Goal: Information Seeking & Learning: Learn about a topic

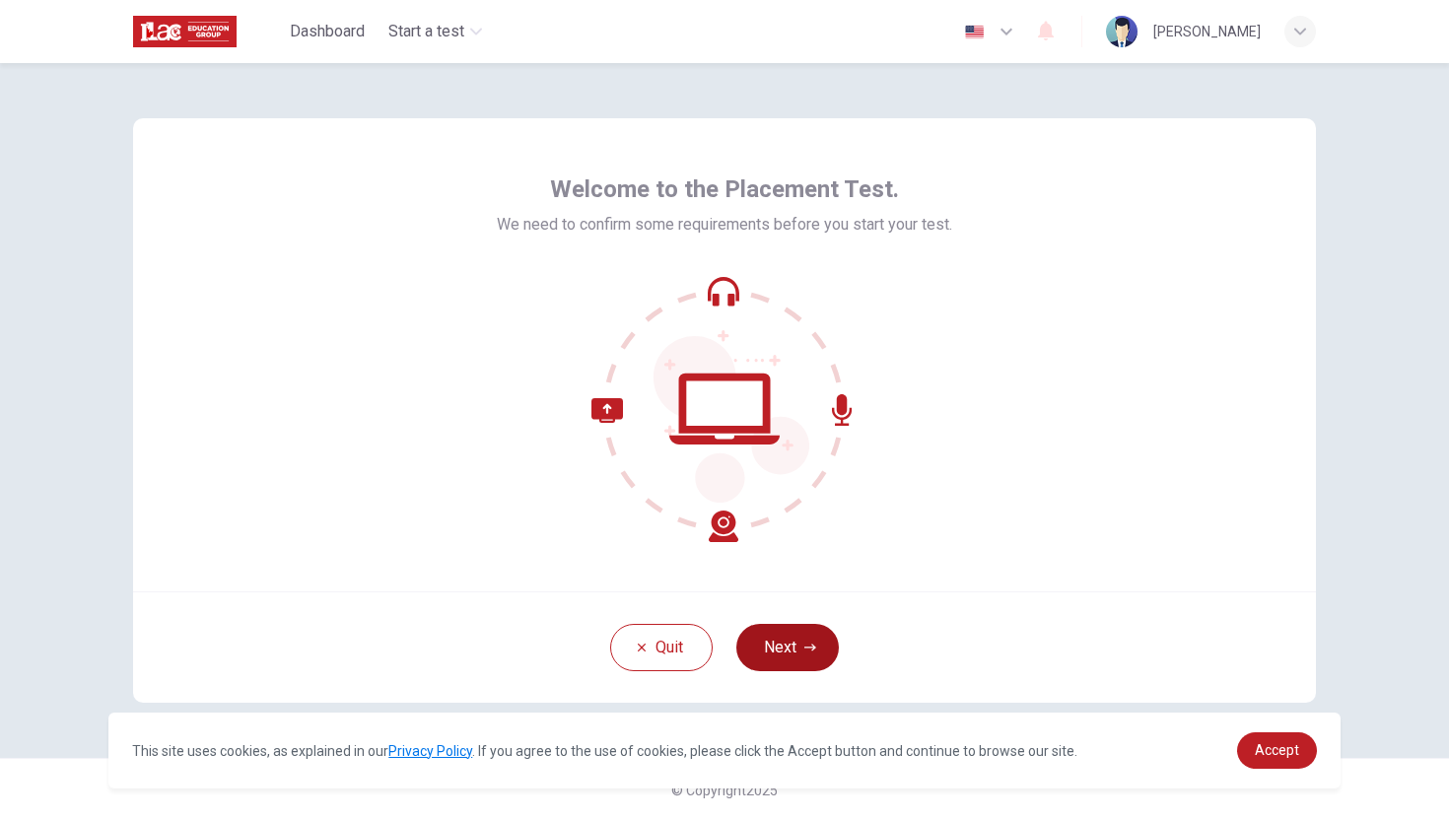
click at [781, 644] on button "Next" at bounding box center [788, 647] width 103 height 47
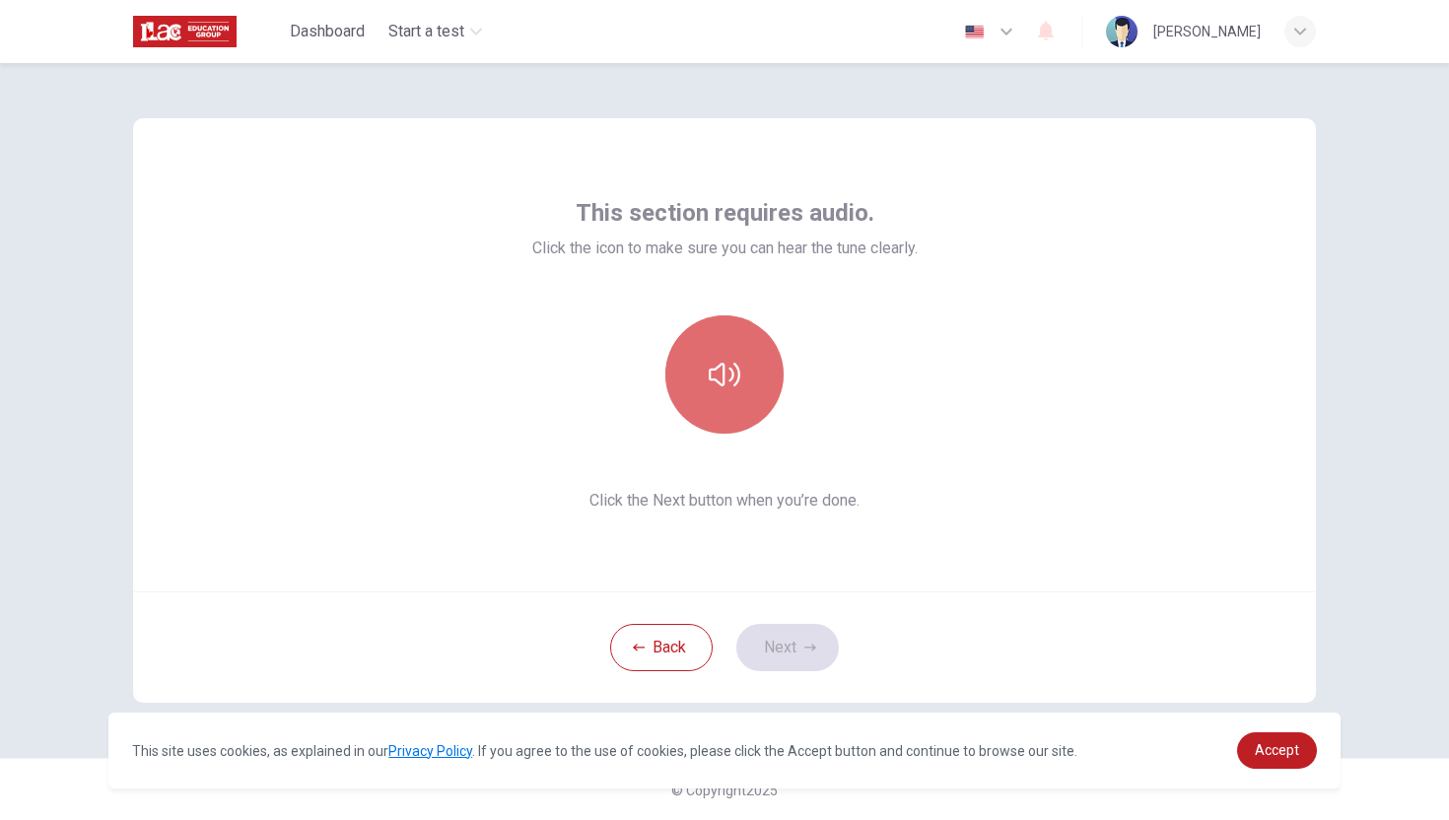
click at [739, 373] on icon "button" at bounding box center [725, 375] width 32 height 24
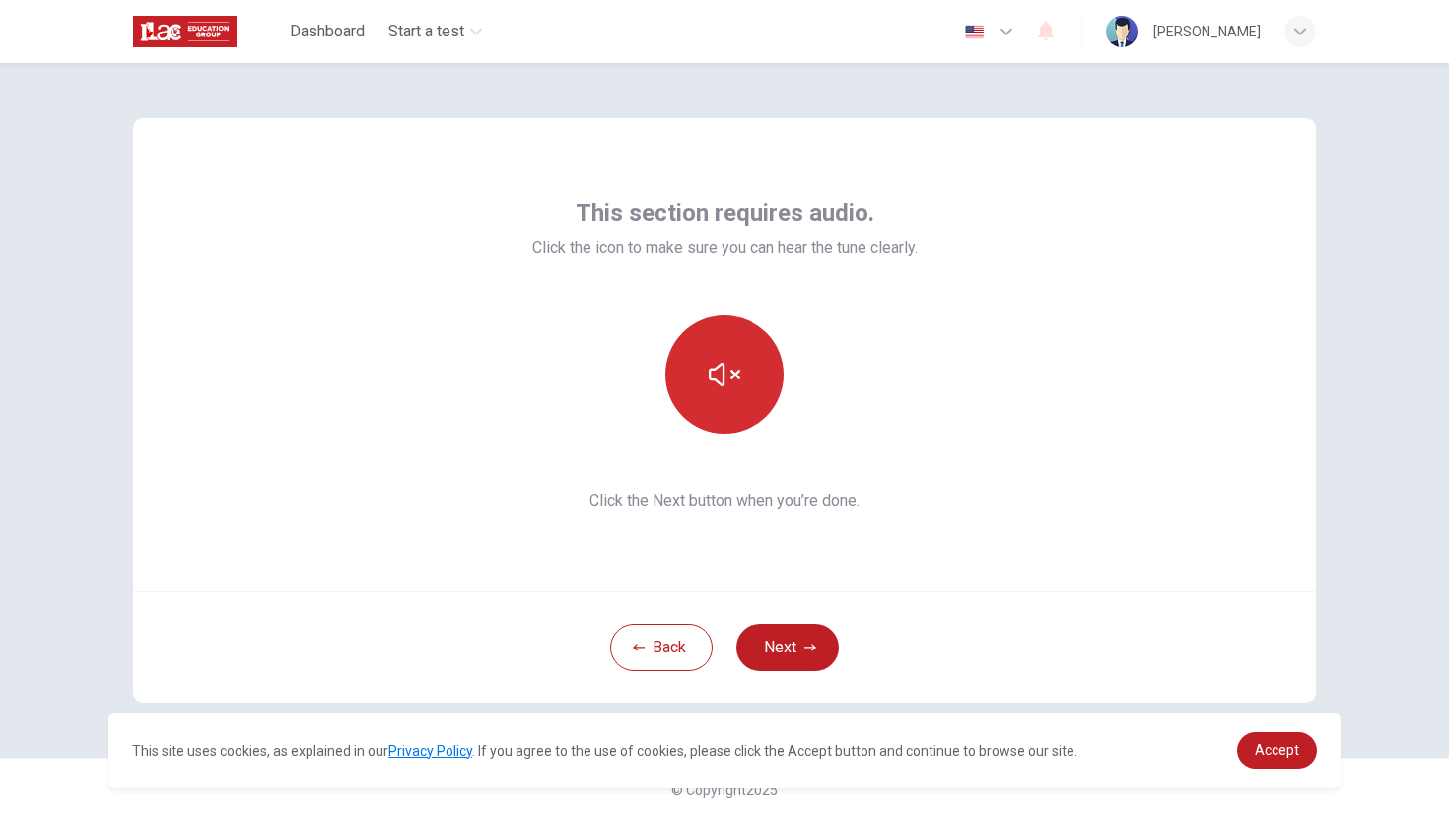
click at [732, 376] on icon "button" at bounding box center [725, 375] width 32 height 32
click at [719, 390] on button "button" at bounding box center [725, 375] width 118 height 118
click at [724, 368] on icon "button" at bounding box center [725, 375] width 32 height 24
click at [714, 366] on icon "button" at bounding box center [725, 375] width 32 height 32
click at [745, 369] on button "button" at bounding box center [725, 375] width 118 height 118
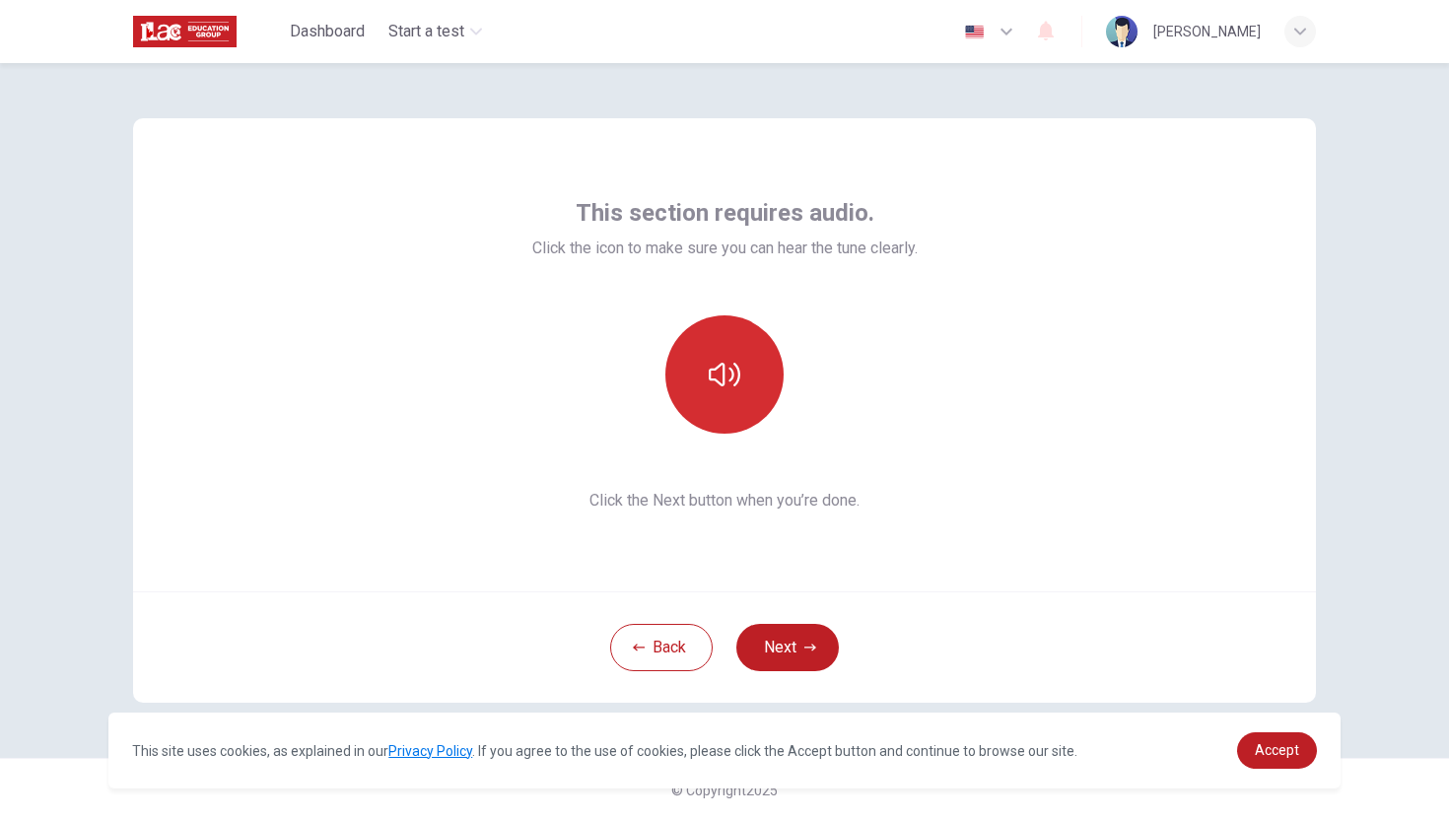
click at [740, 369] on icon "button" at bounding box center [725, 375] width 32 height 32
click at [861, 378] on div at bounding box center [725, 375] width 386 height 118
click at [786, 656] on button "Next" at bounding box center [788, 647] width 103 height 47
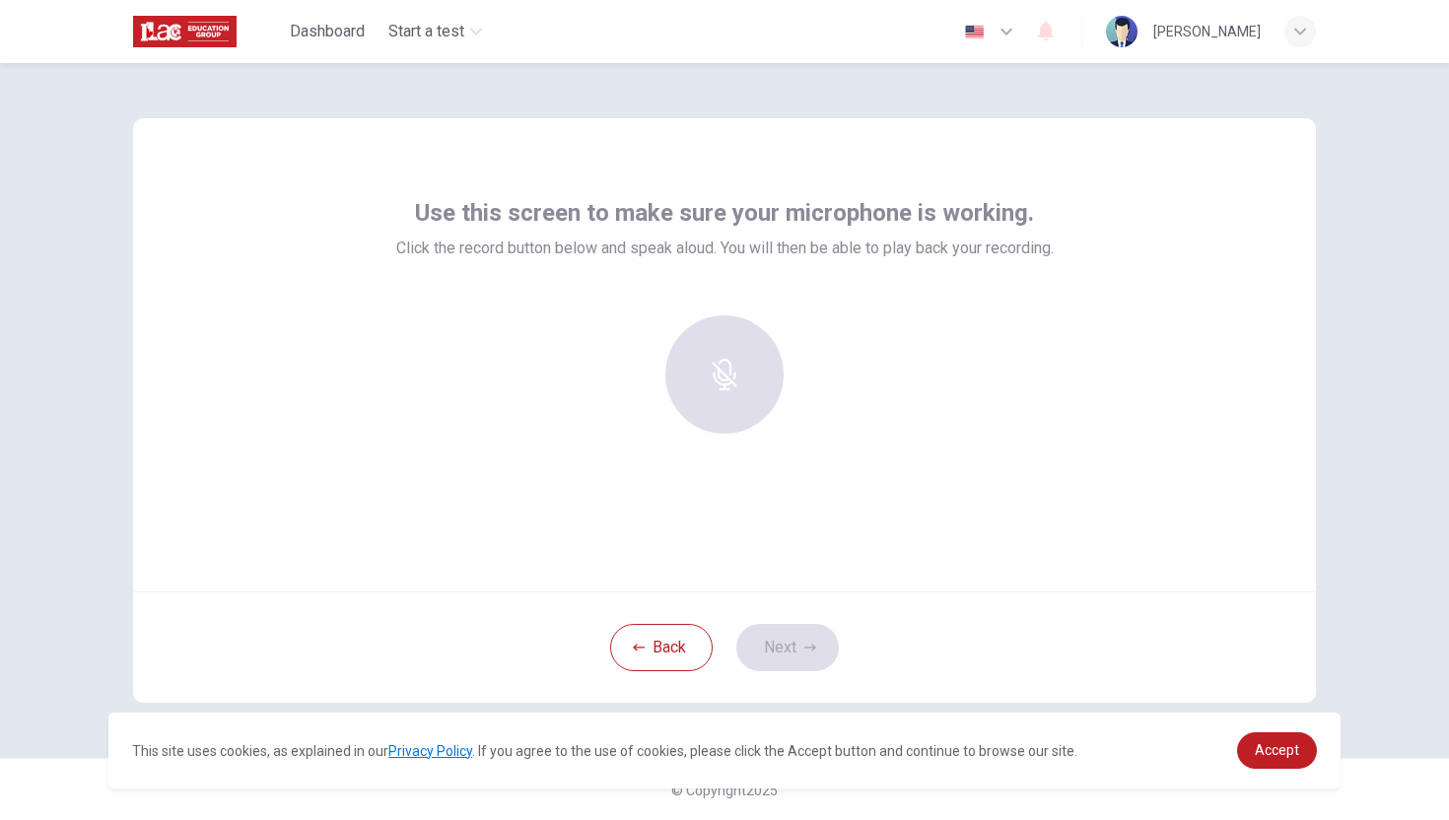
click at [728, 371] on div at bounding box center [724, 375] width 213 height 118
click at [729, 366] on div at bounding box center [724, 375] width 213 height 118
click at [725, 349] on icon "button" at bounding box center [725, 361] width 32 height 32
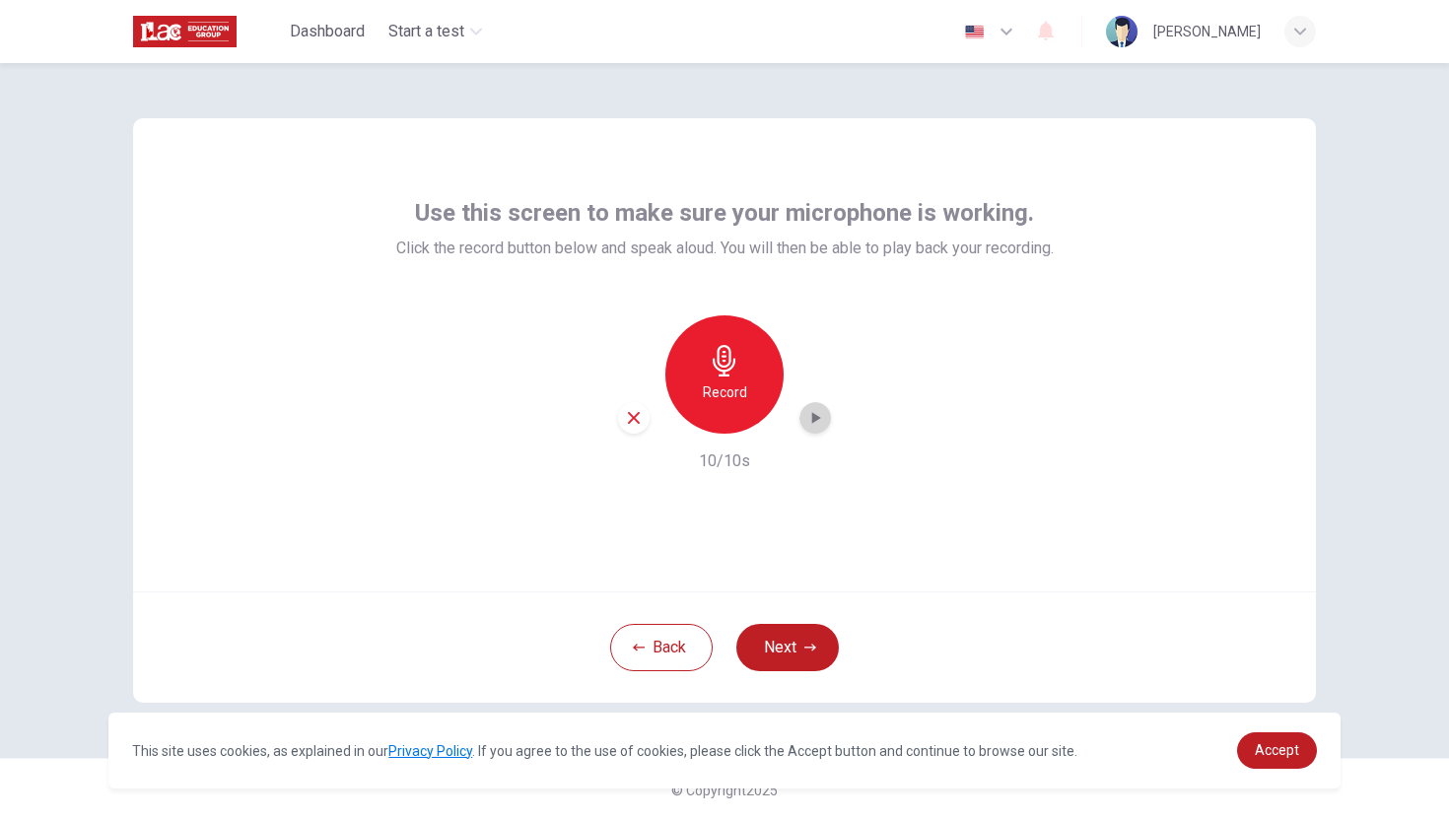
click at [817, 416] on icon "button" at bounding box center [816, 418] width 9 height 12
click at [815, 415] on icon "button" at bounding box center [816, 418] width 20 height 20
click at [802, 654] on button "Next" at bounding box center [788, 647] width 103 height 47
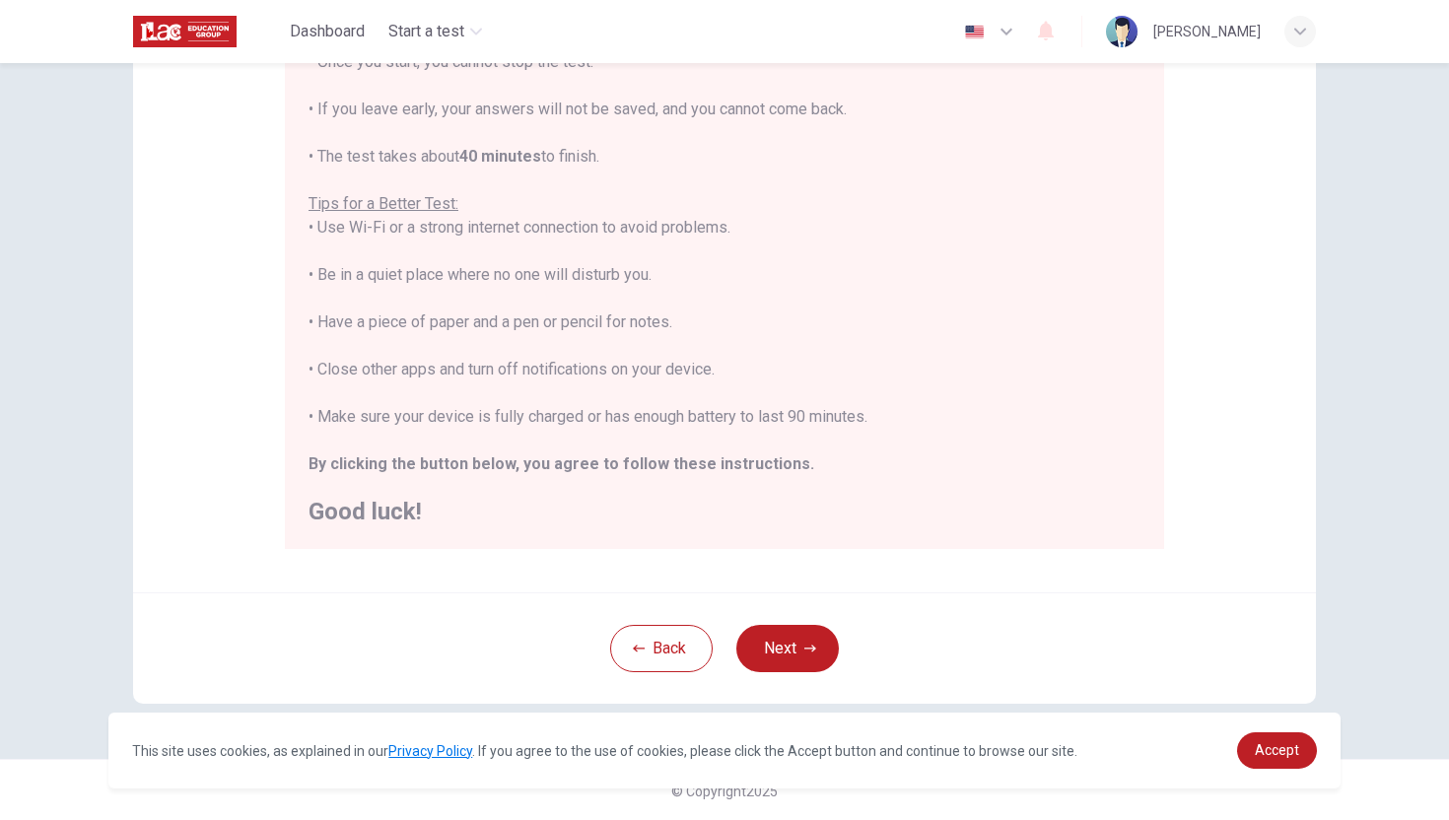
scroll to position [276, 0]
click at [811, 645] on icon "button" at bounding box center [811, 647] width 12 height 12
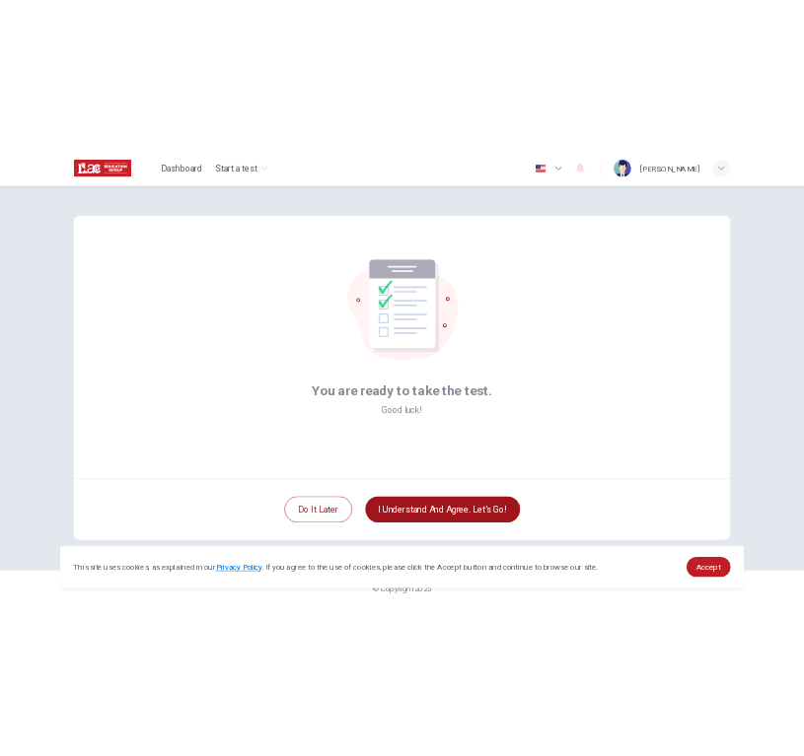
scroll to position [0, 0]
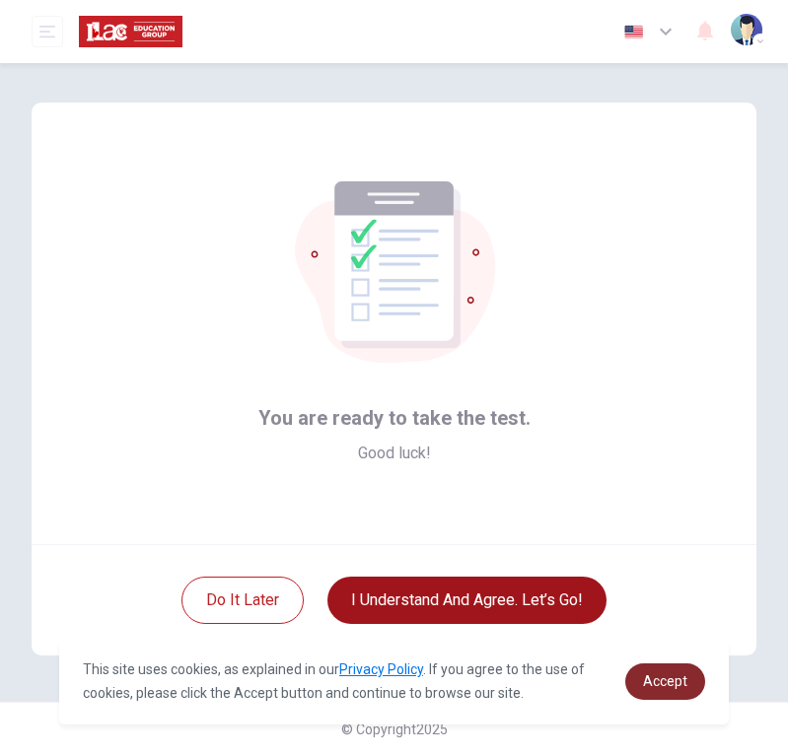
click at [675, 673] on span "Accept" at bounding box center [665, 681] width 44 height 16
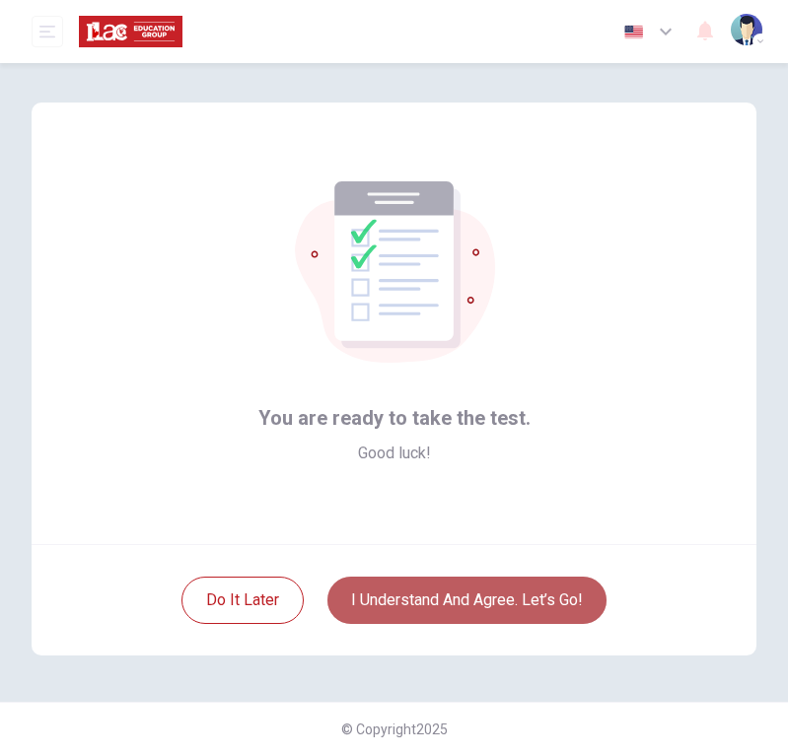
click at [537, 597] on button "I understand and agree. Let’s go!" at bounding box center [466, 600] width 279 height 47
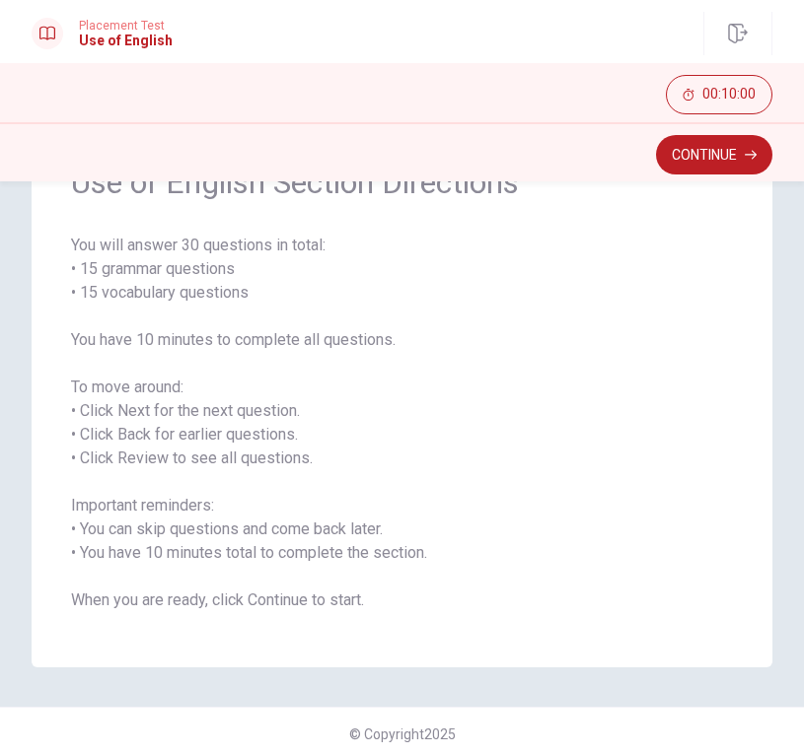
scroll to position [118, 0]
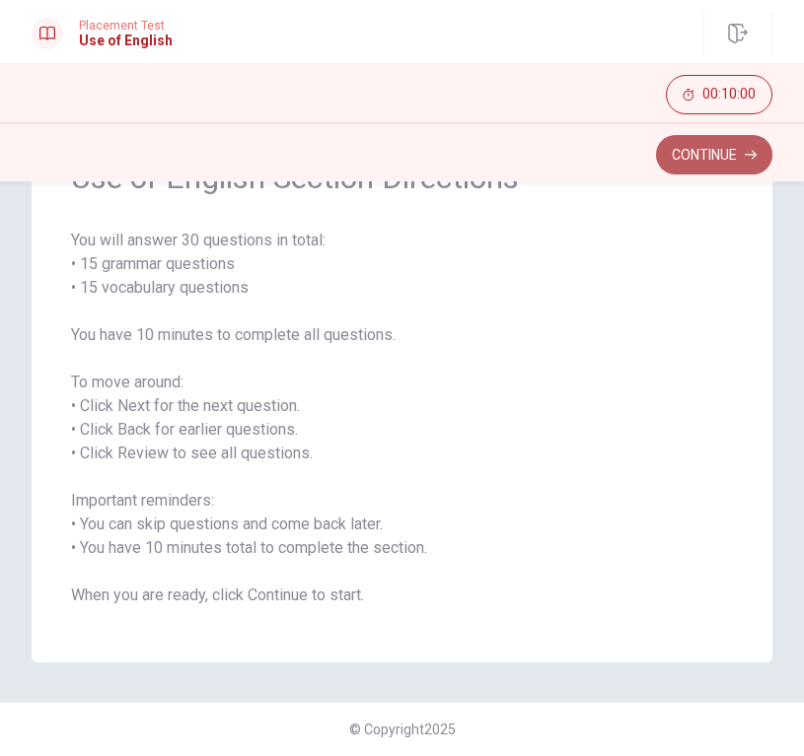
click at [705, 153] on button "Continue" at bounding box center [714, 154] width 116 height 39
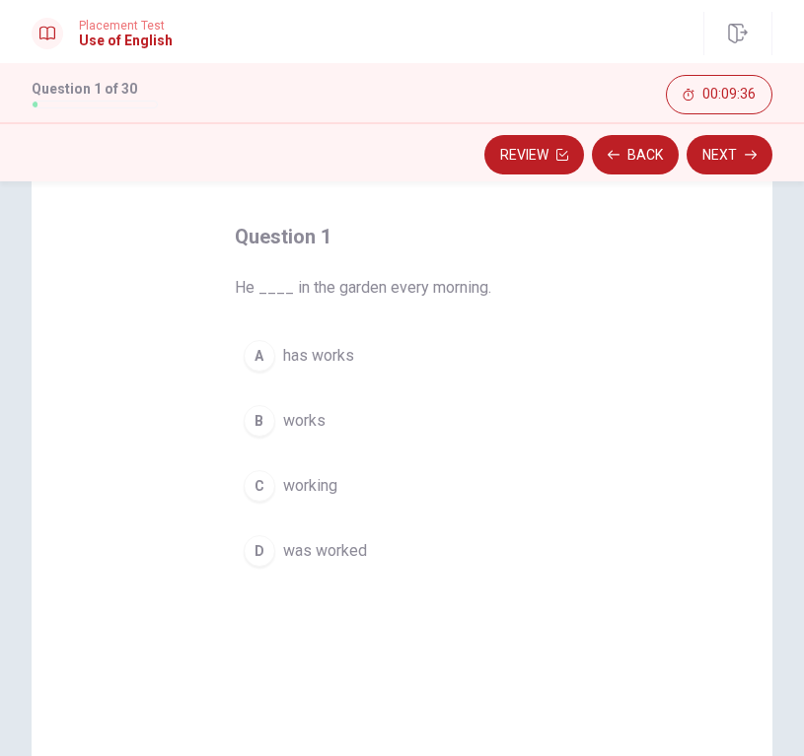
scroll to position [71, 0]
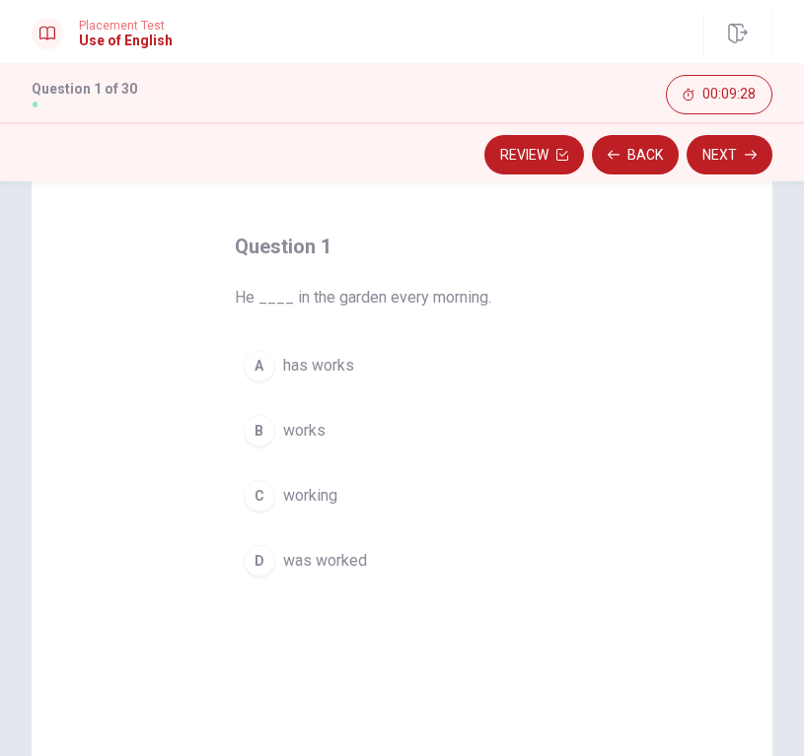
click at [256, 430] on div "B" at bounding box center [260, 431] width 32 height 32
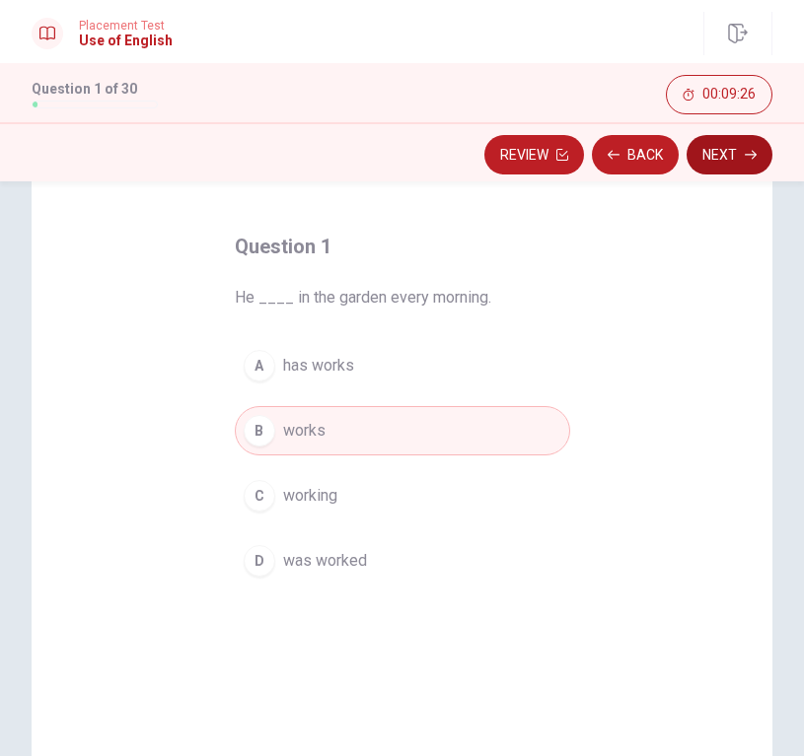
click at [723, 144] on button "Next" at bounding box center [729, 154] width 86 height 39
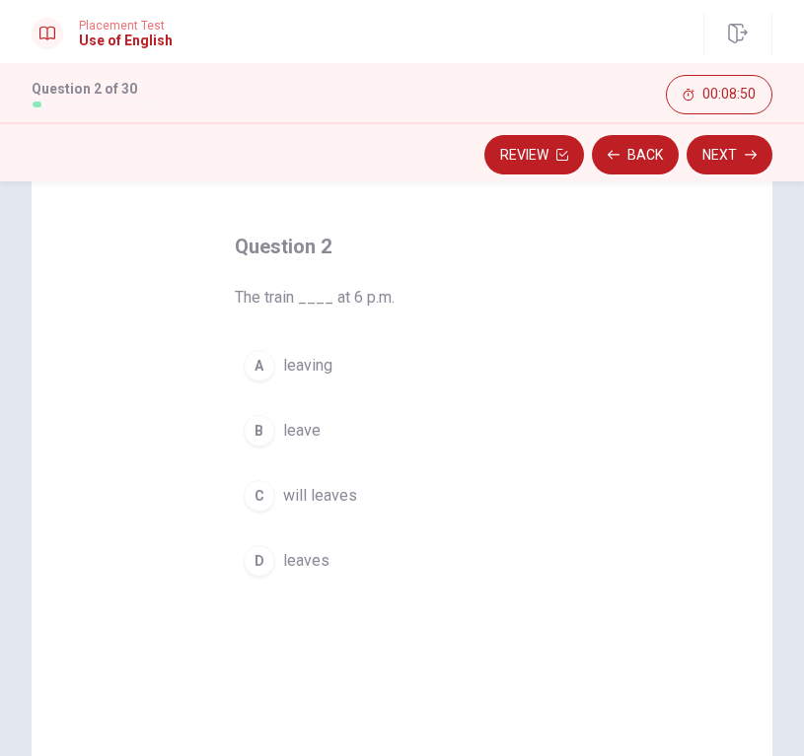
click at [261, 564] on div "D" at bounding box center [260, 561] width 32 height 32
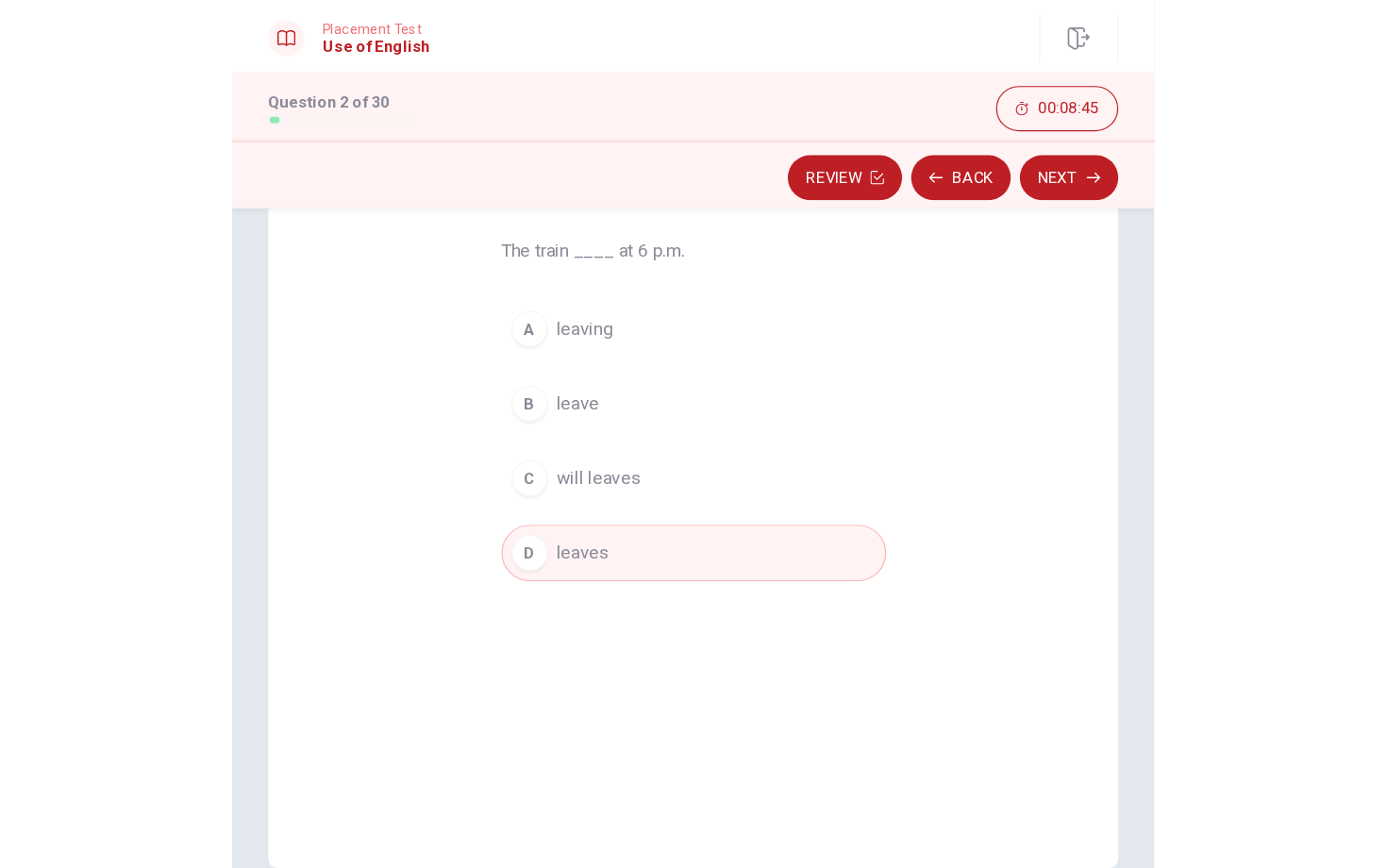
scroll to position [143, 0]
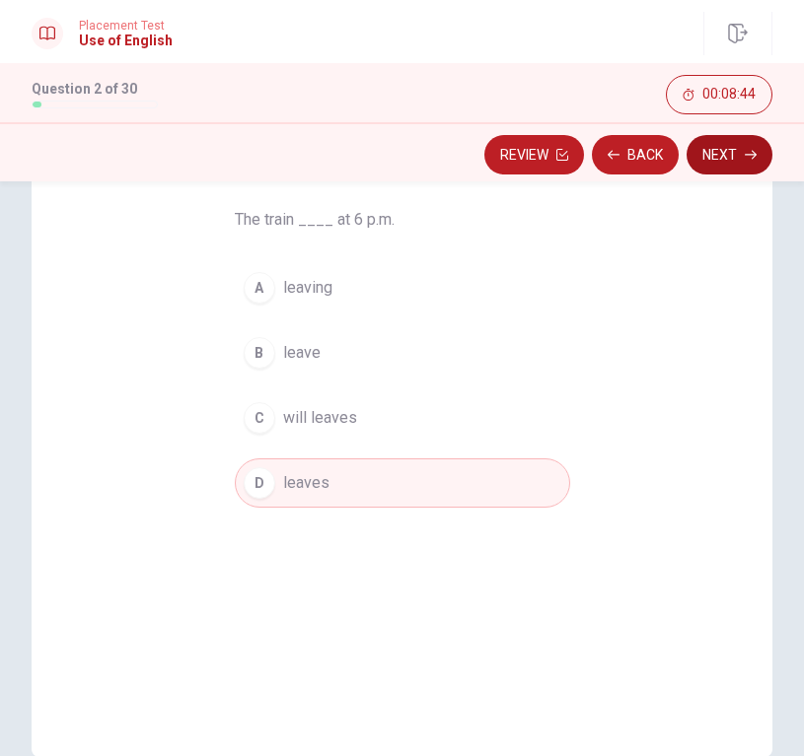
click at [744, 144] on button "Next" at bounding box center [729, 154] width 86 height 39
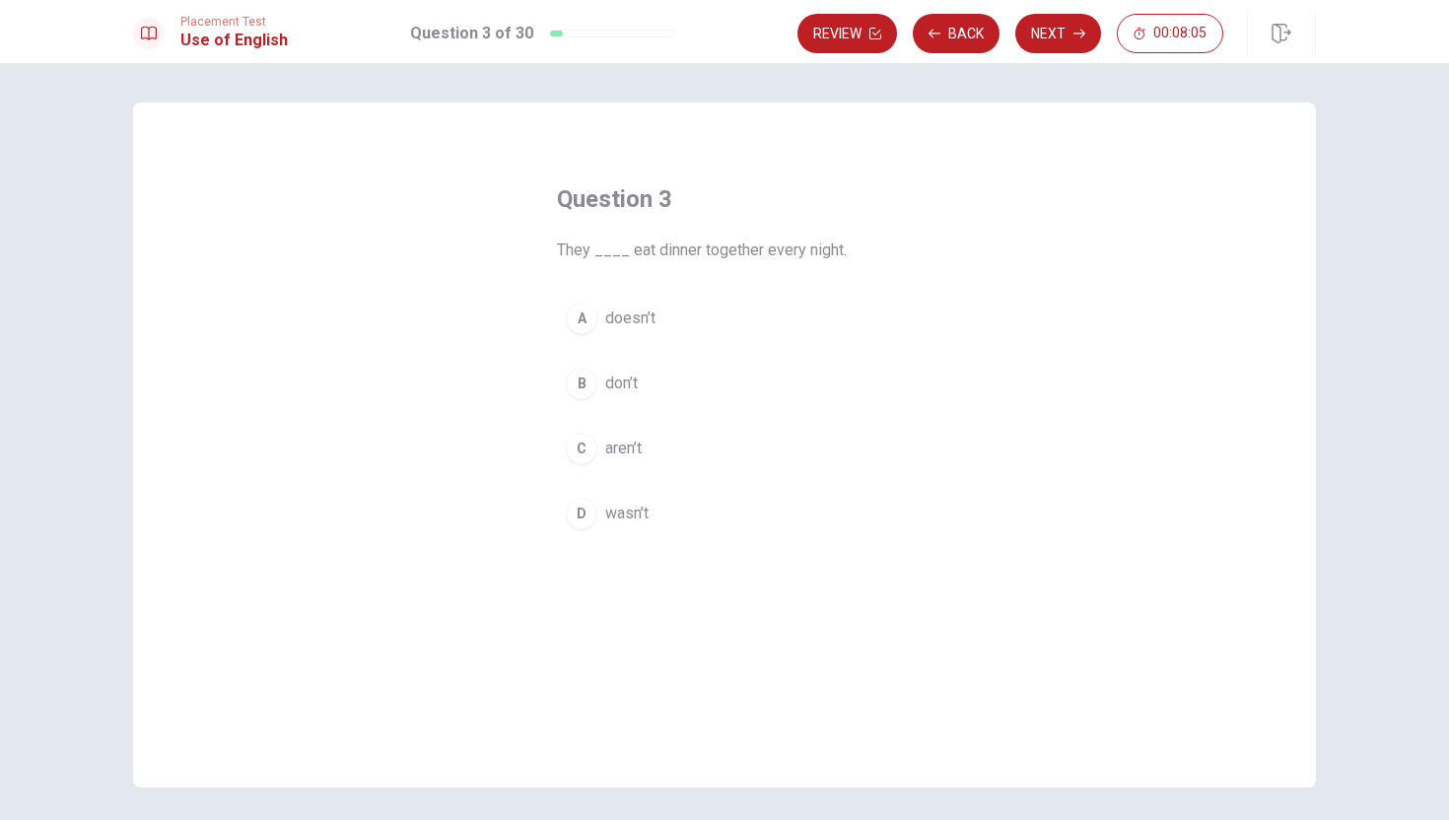
scroll to position [63, 0]
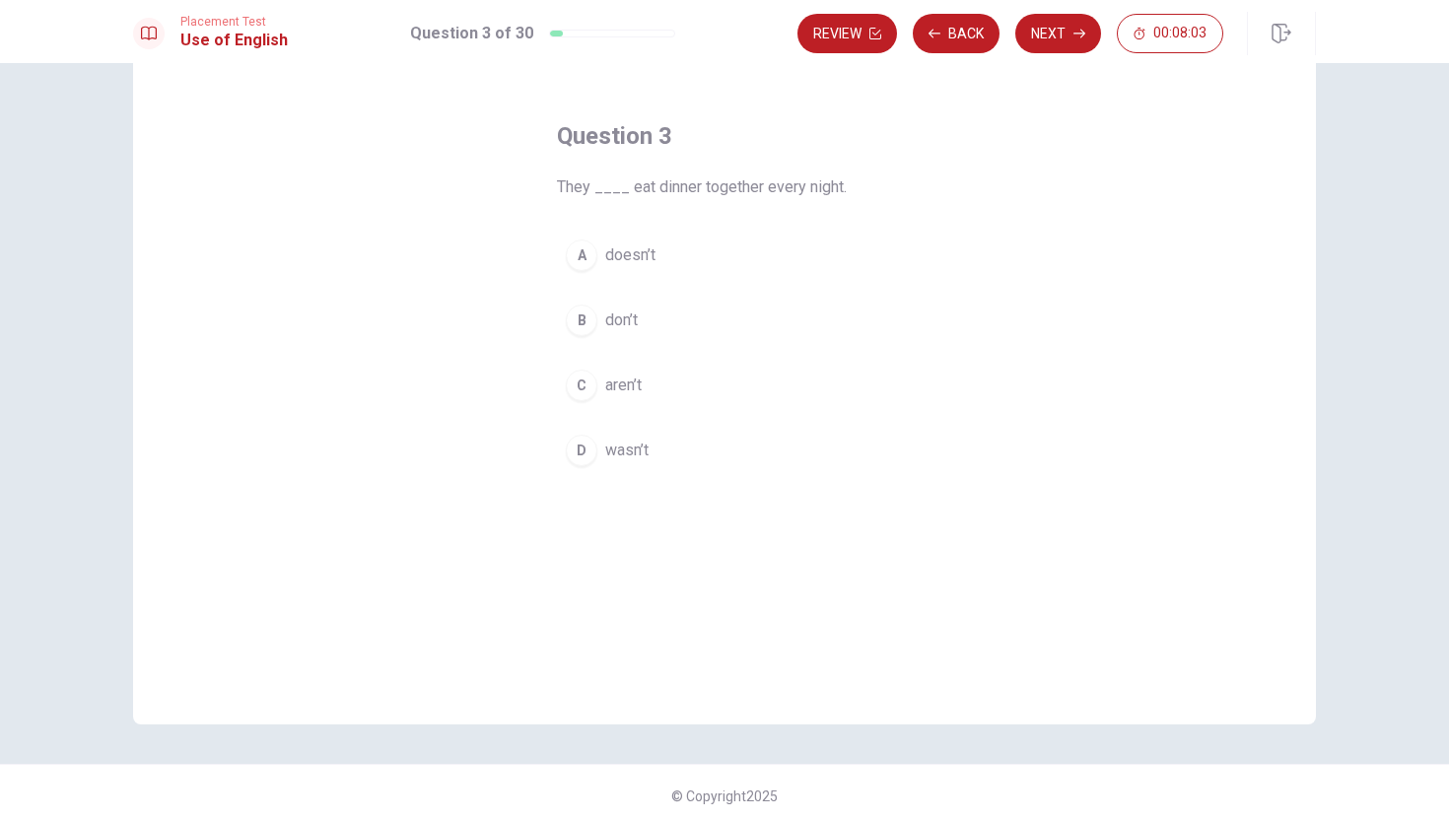
click at [582, 313] on div "B" at bounding box center [582, 321] width 32 height 32
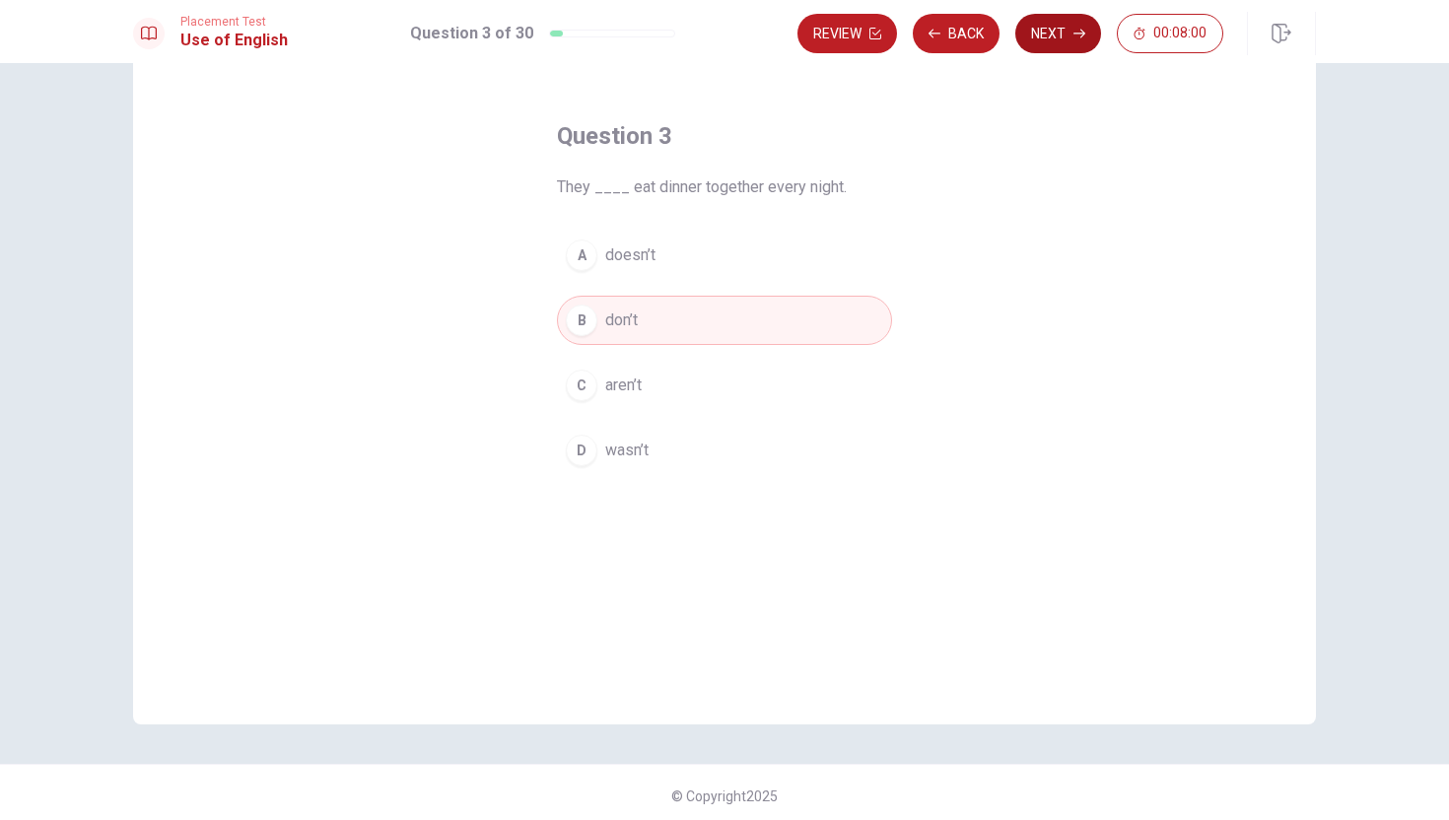
click at [1057, 31] on button "Next" at bounding box center [1059, 33] width 86 height 39
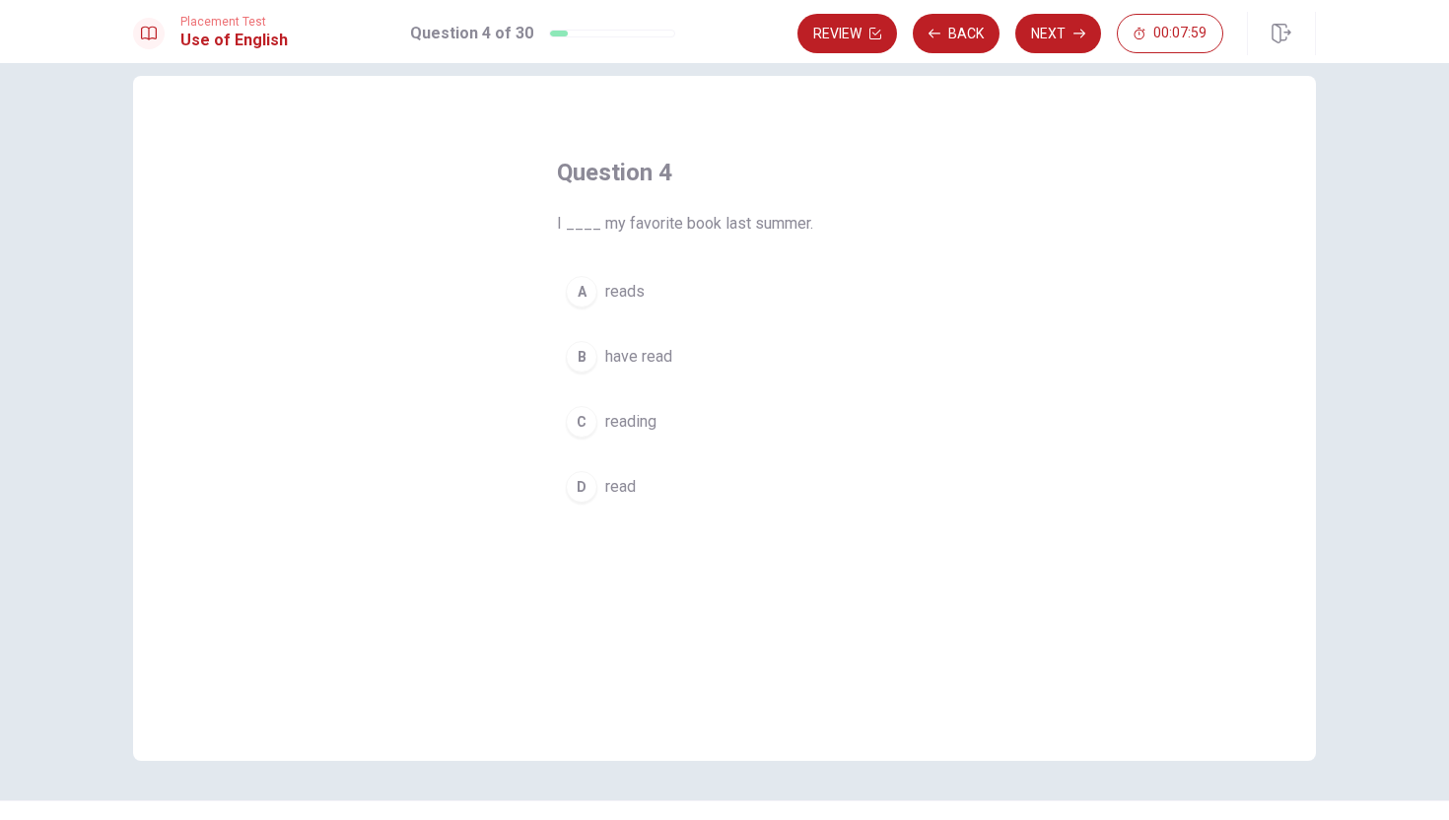
scroll to position [23, 0]
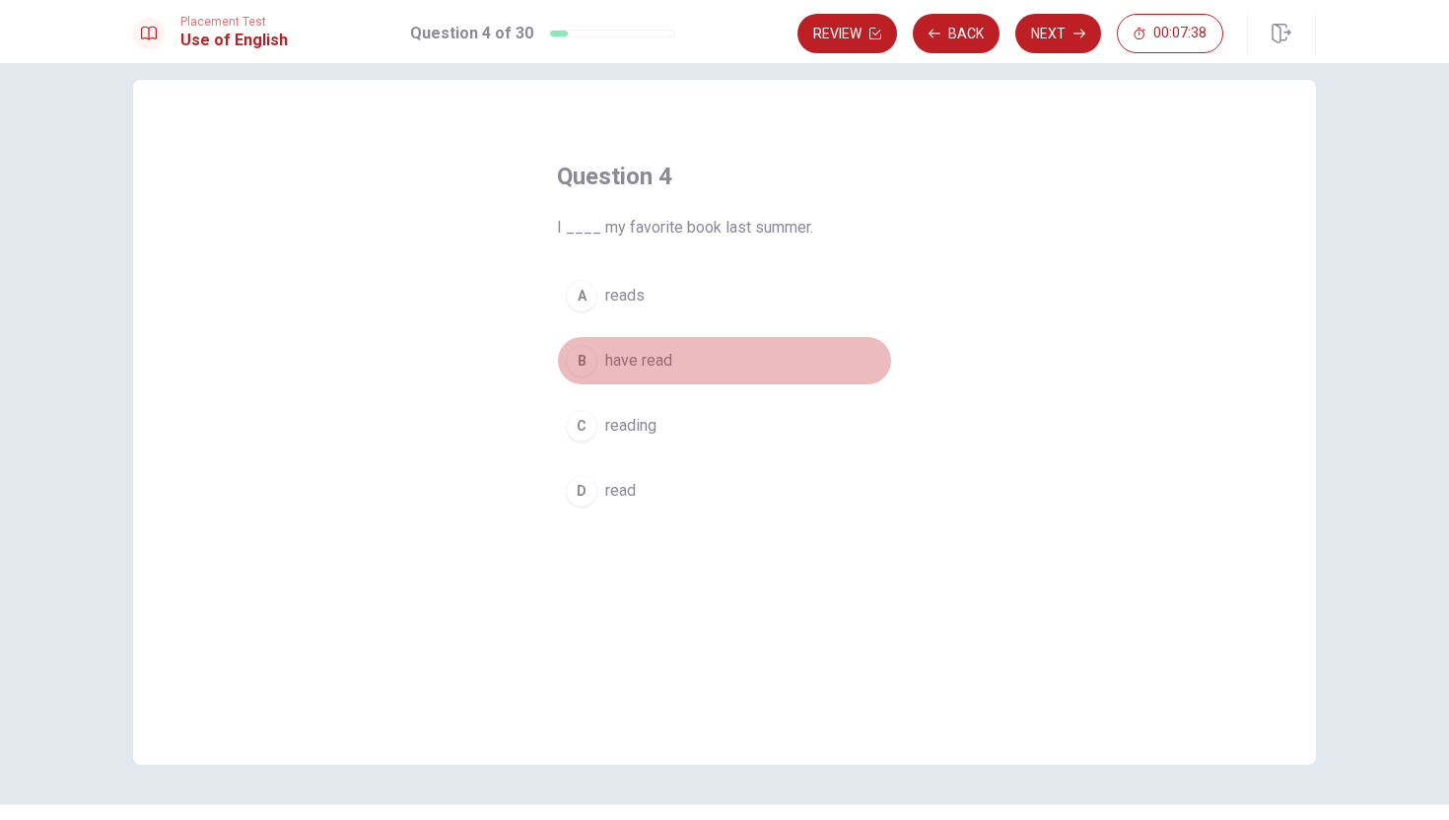
click at [599, 362] on button "B have read" at bounding box center [724, 360] width 335 height 49
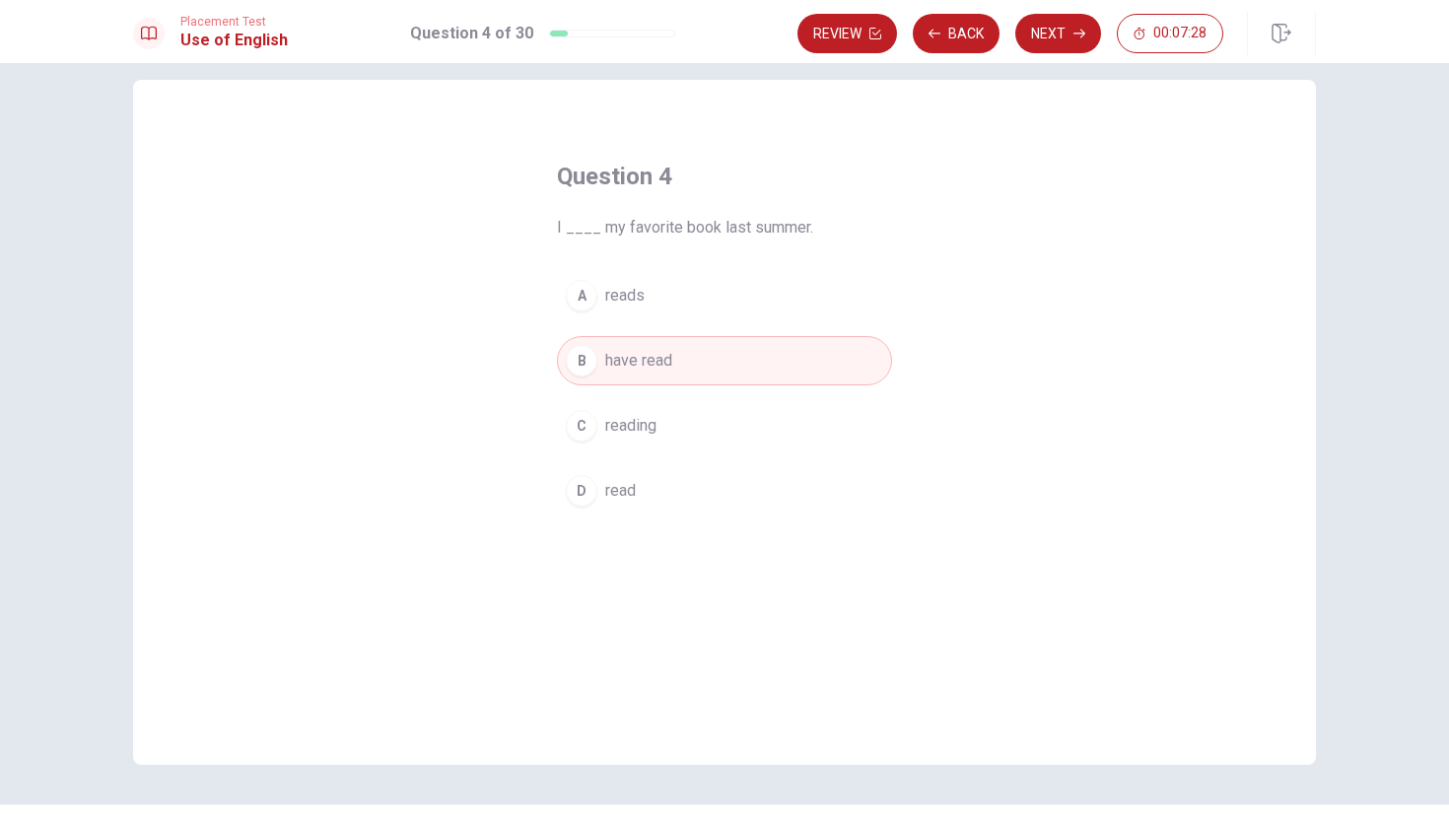
click at [640, 488] on button "D read" at bounding box center [724, 490] width 335 height 49
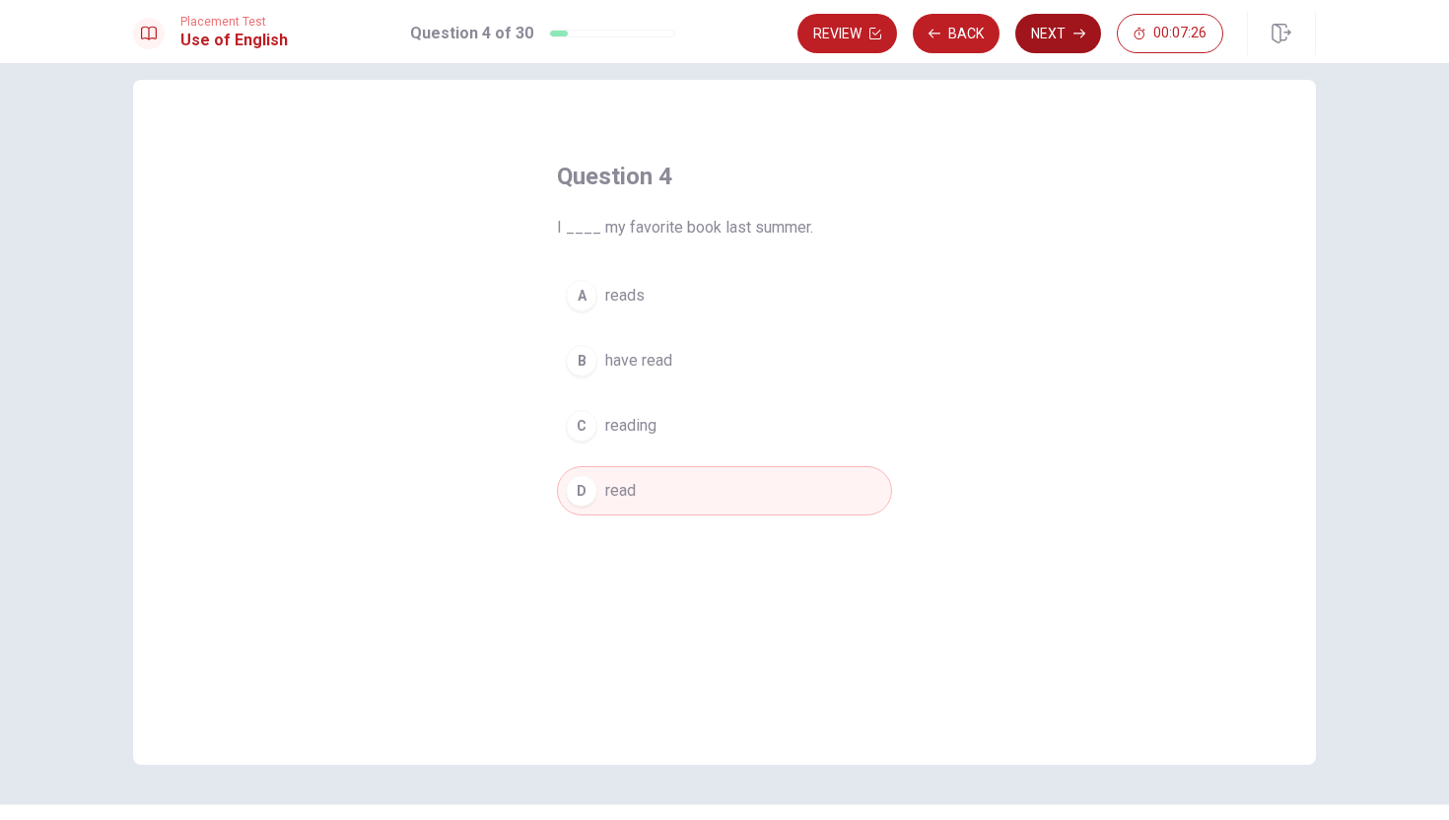
click at [1054, 32] on button "Next" at bounding box center [1059, 33] width 86 height 39
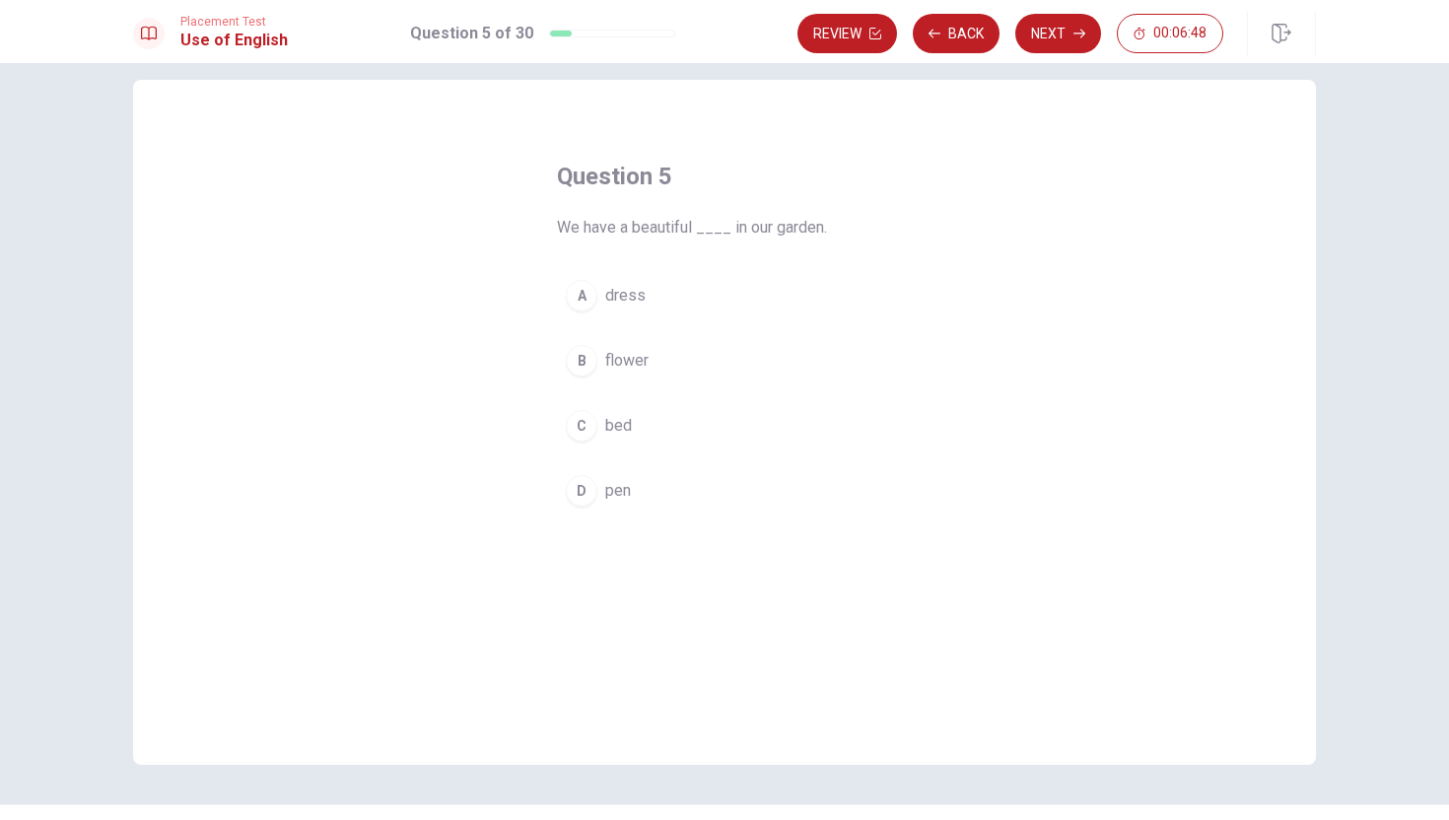
click at [582, 356] on div "B" at bounding box center [582, 361] width 32 height 32
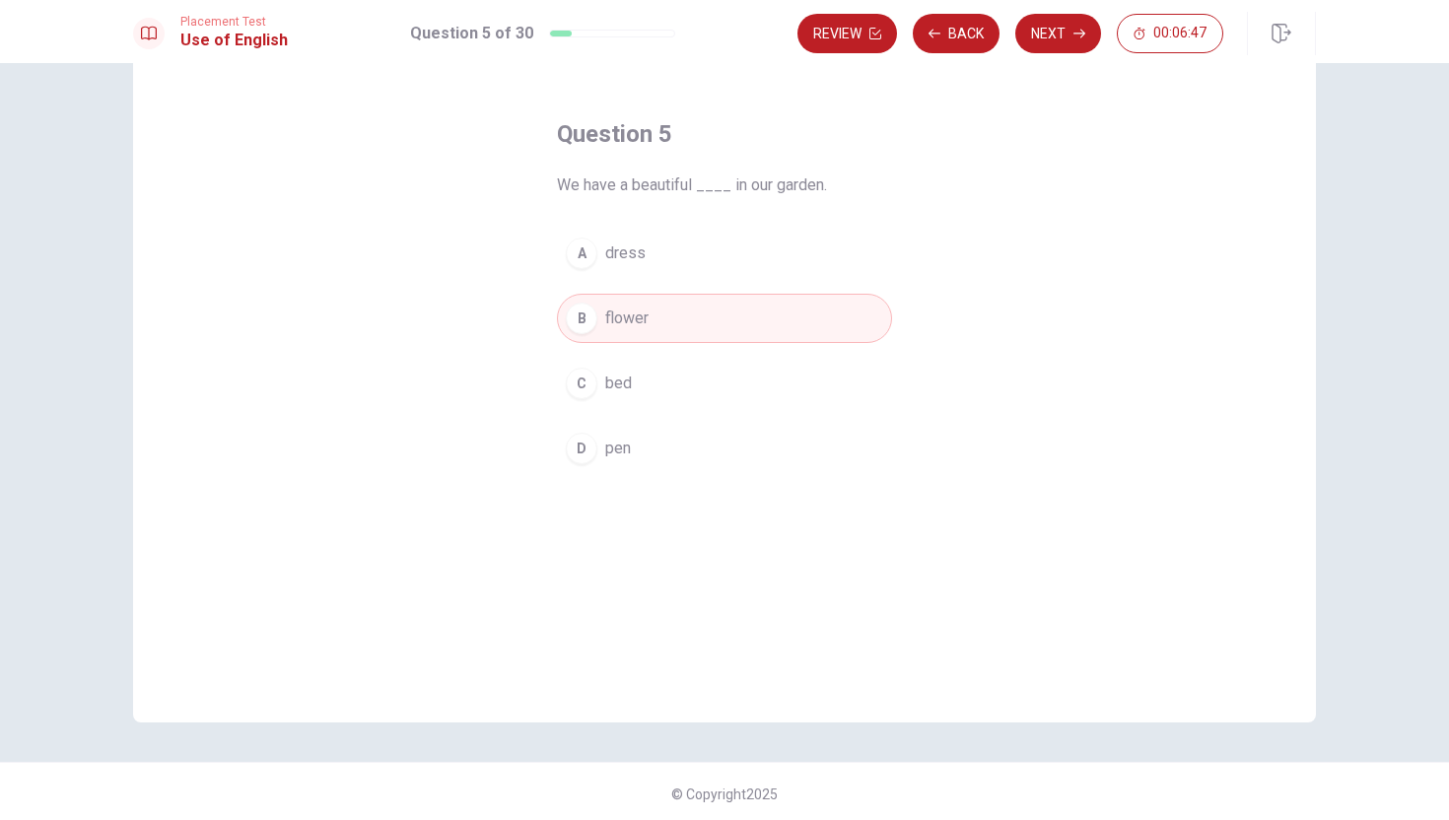
scroll to position [70, 0]
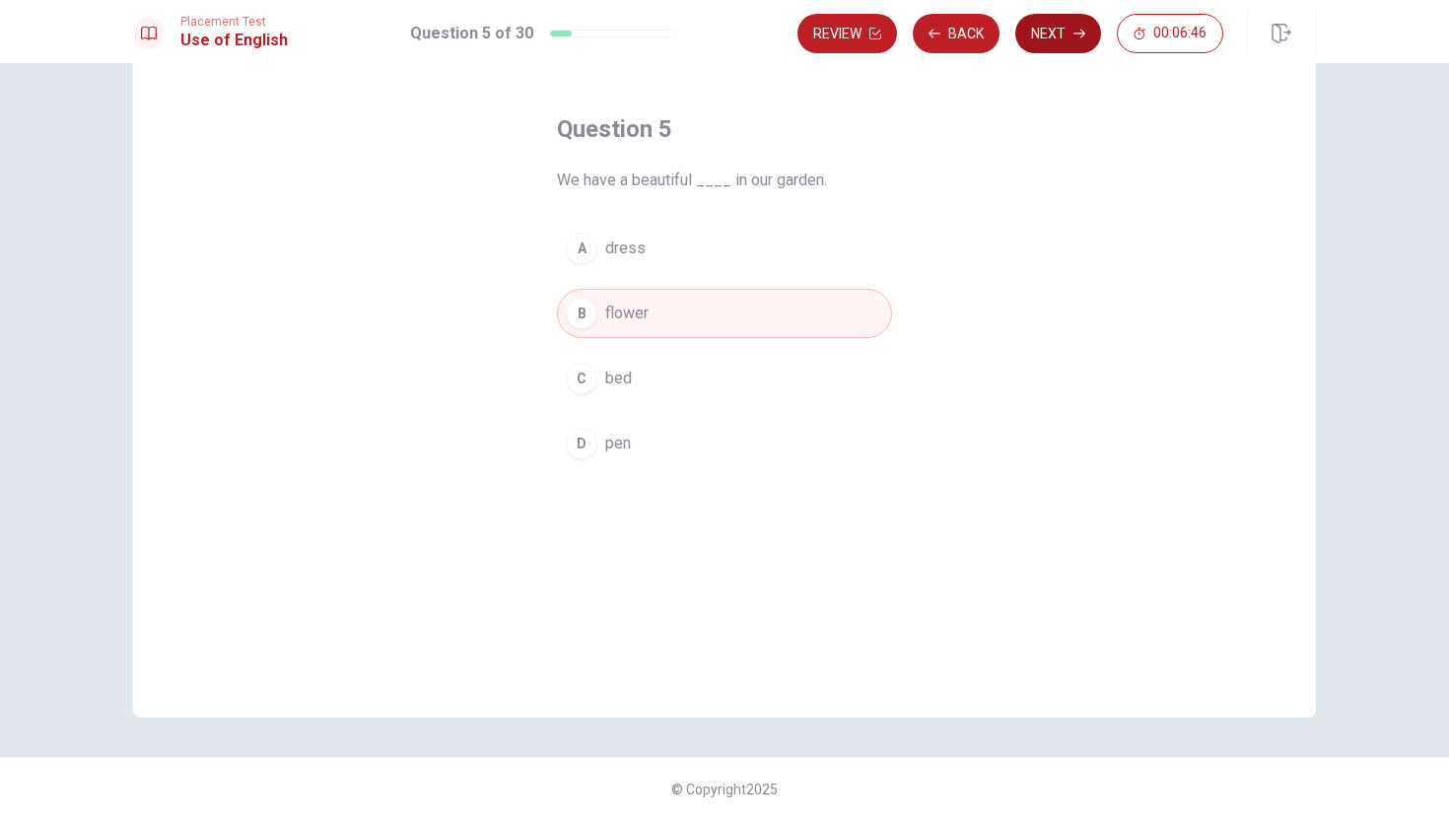
click at [1068, 29] on button "Next" at bounding box center [1059, 33] width 86 height 39
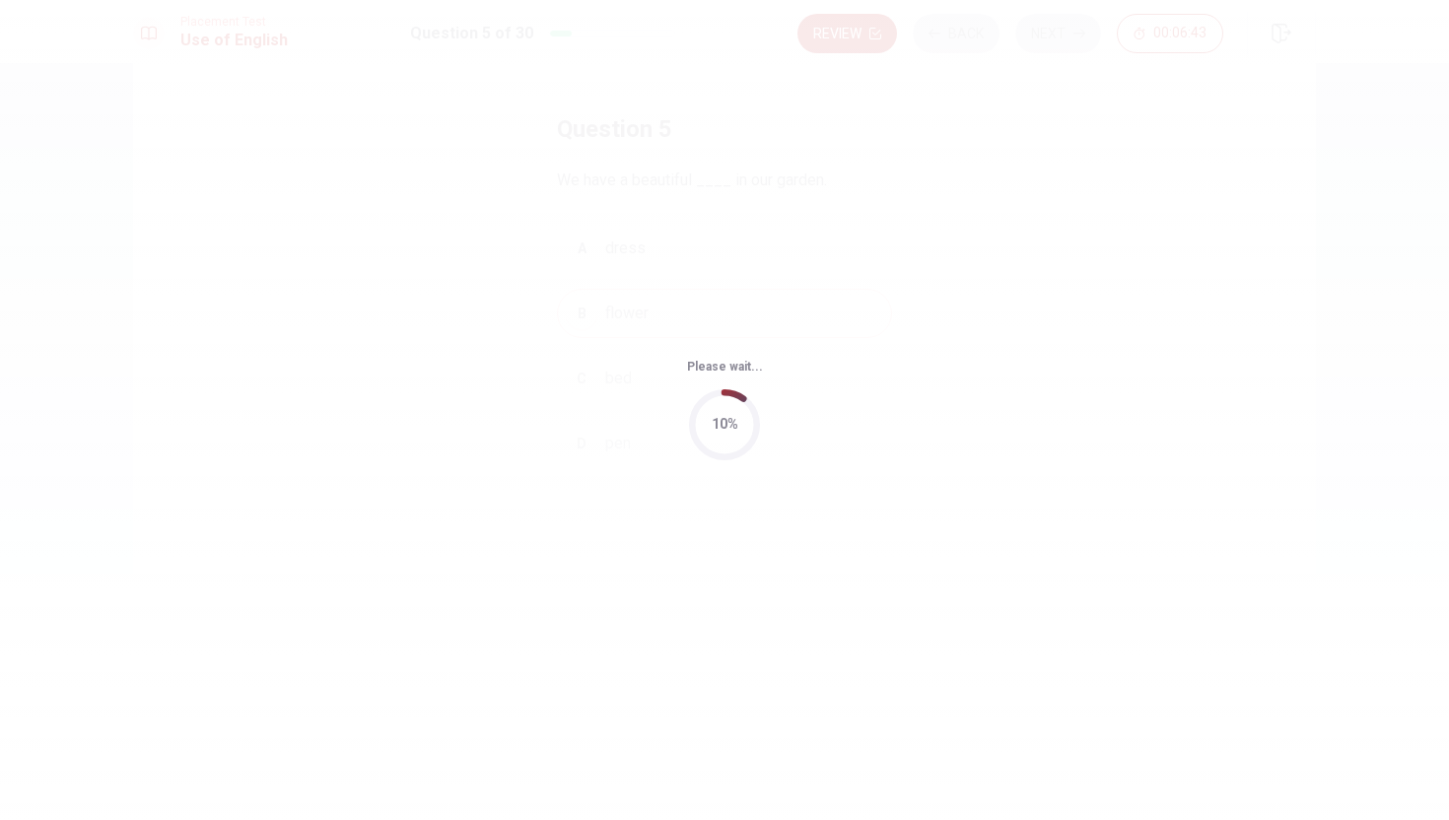
scroll to position [0, 0]
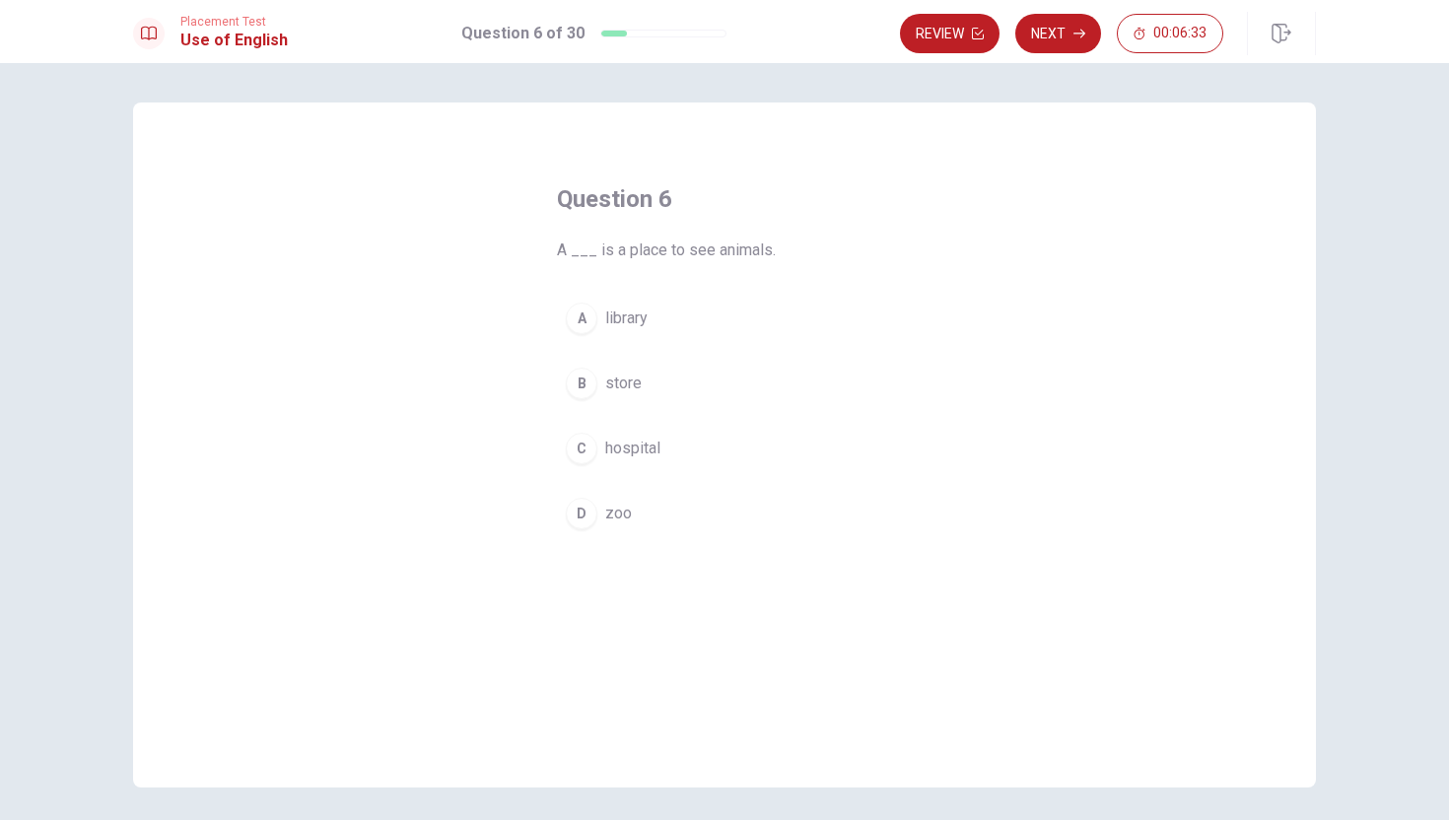
click at [592, 502] on div "D" at bounding box center [582, 514] width 32 height 32
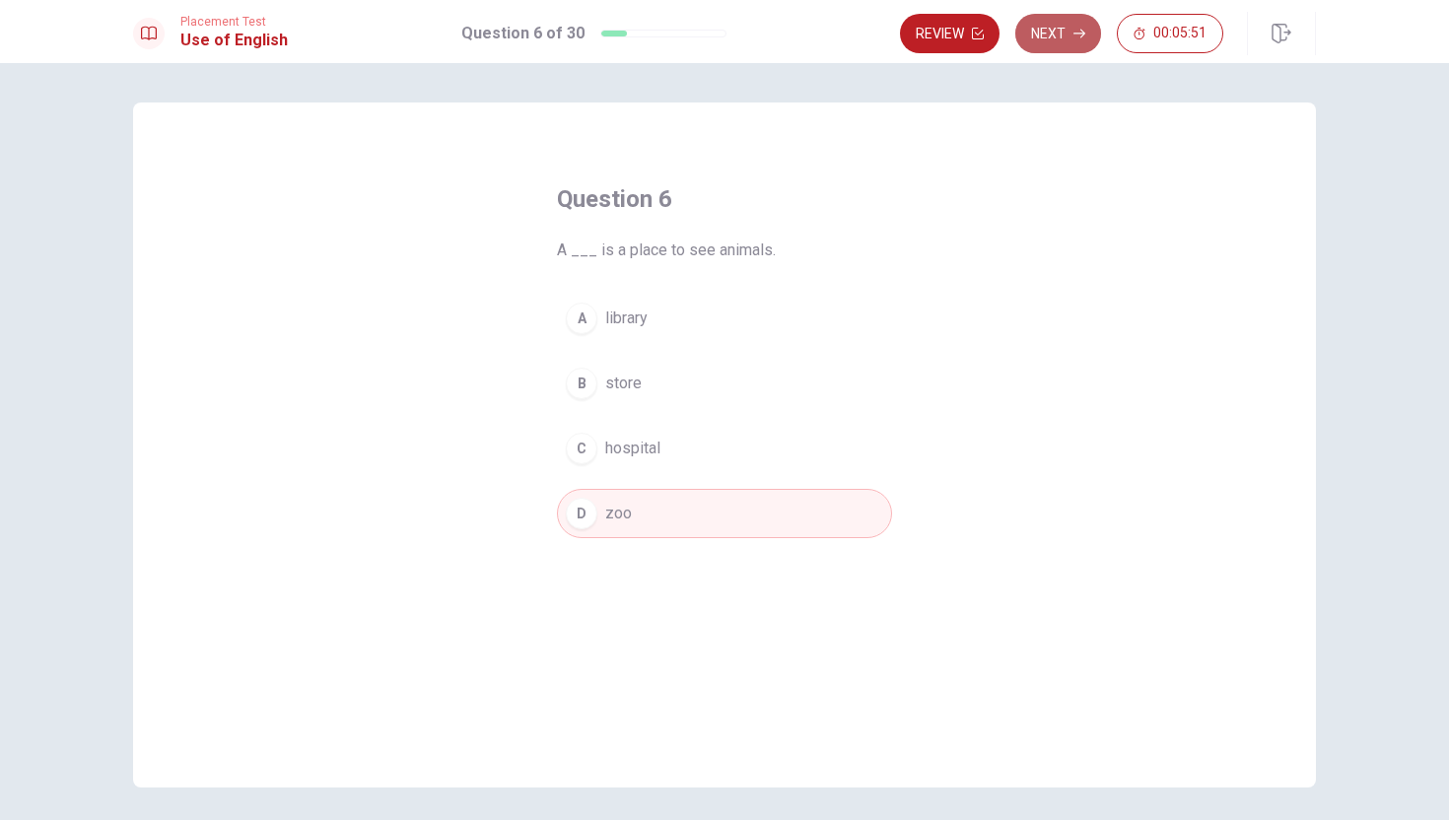
click at [1056, 25] on button "Next" at bounding box center [1059, 33] width 86 height 39
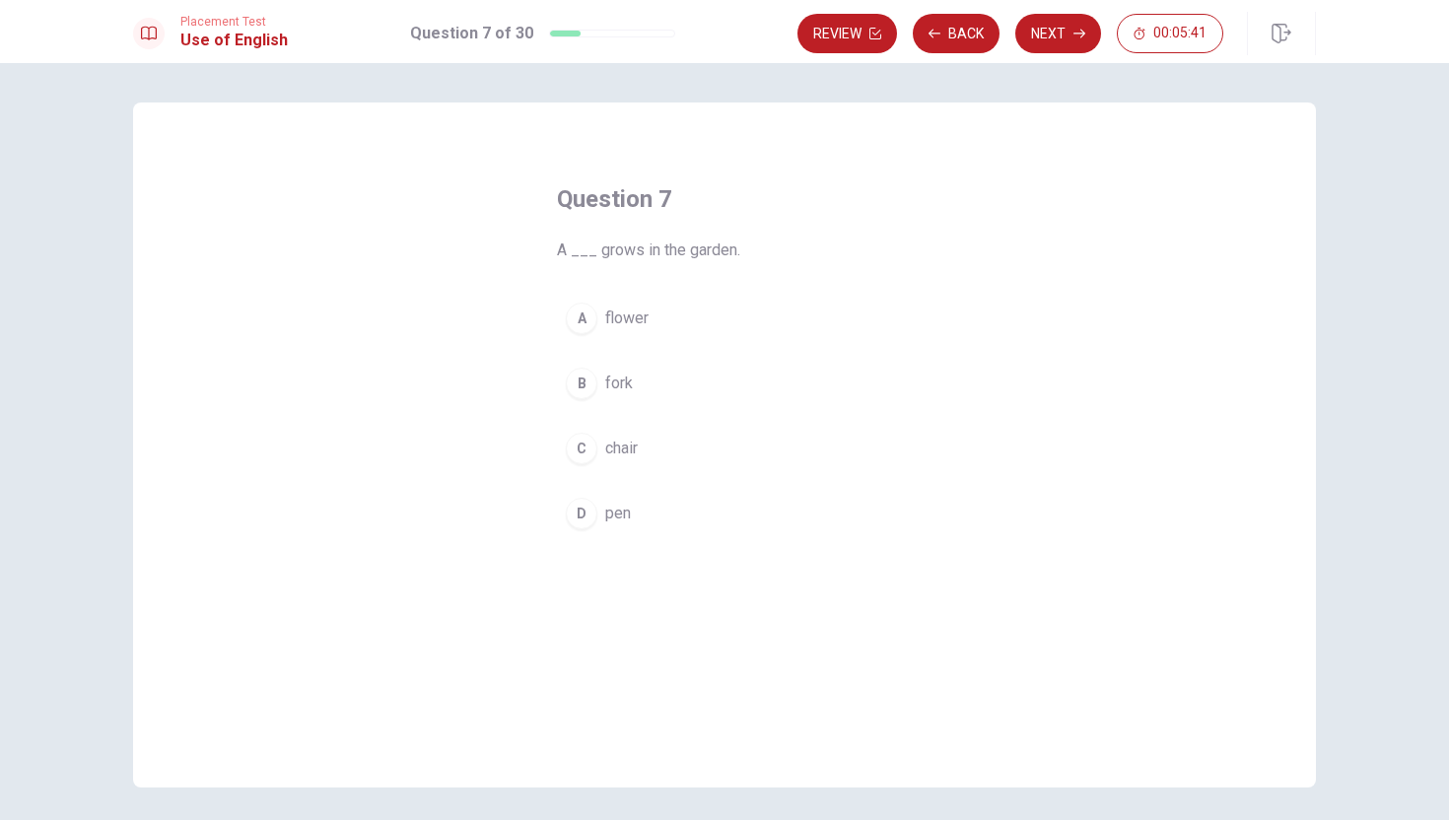
click at [587, 315] on div "A" at bounding box center [582, 319] width 32 height 32
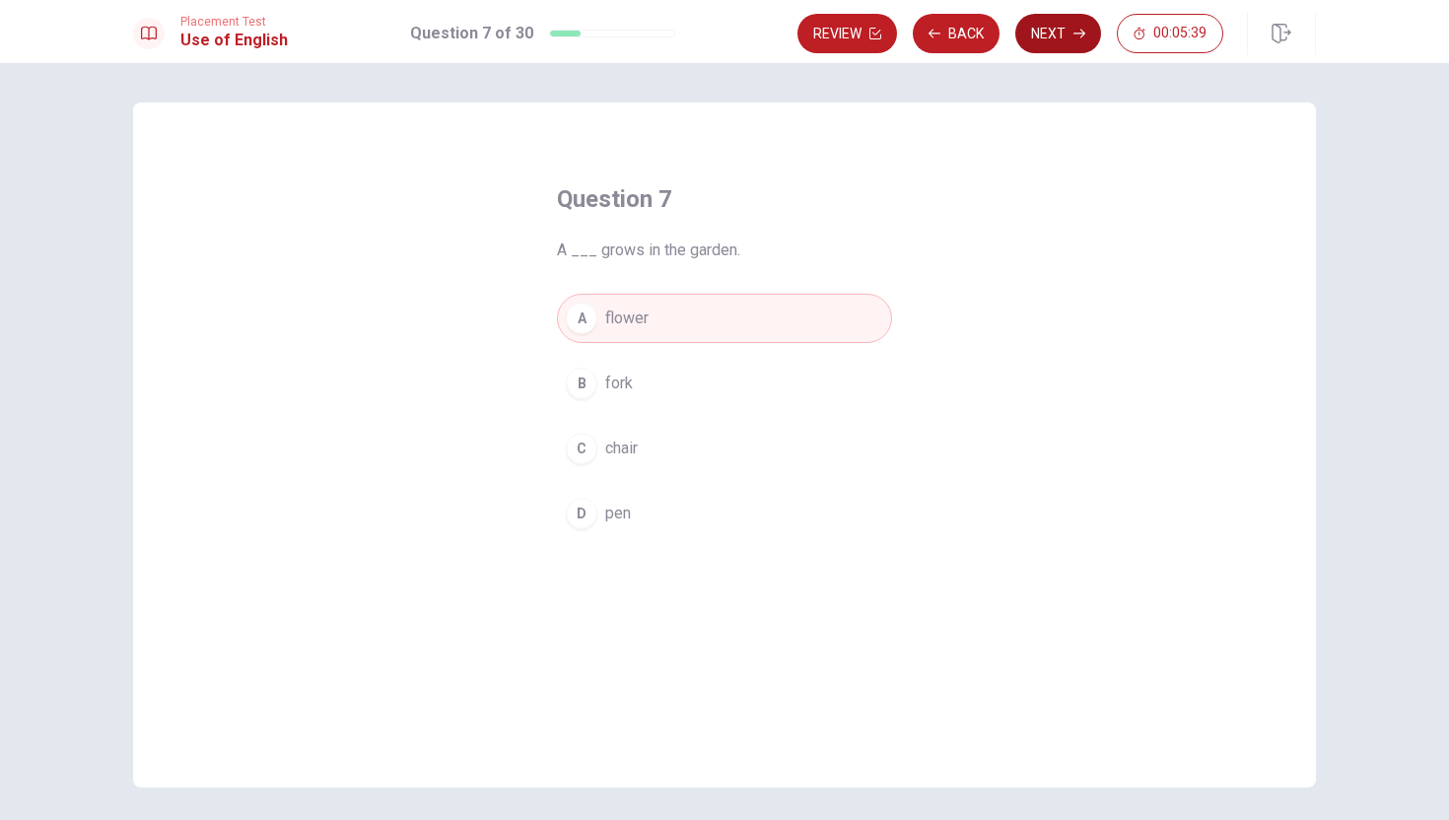
click at [1058, 26] on button "Next" at bounding box center [1059, 33] width 86 height 39
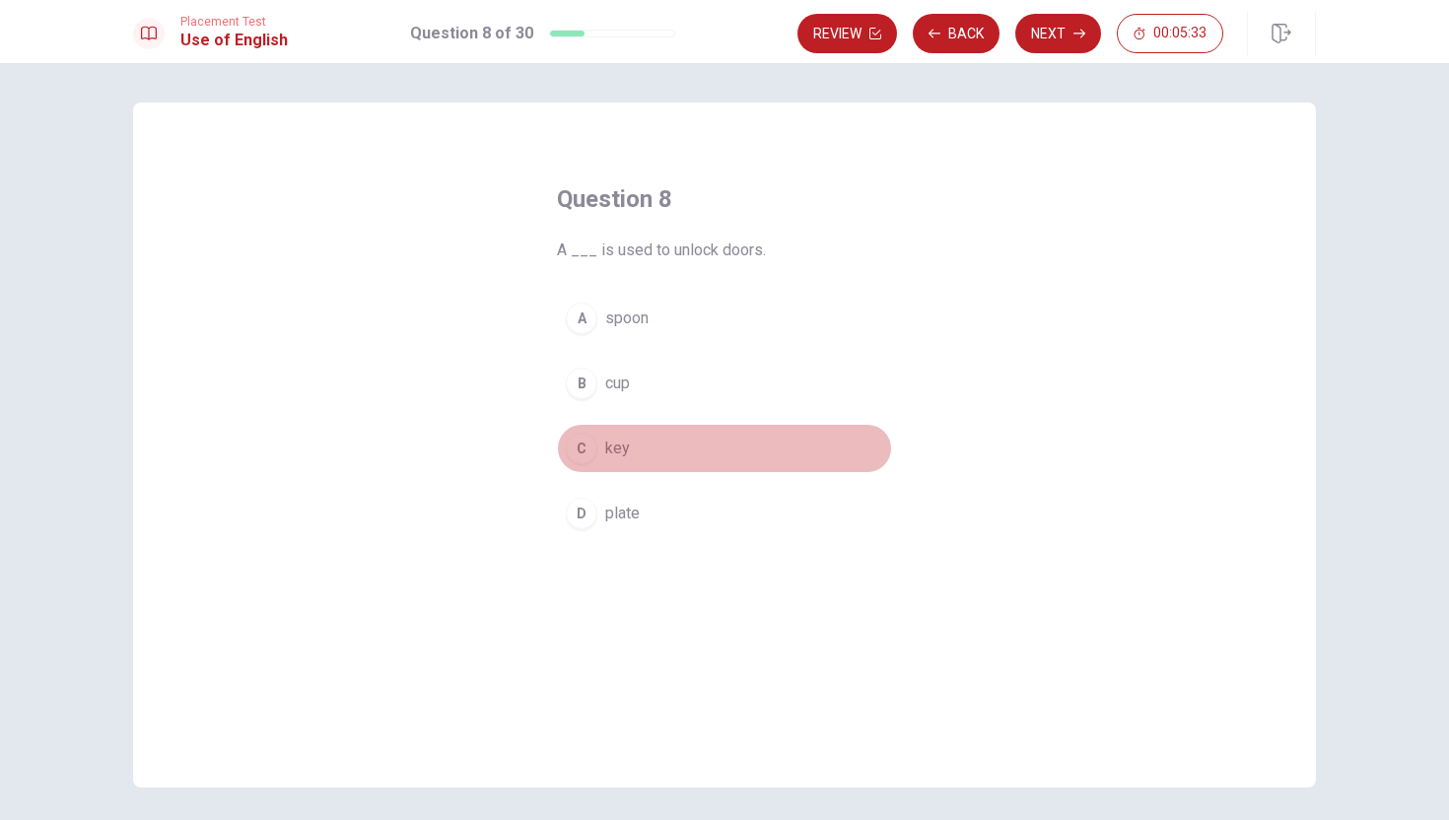
click at [579, 444] on div "C" at bounding box center [582, 449] width 32 height 32
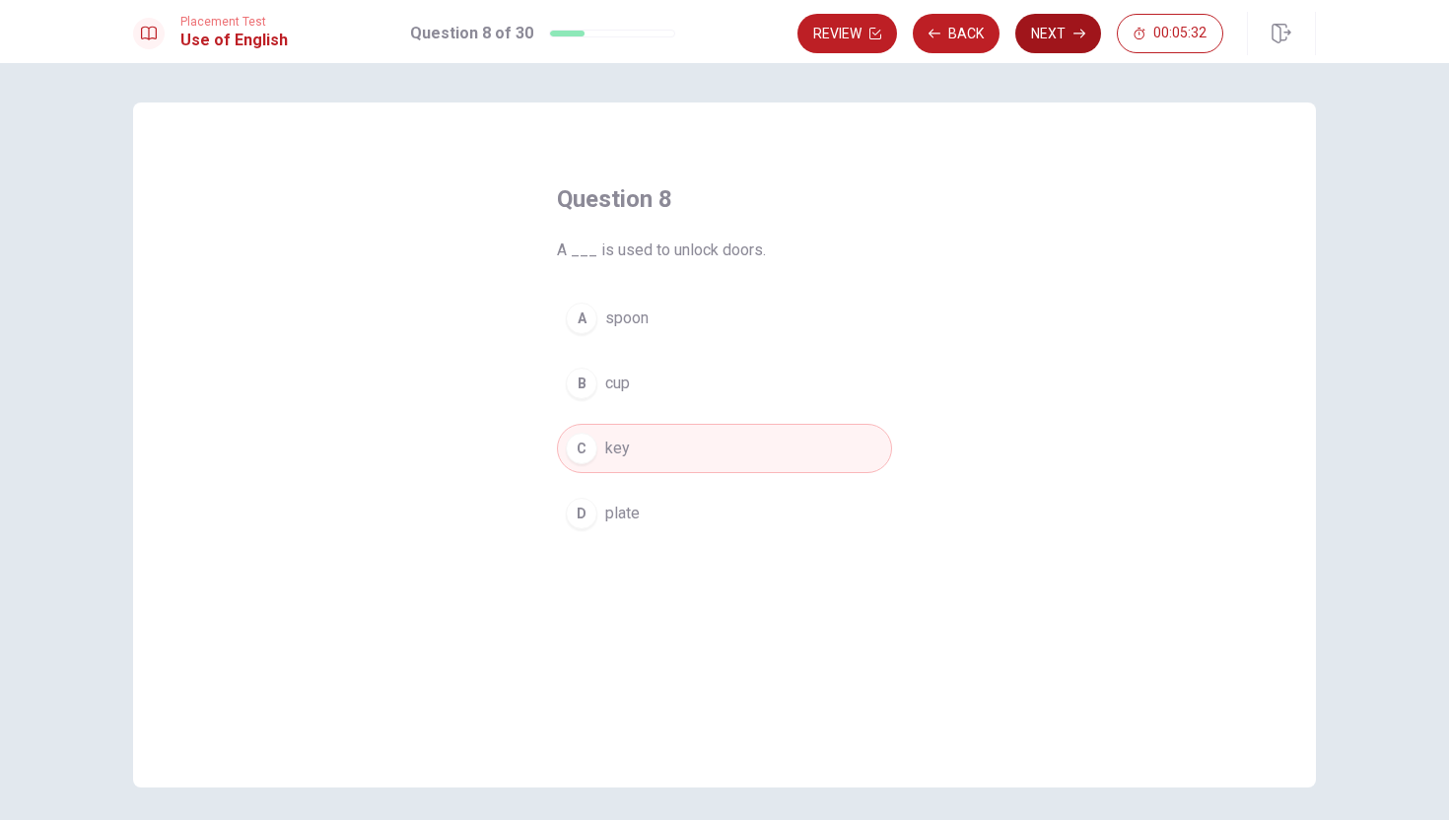
click at [1050, 33] on button "Next" at bounding box center [1059, 33] width 86 height 39
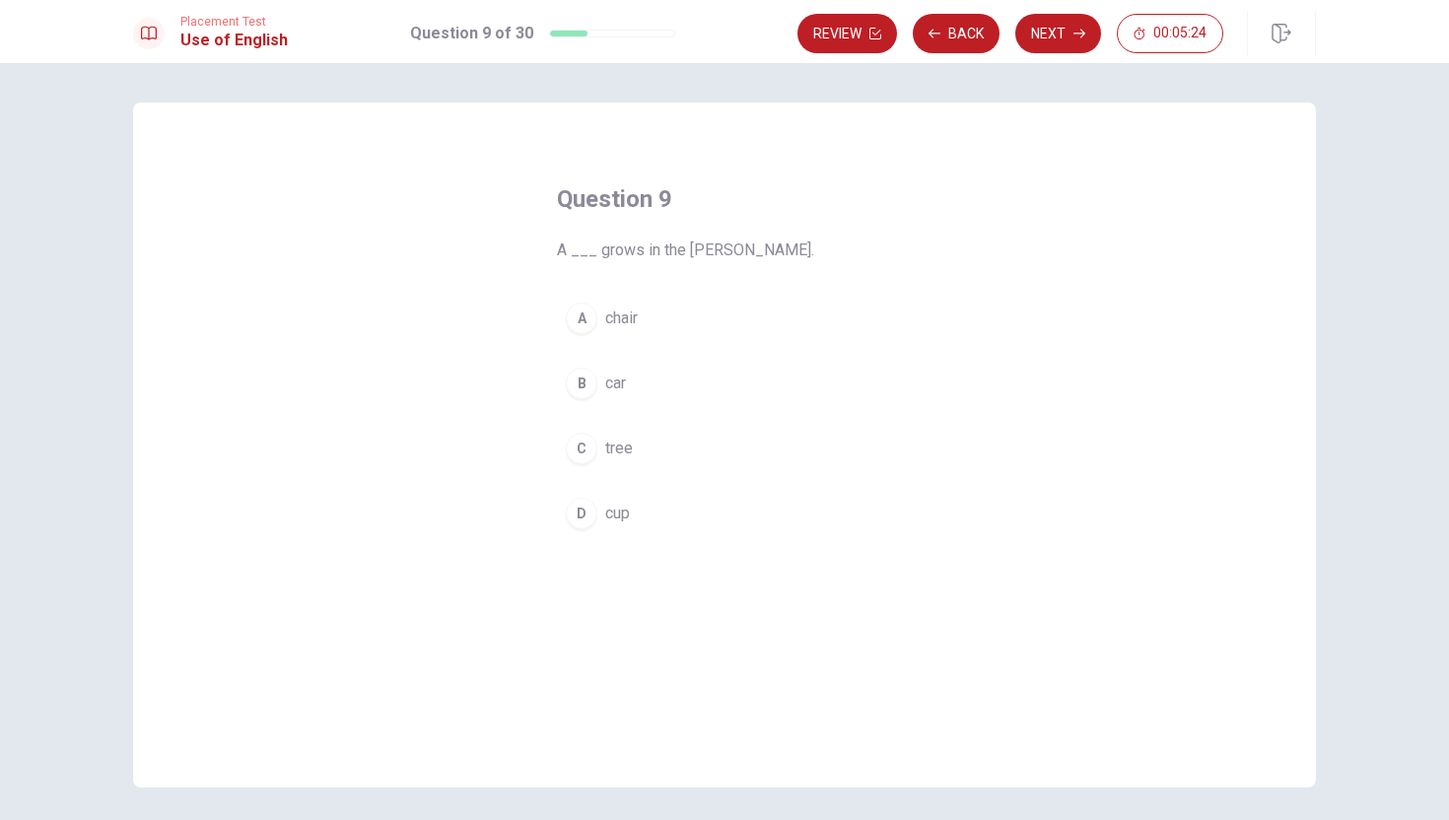
click at [590, 439] on div "C" at bounding box center [582, 449] width 32 height 32
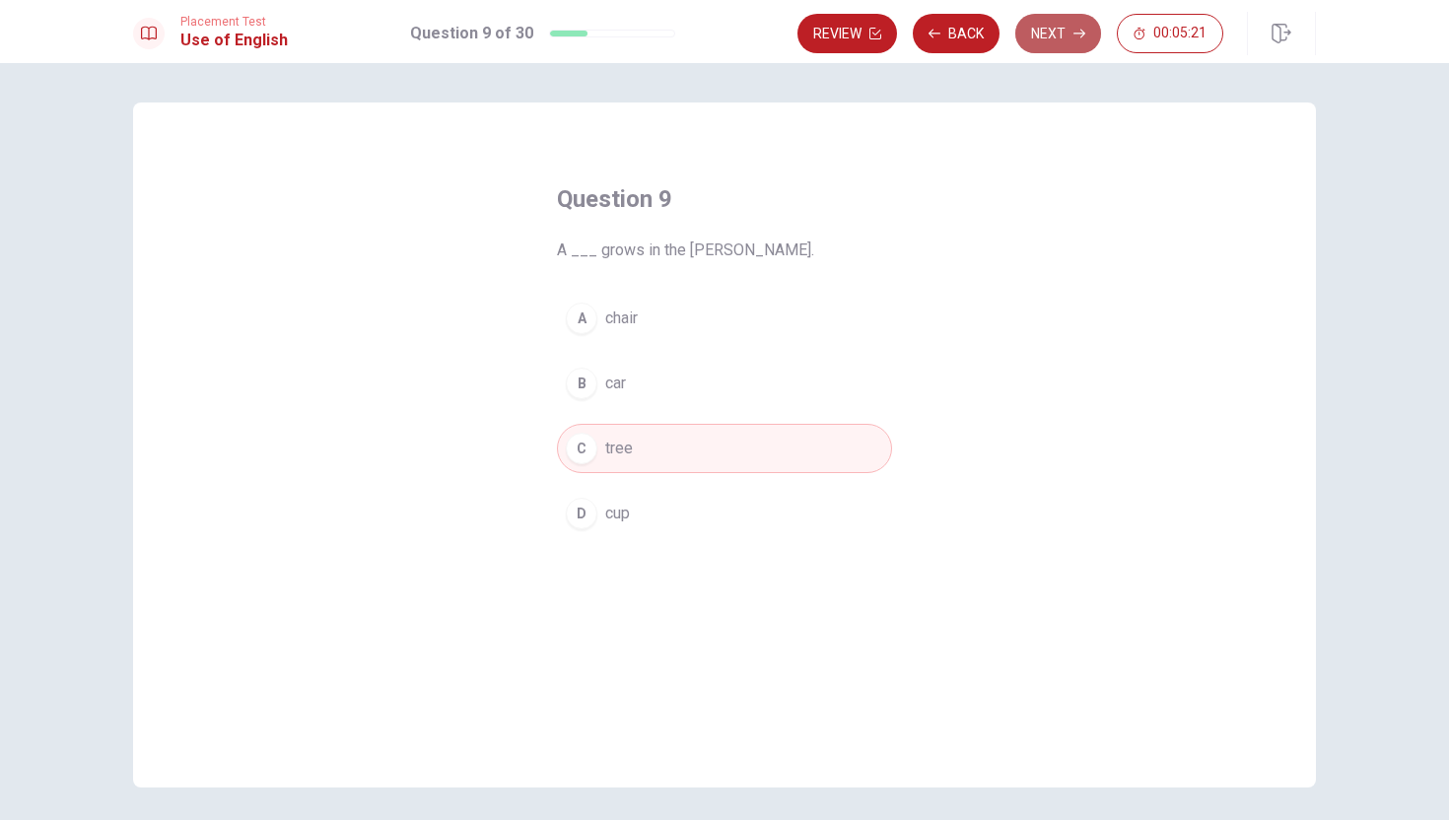
click at [1052, 34] on button "Next" at bounding box center [1059, 33] width 86 height 39
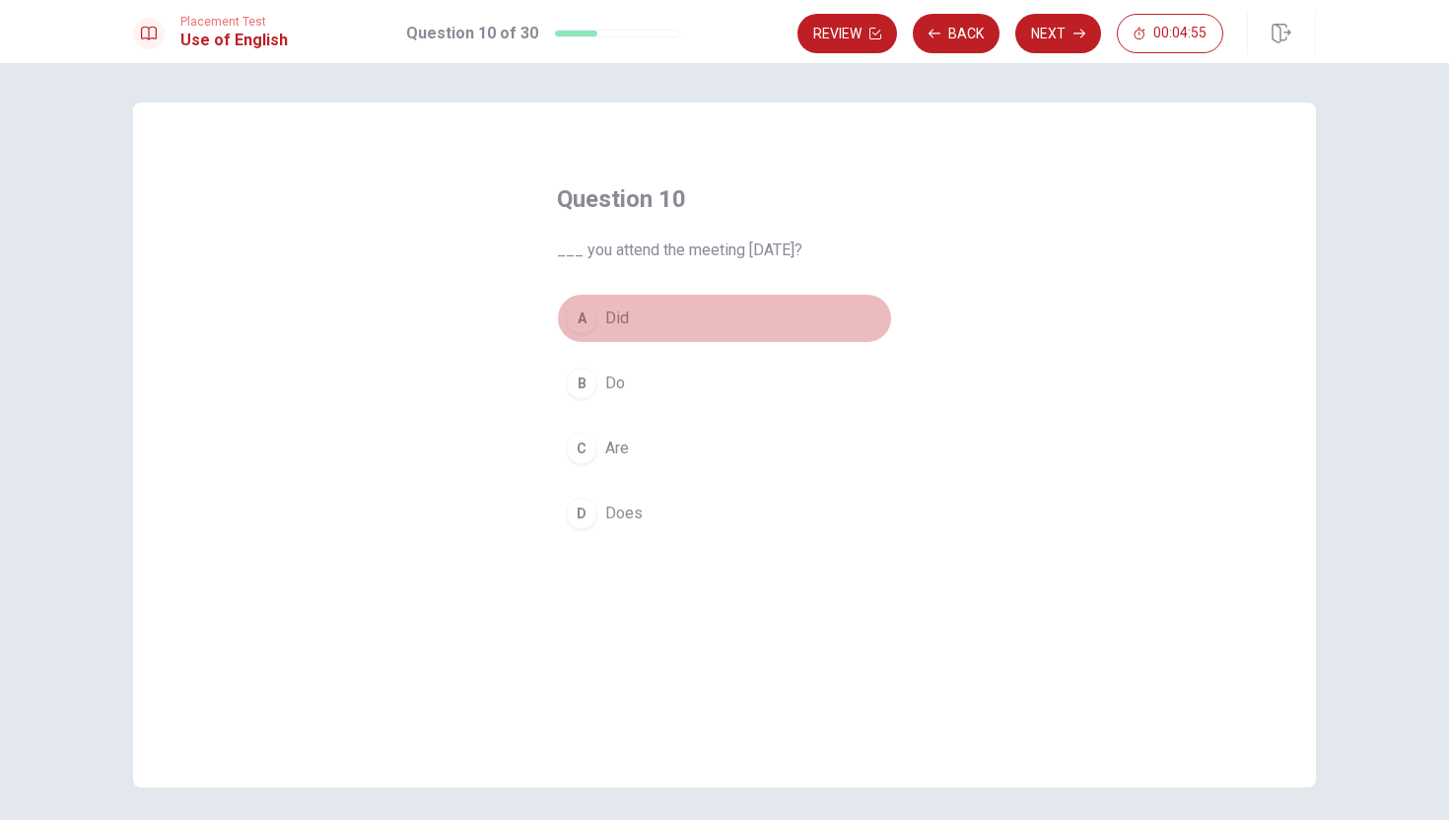
click at [587, 316] on div "A" at bounding box center [582, 319] width 32 height 32
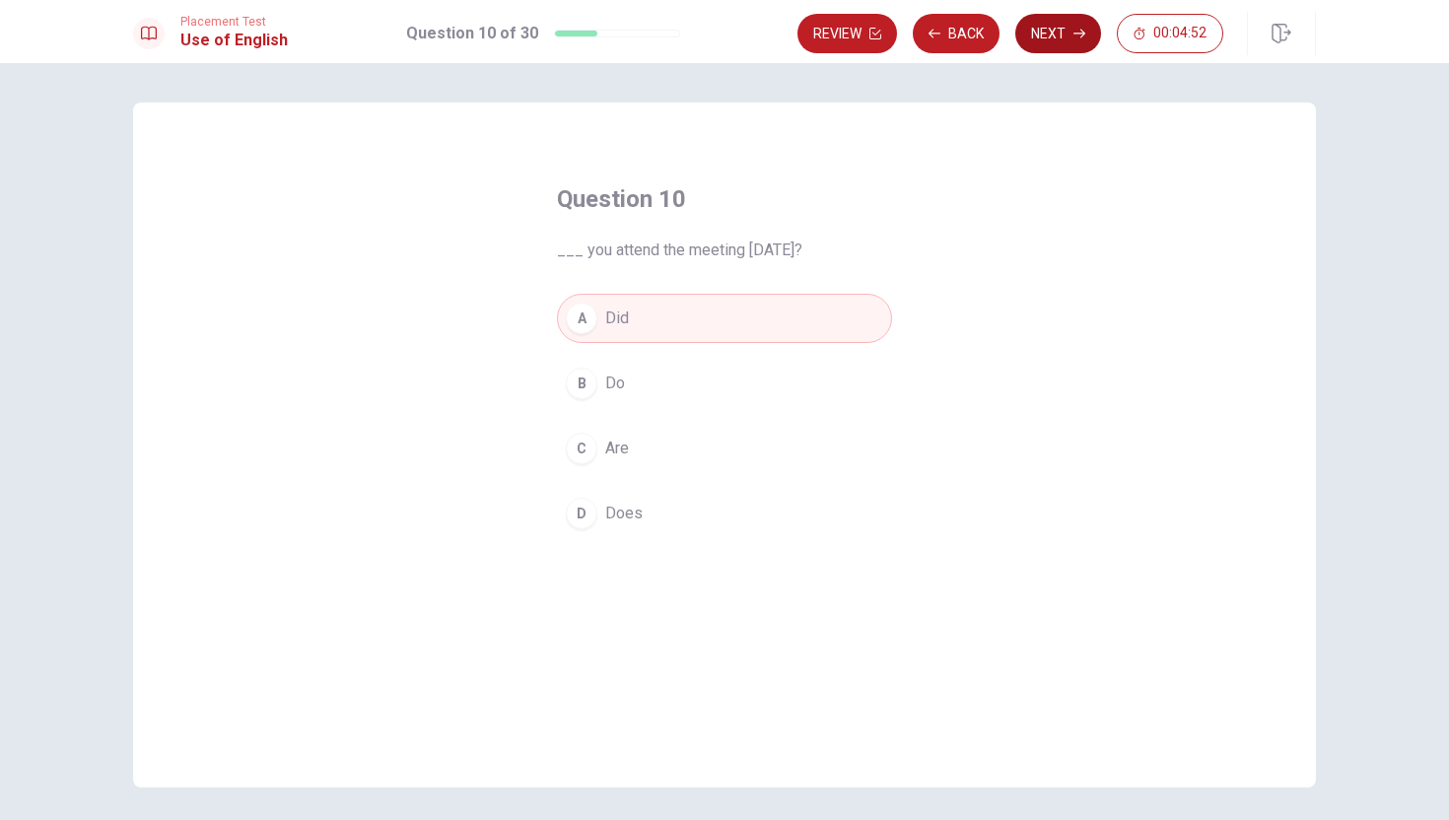
click at [1056, 34] on button "Next" at bounding box center [1059, 33] width 86 height 39
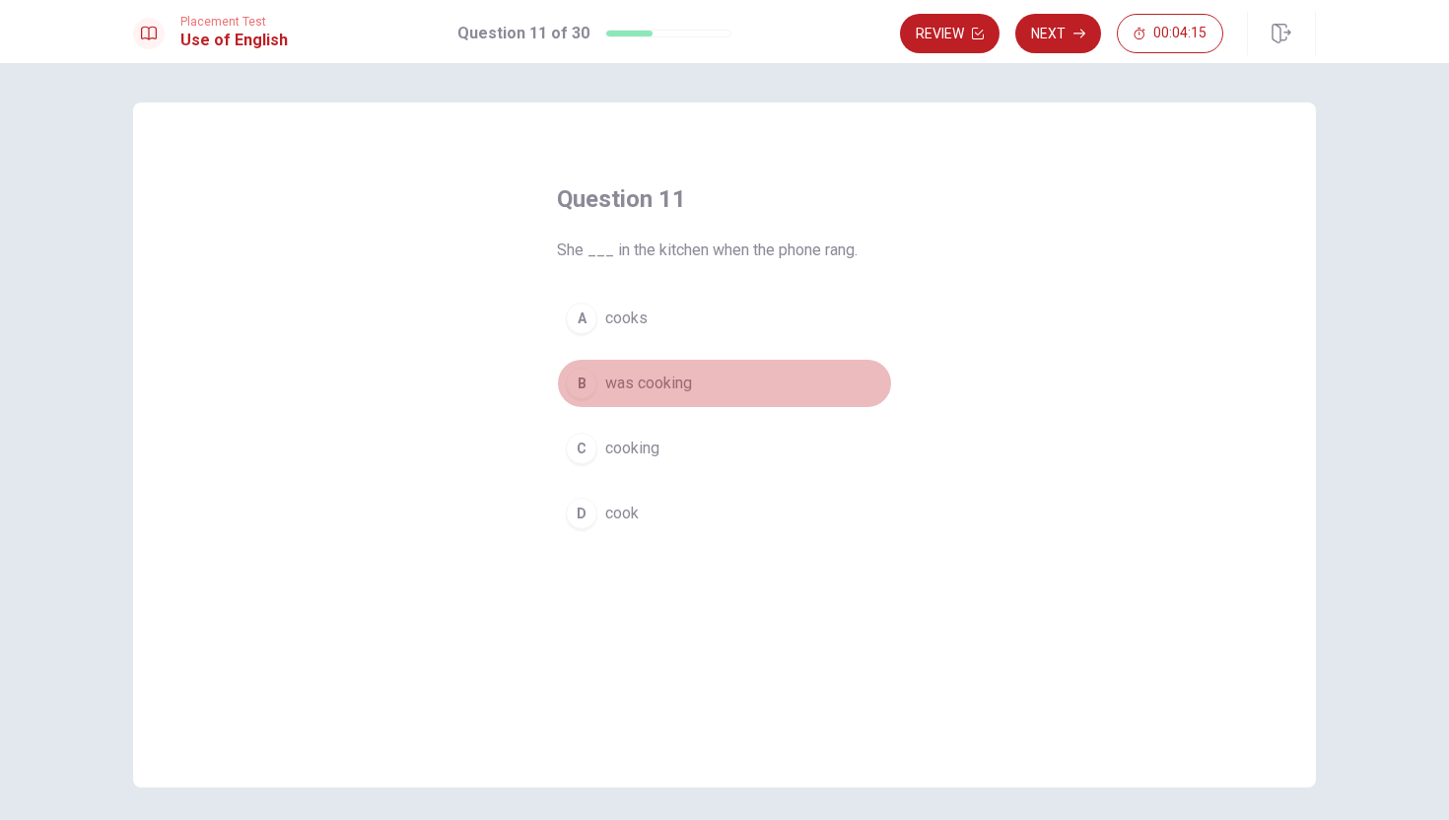
click at [619, 388] on span "was cooking" at bounding box center [648, 384] width 87 height 24
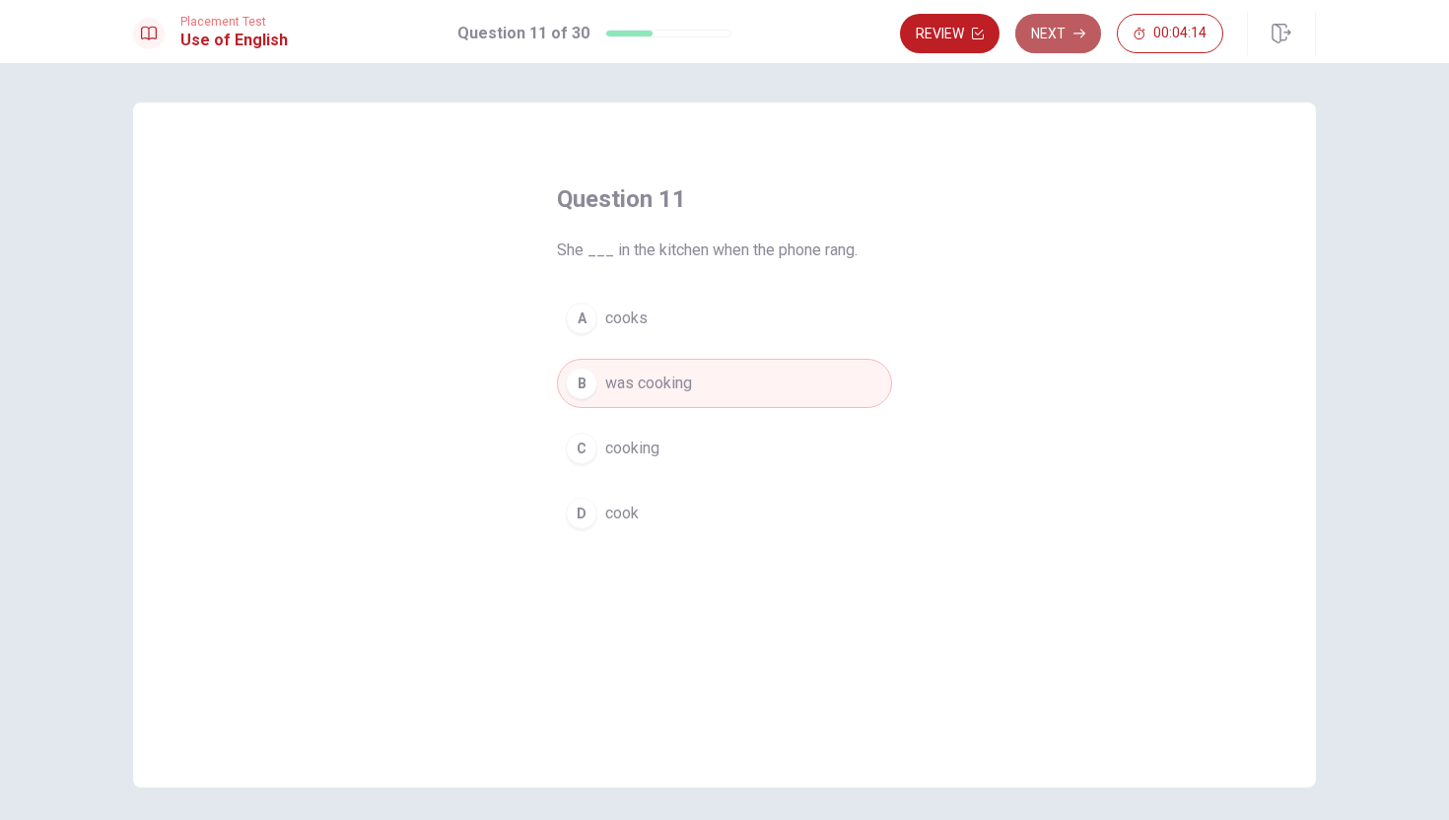
click at [1044, 31] on button "Next" at bounding box center [1059, 33] width 86 height 39
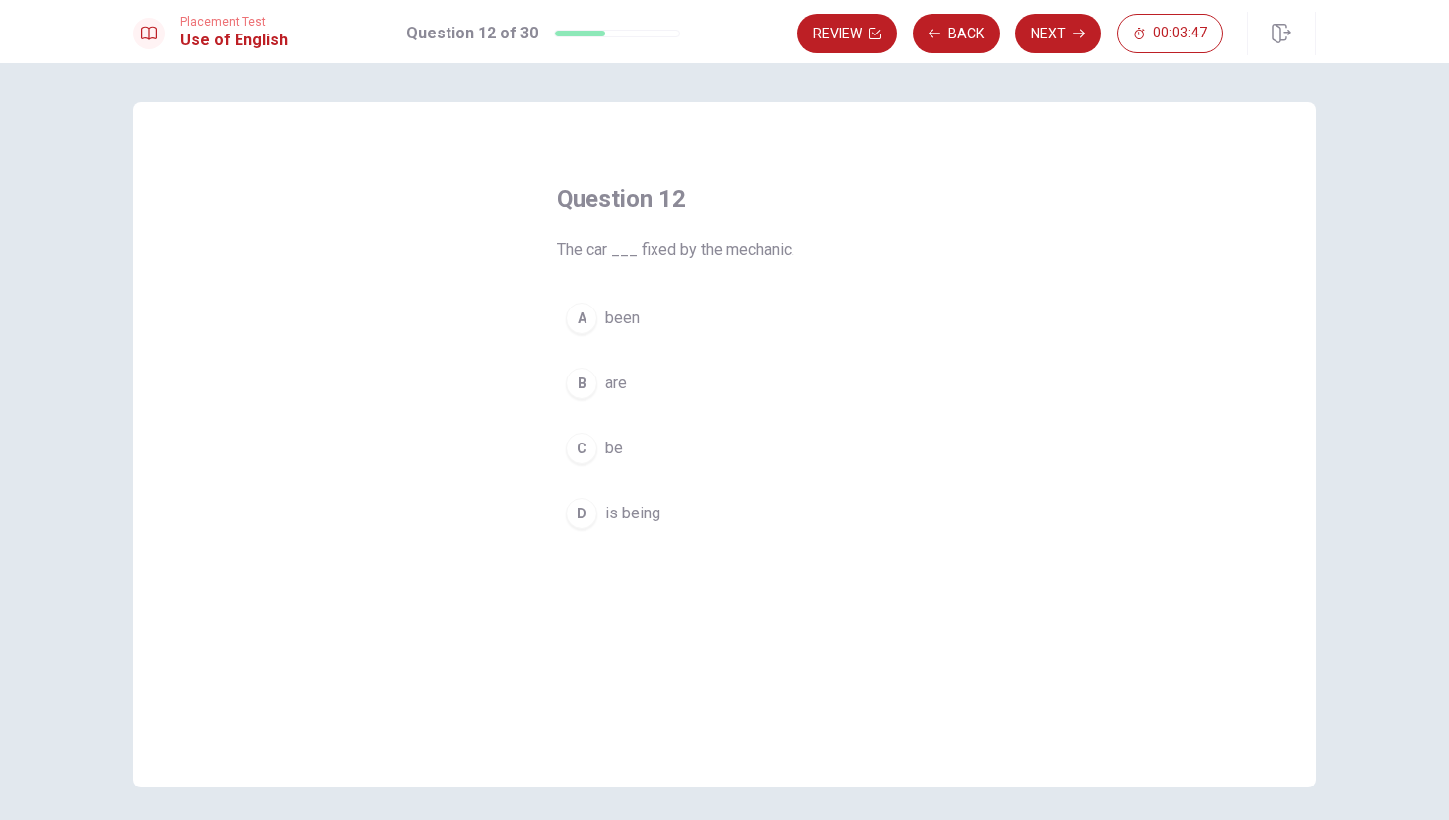
click at [581, 509] on div "D" at bounding box center [582, 514] width 32 height 32
click at [1054, 20] on button "Next" at bounding box center [1059, 33] width 86 height 39
click at [580, 380] on div "B" at bounding box center [582, 384] width 32 height 32
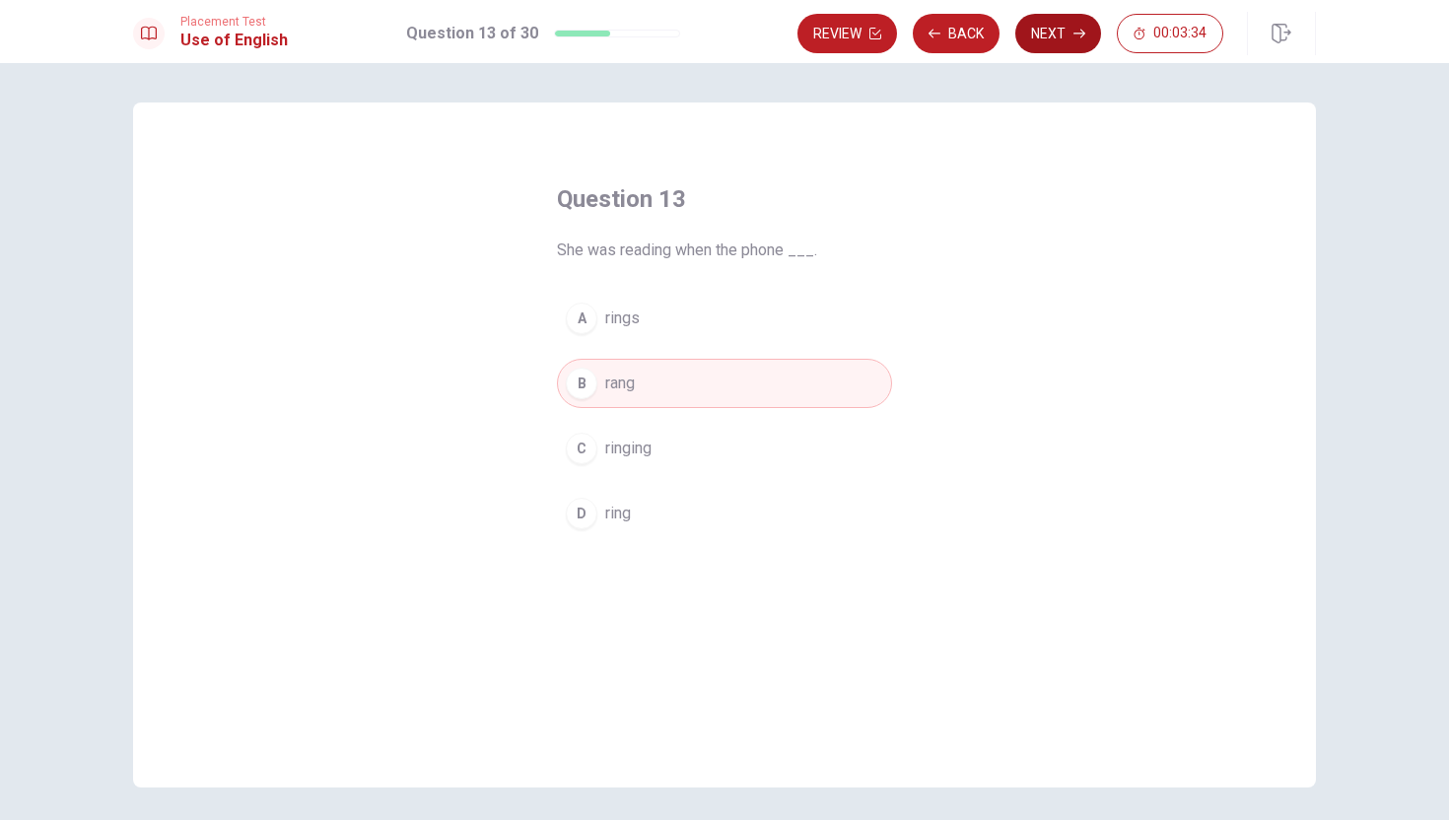
click at [1059, 37] on button "Next" at bounding box center [1059, 33] width 86 height 39
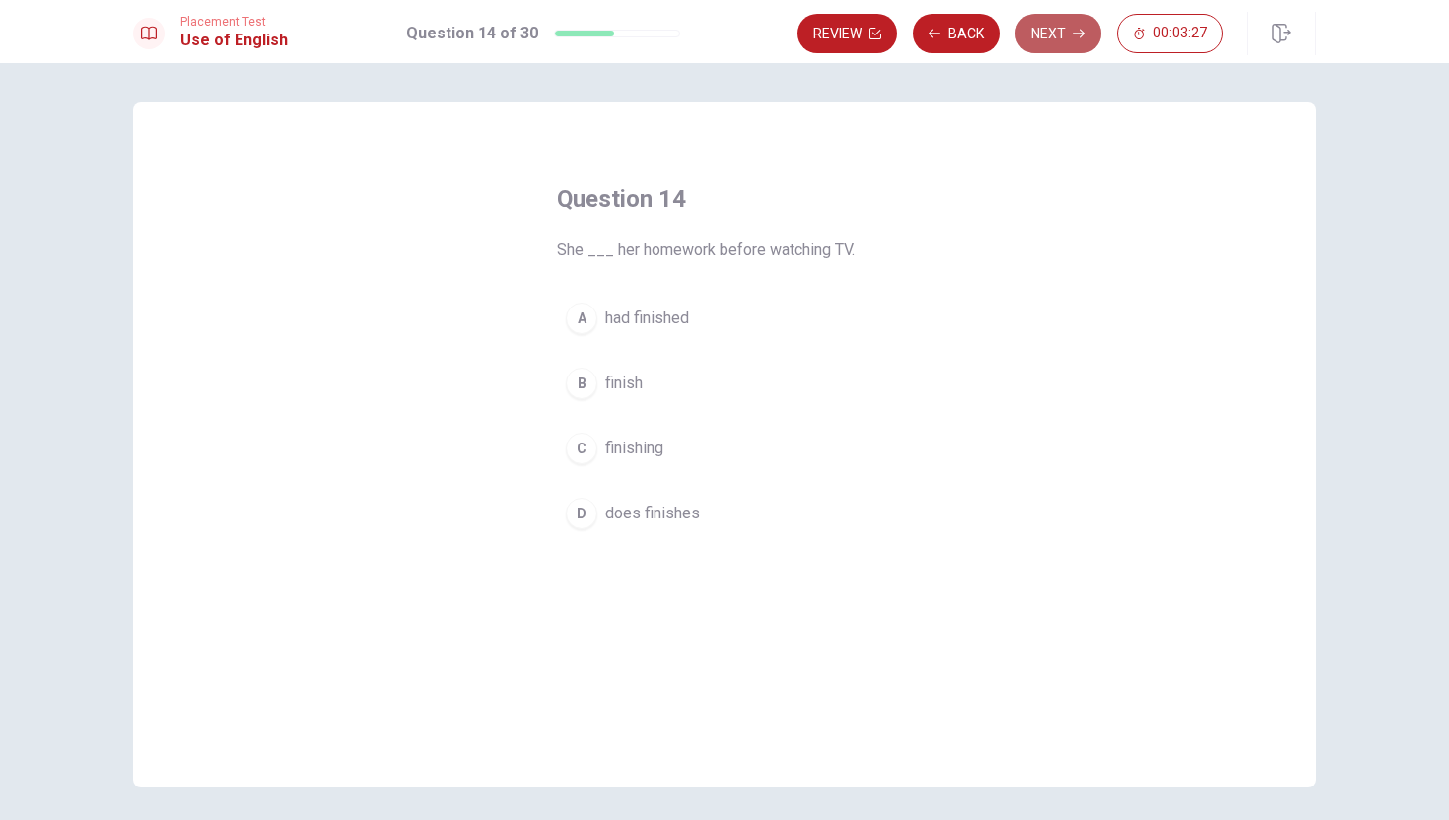
click at [1048, 32] on button "Next" at bounding box center [1059, 33] width 86 height 39
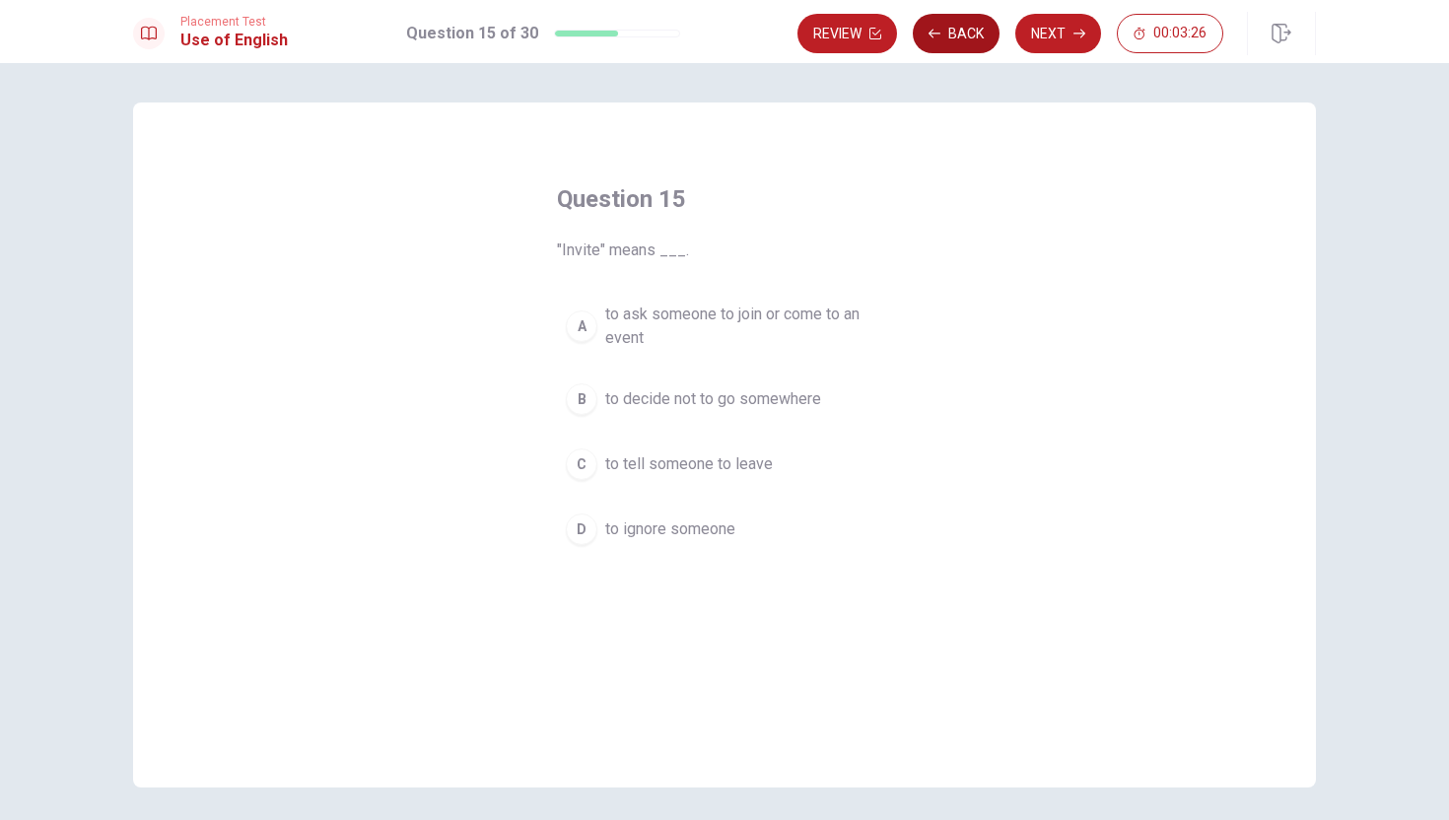
click at [951, 29] on button "Back" at bounding box center [956, 33] width 87 height 39
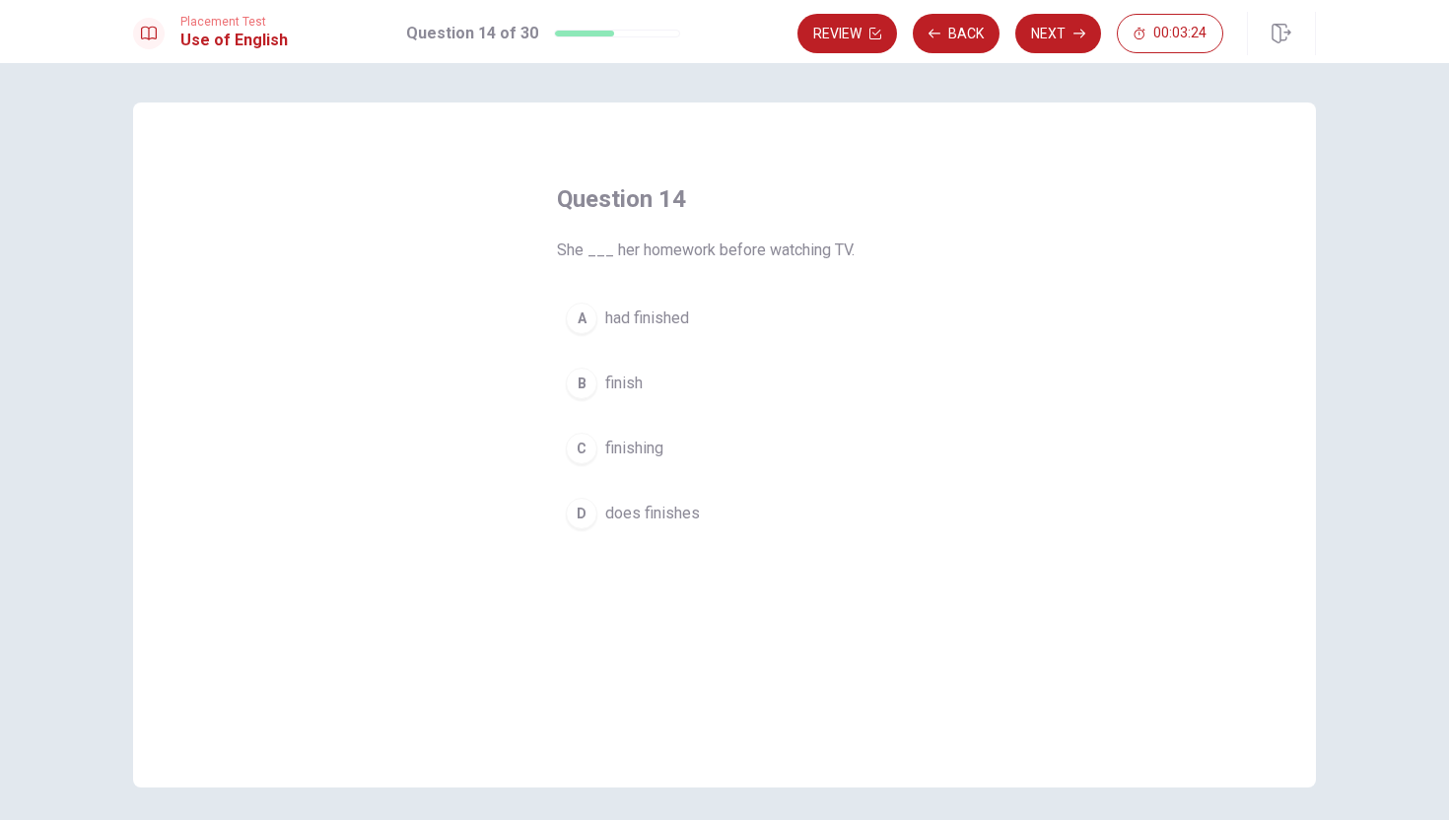
click at [583, 313] on div "A" at bounding box center [582, 319] width 32 height 32
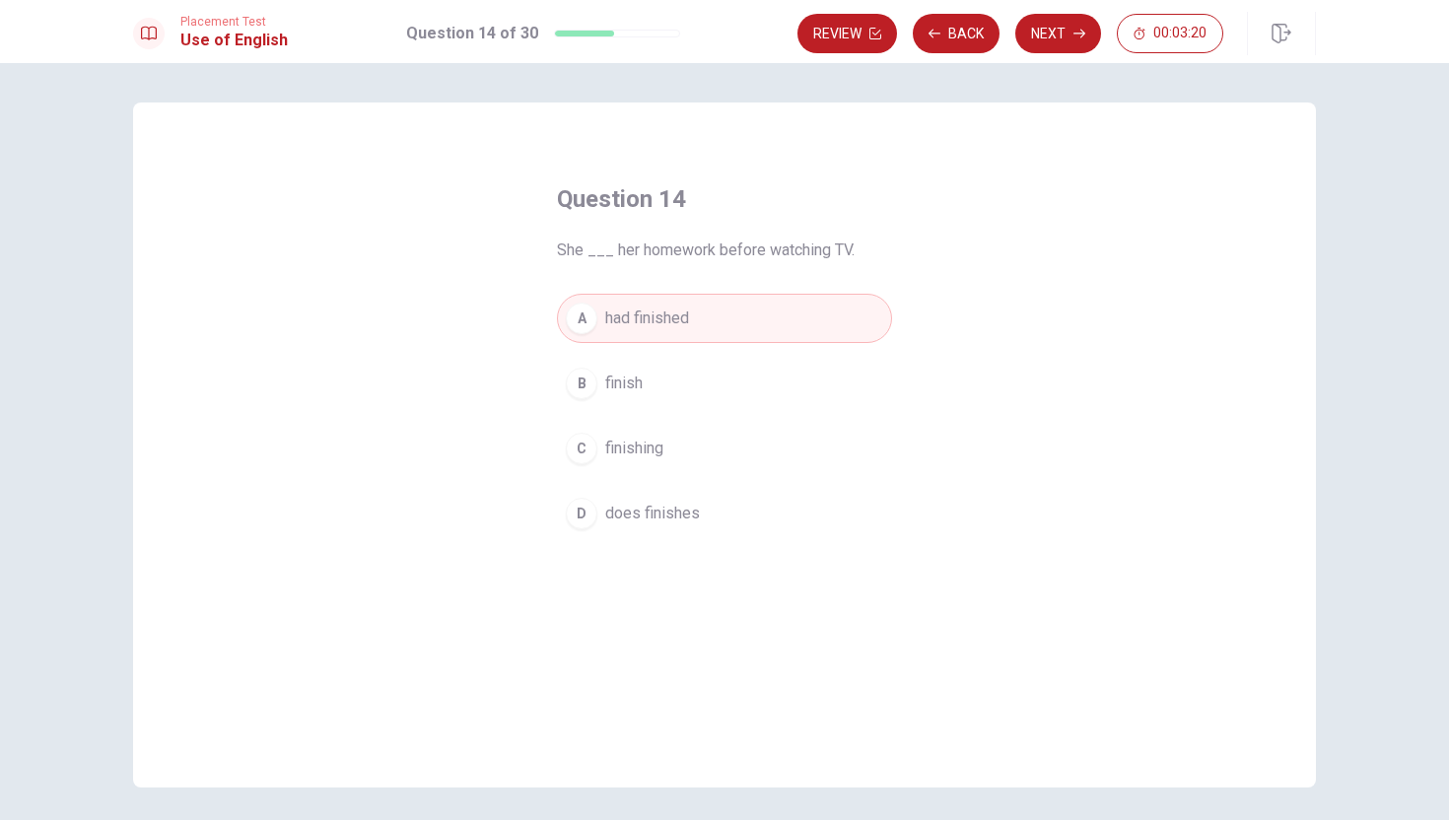
click at [586, 383] on div "B" at bounding box center [582, 384] width 32 height 32
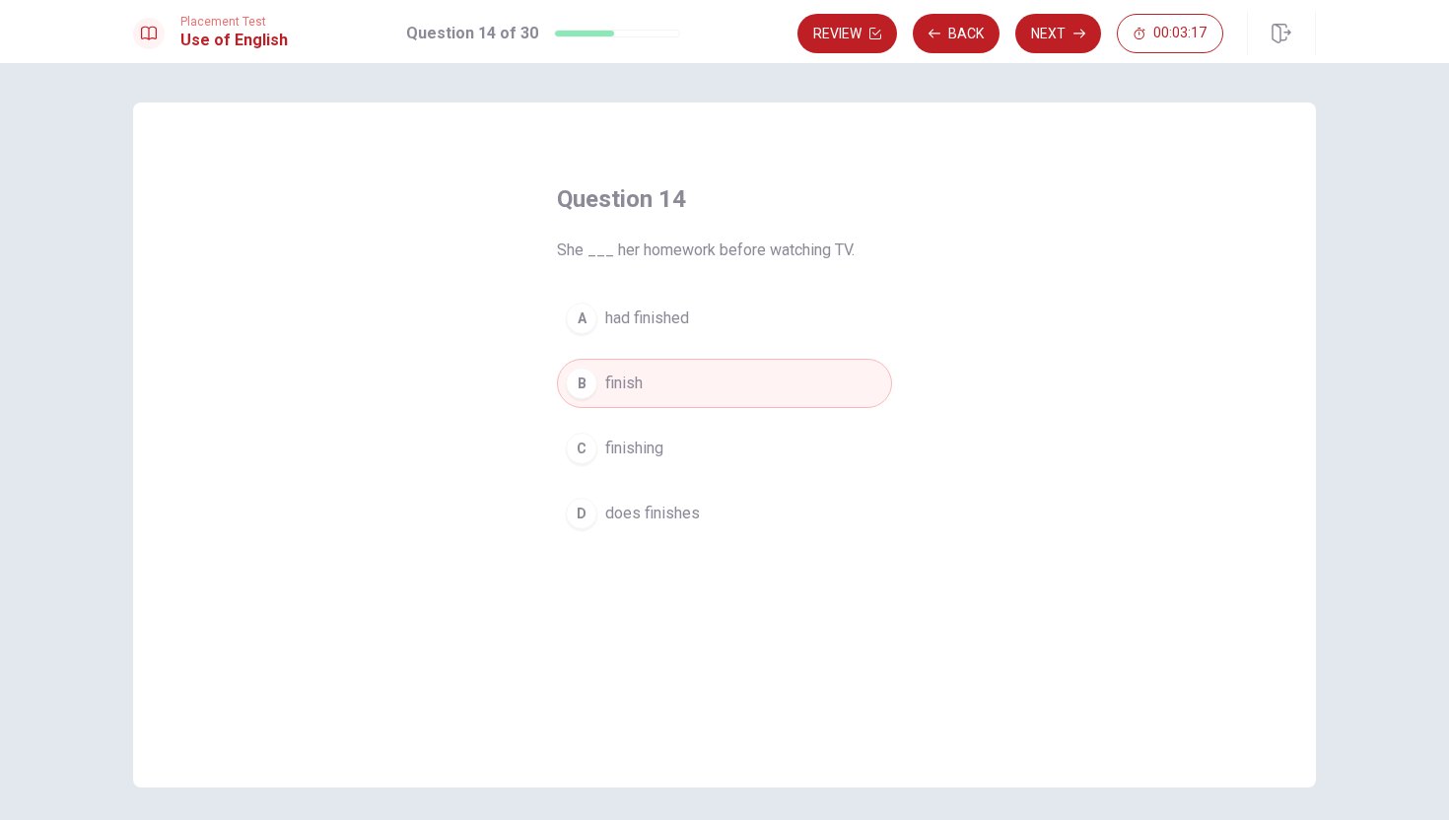
click at [592, 505] on div "D" at bounding box center [582, 514] width 32 height 32
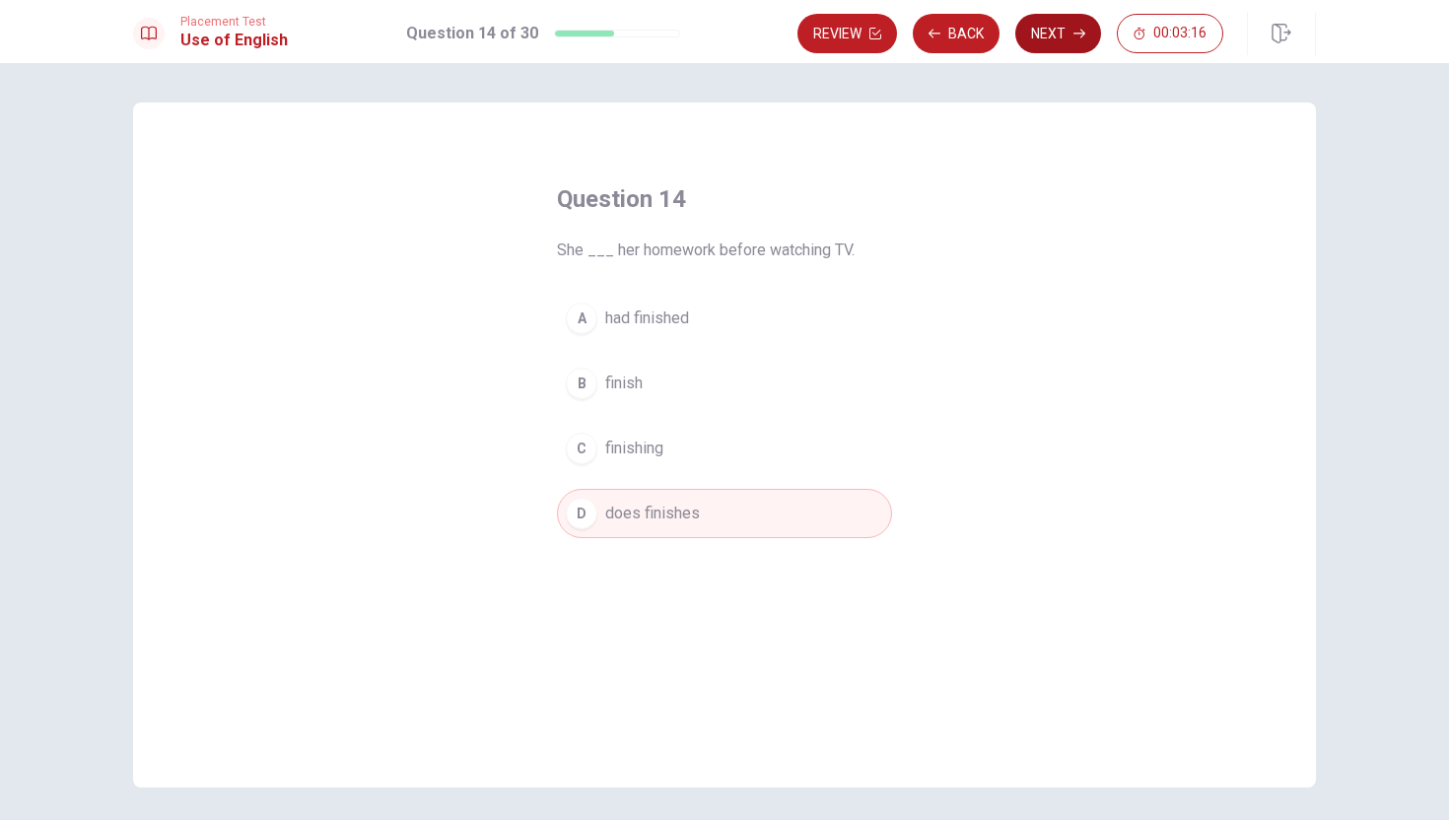
click at [1056, 28] on button "Next" at bounding box center [1059, 33] width 86 height 39
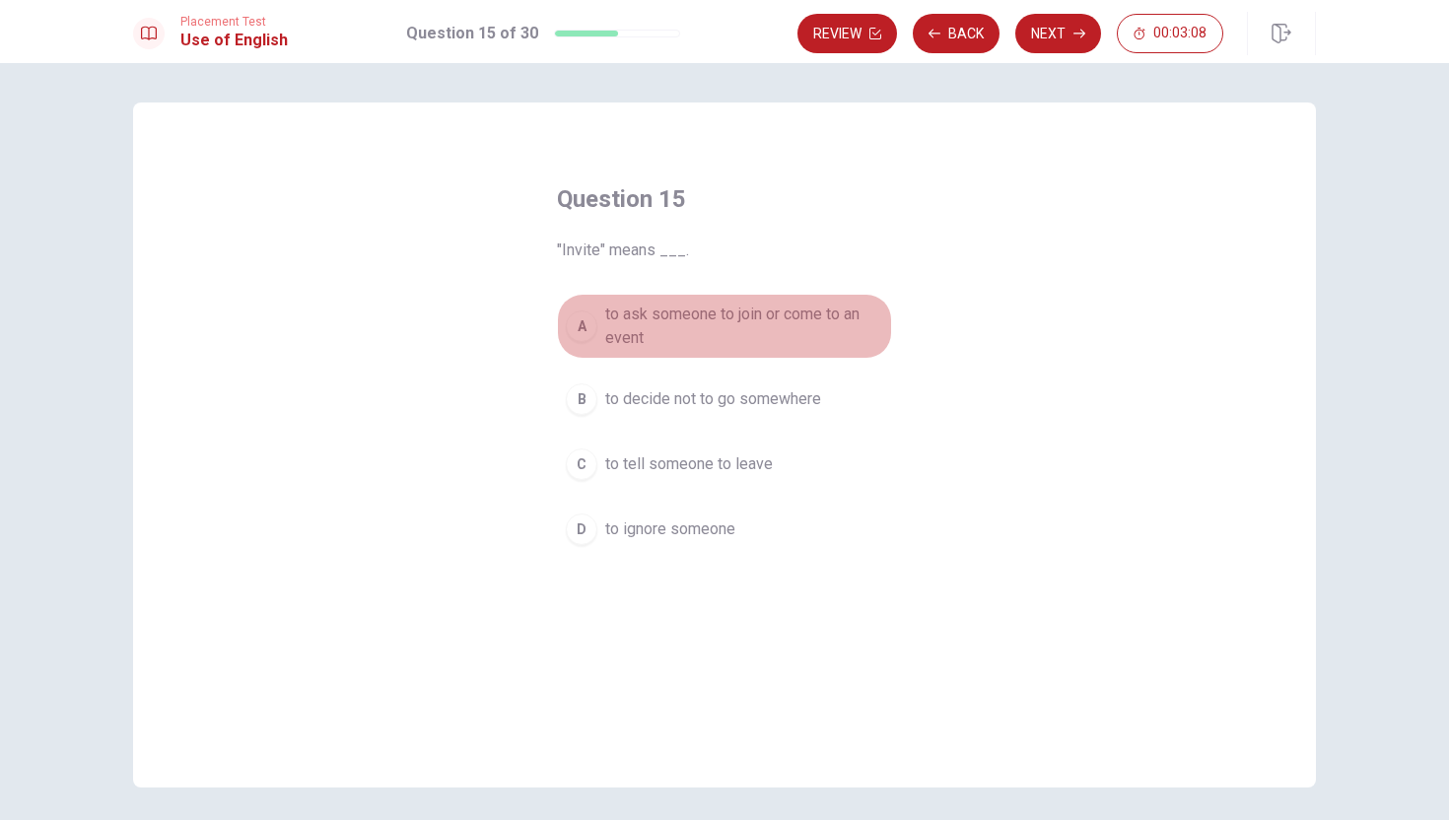
click at [599, 325] on button "A to ask someone to join or come to an event" at bounding box center [724, 326] width 335 height 65
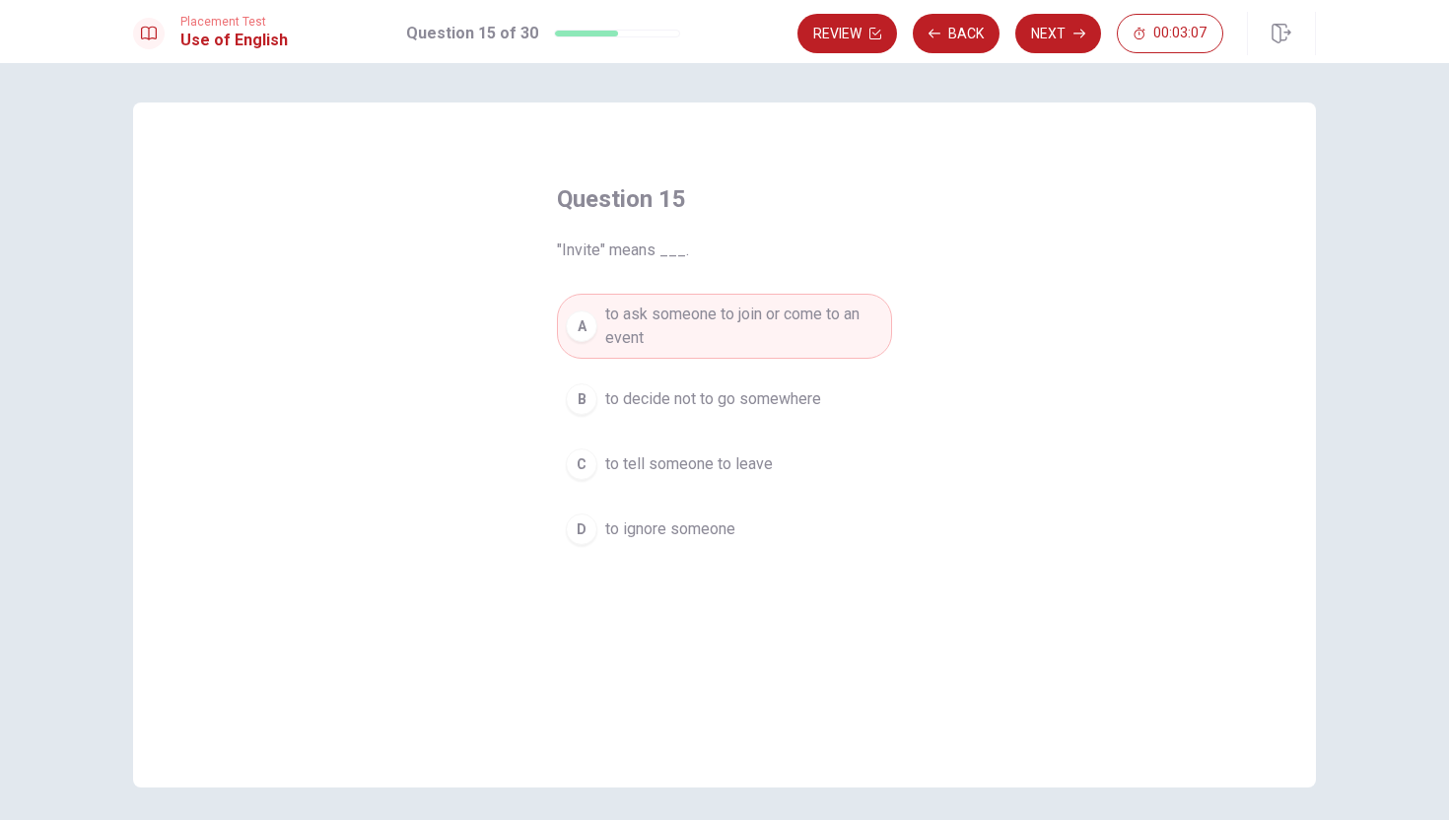
scroll to position [24, 0]
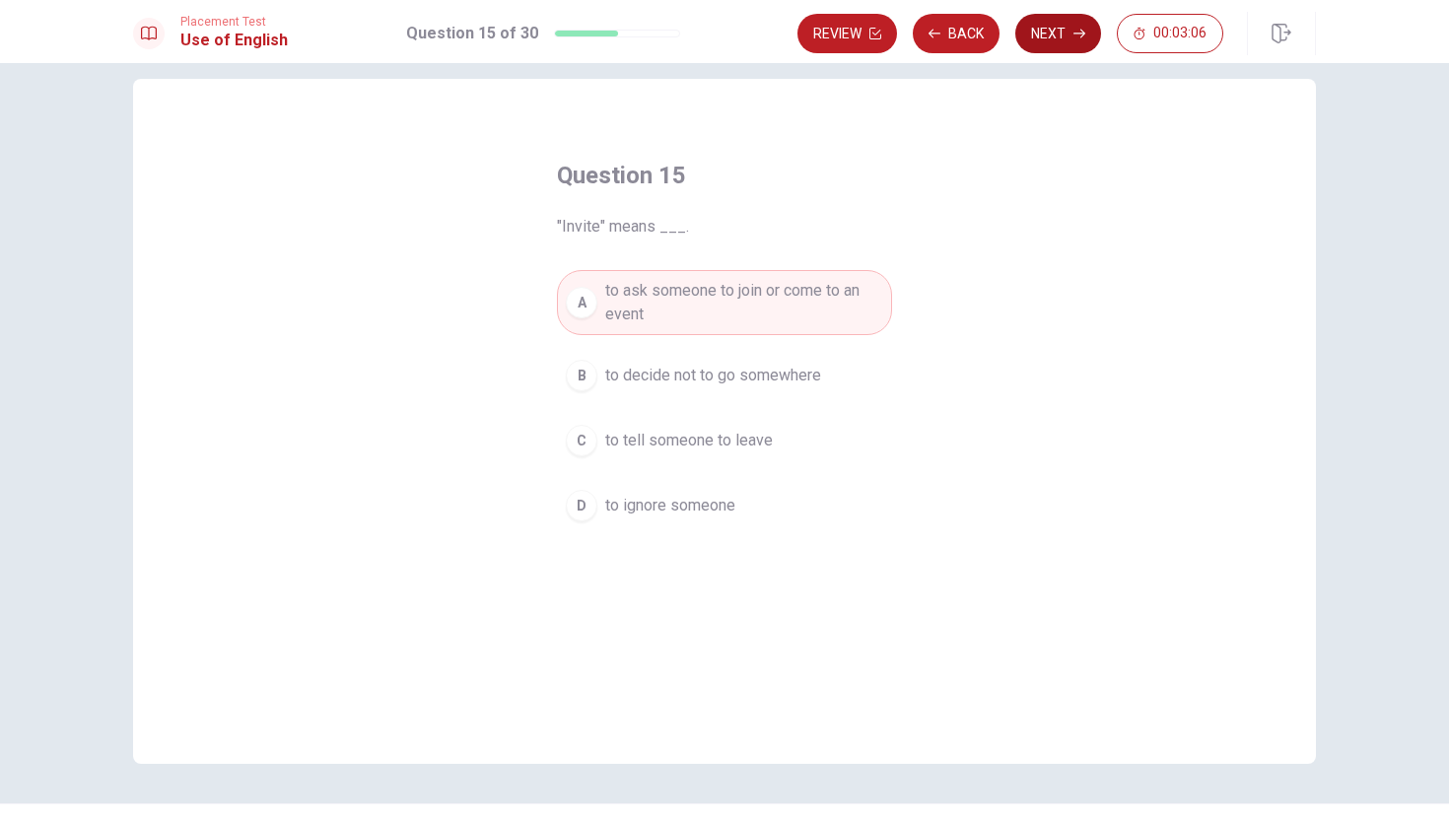
click at [1061, 20] on button "Next" at bounding box center [1059, 33] width 86 height 39
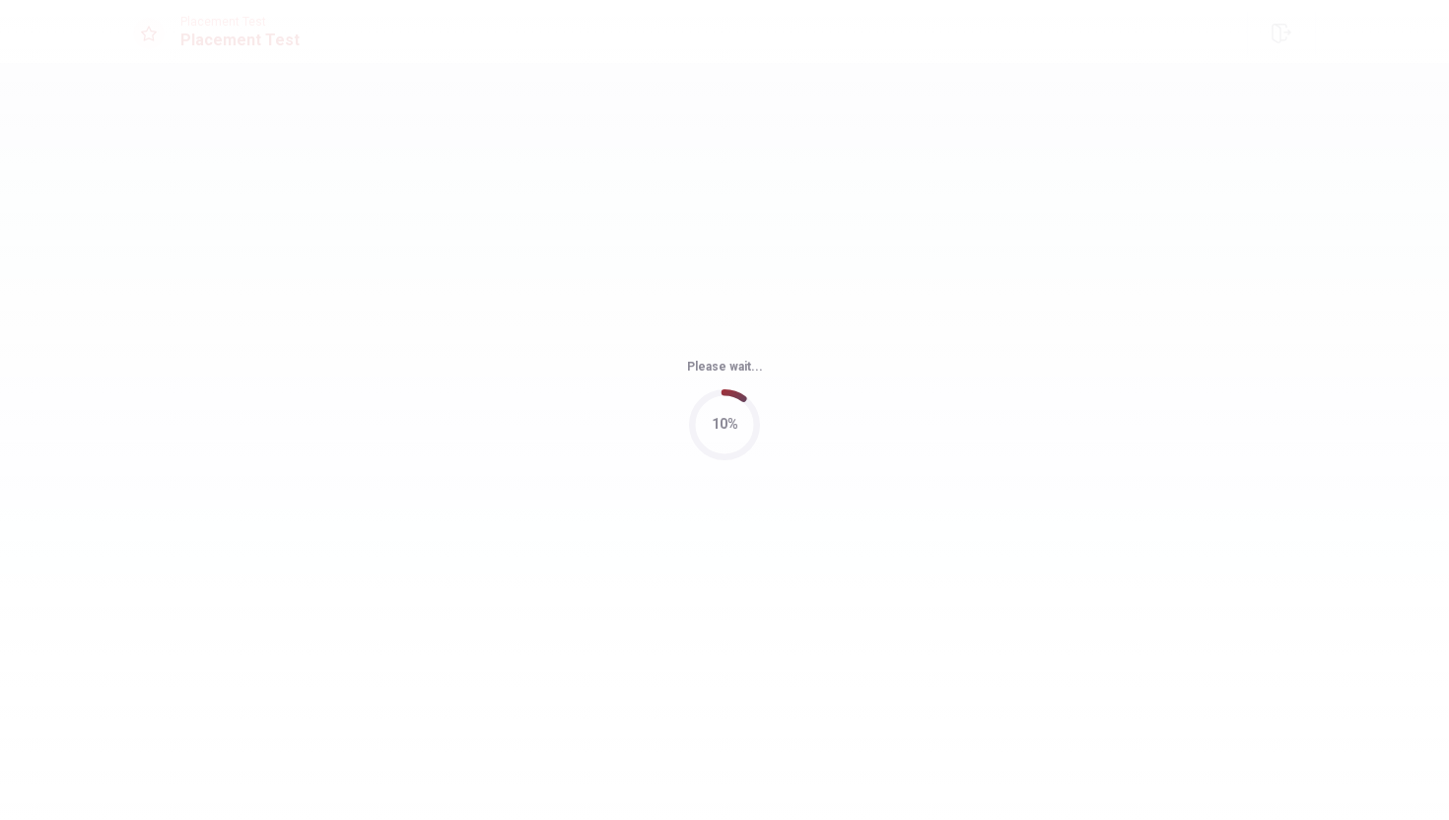
scroll to position [0, 0]
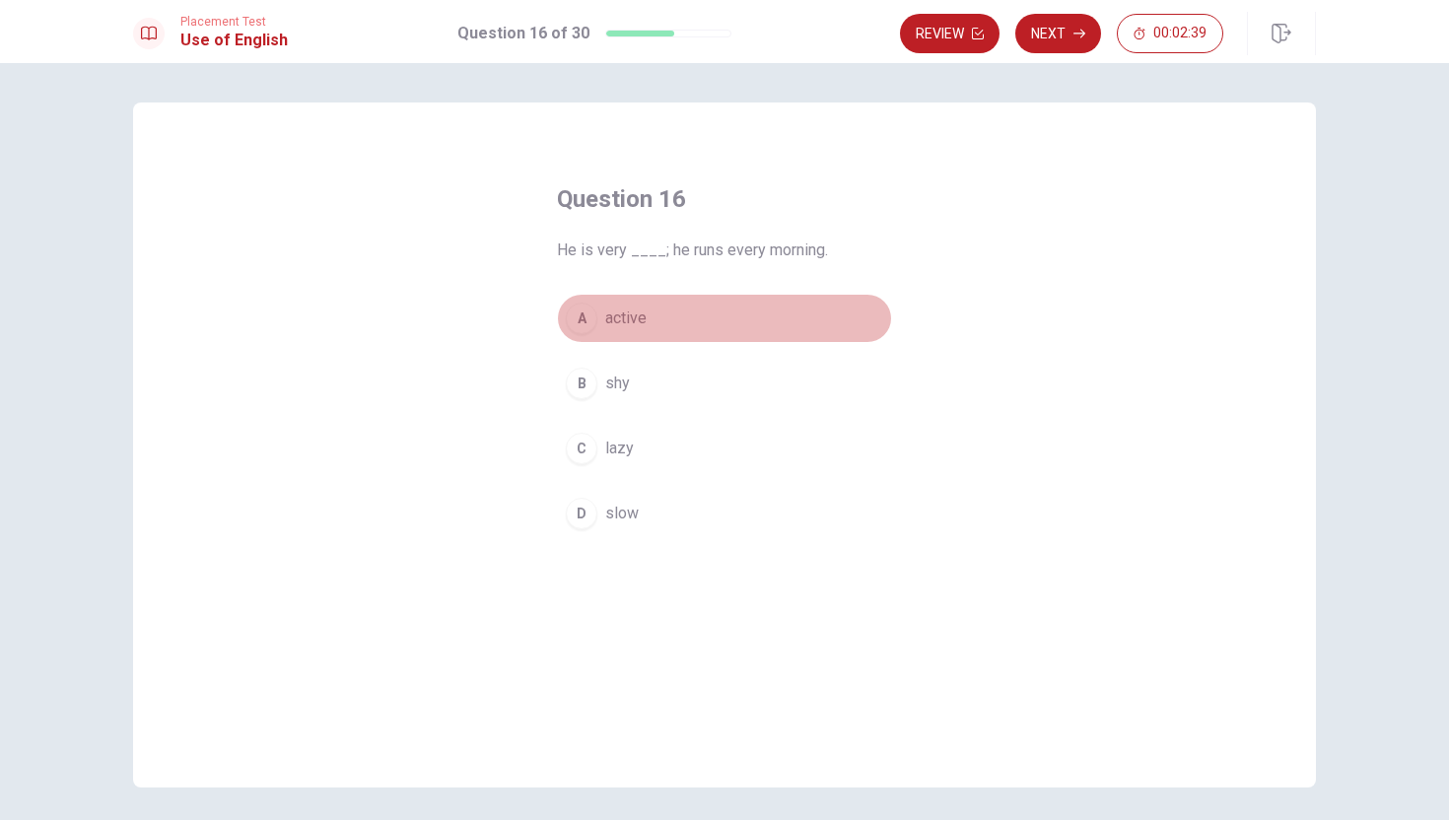
click at [585, 313] on div "A" at bounding box center [582, 319] width 32 height 32
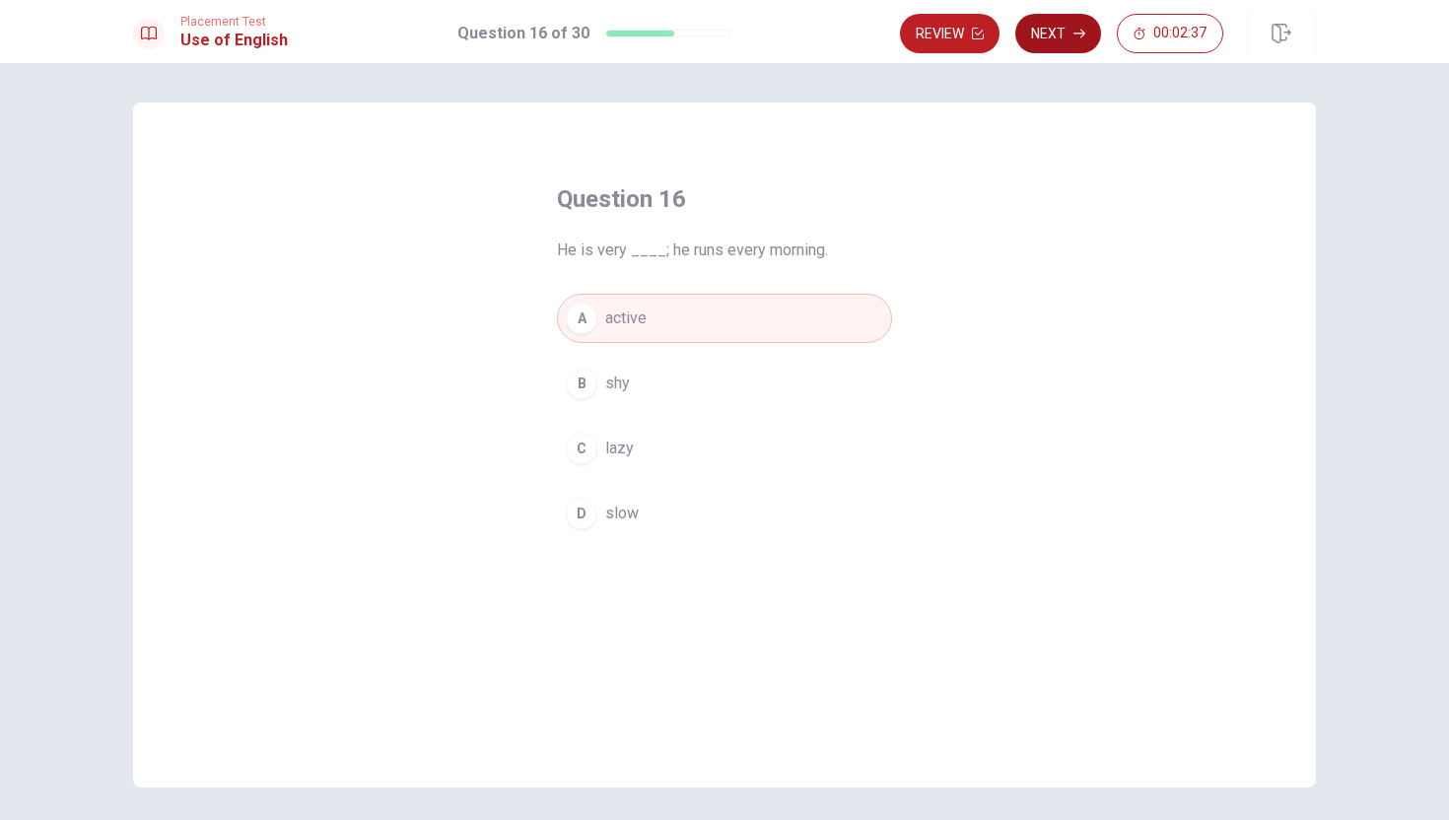
click at [1071, 28] on button "Next" at bounding box center [1059, 33] width 86 height 39
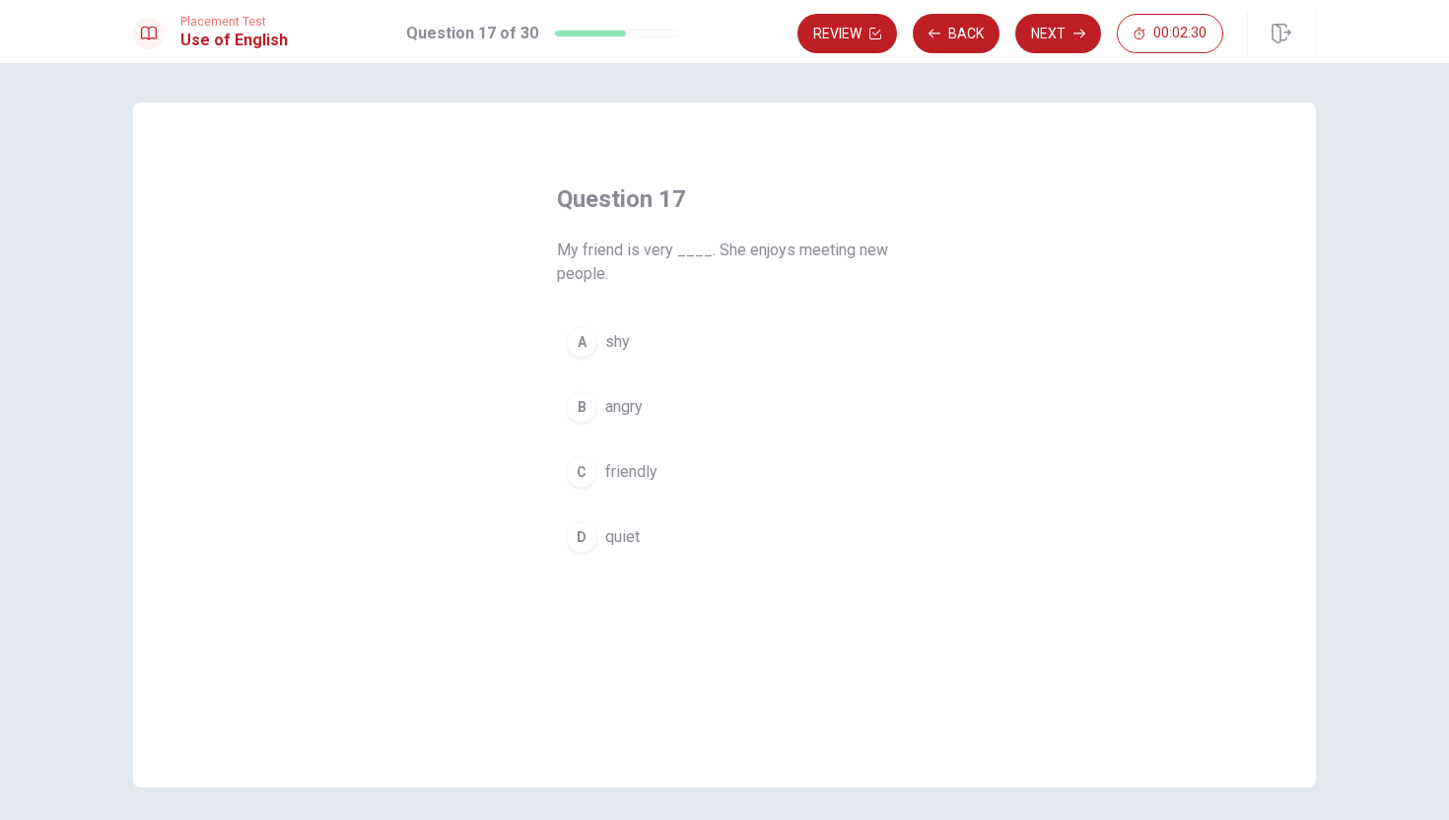
click at [582, 469] on div "C" at bounding box center [582, 473] width 32 height 32
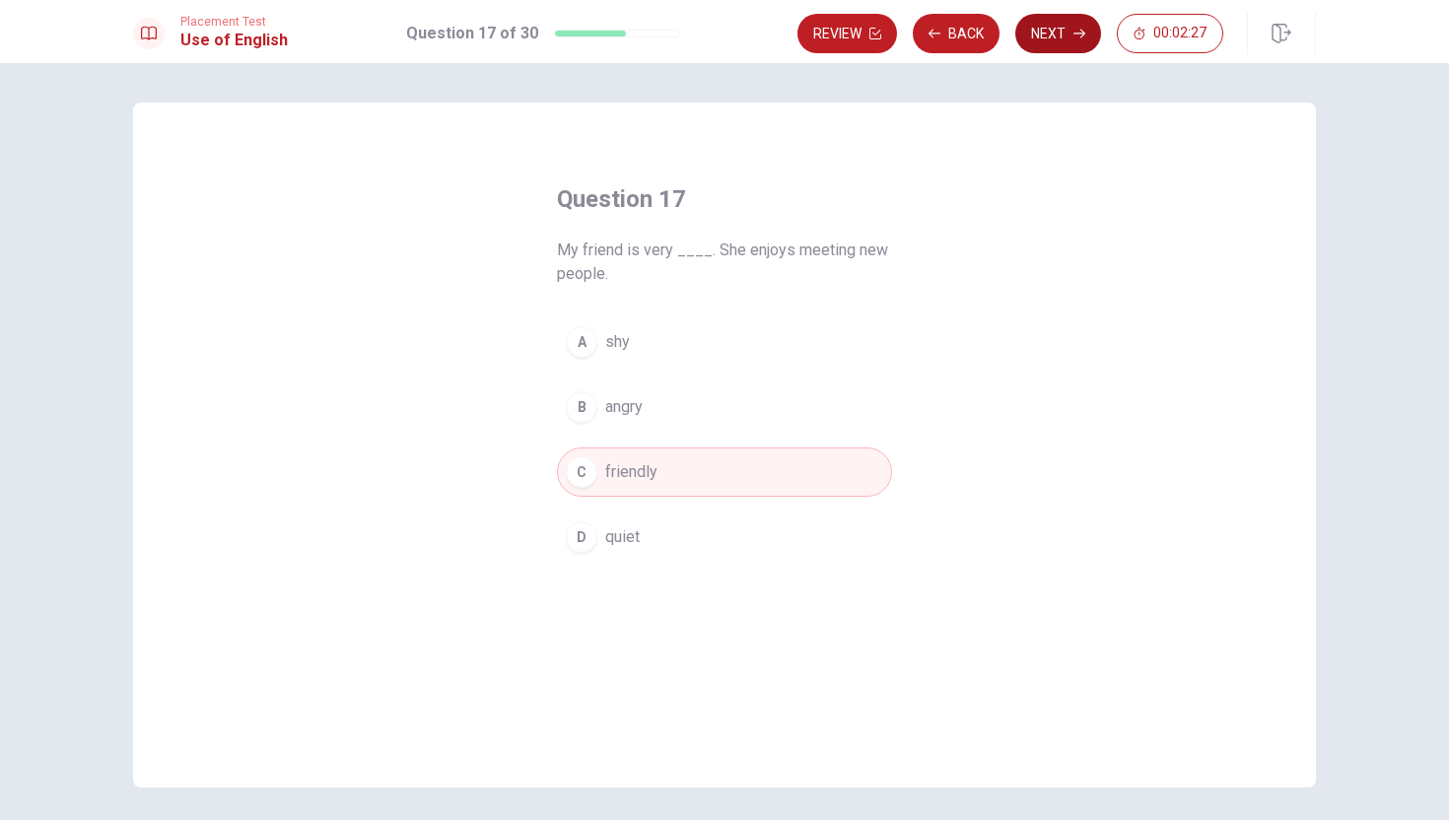
click at [1056, 34] on button "Next" at bounding box center [1059, 33] width 86 height 39
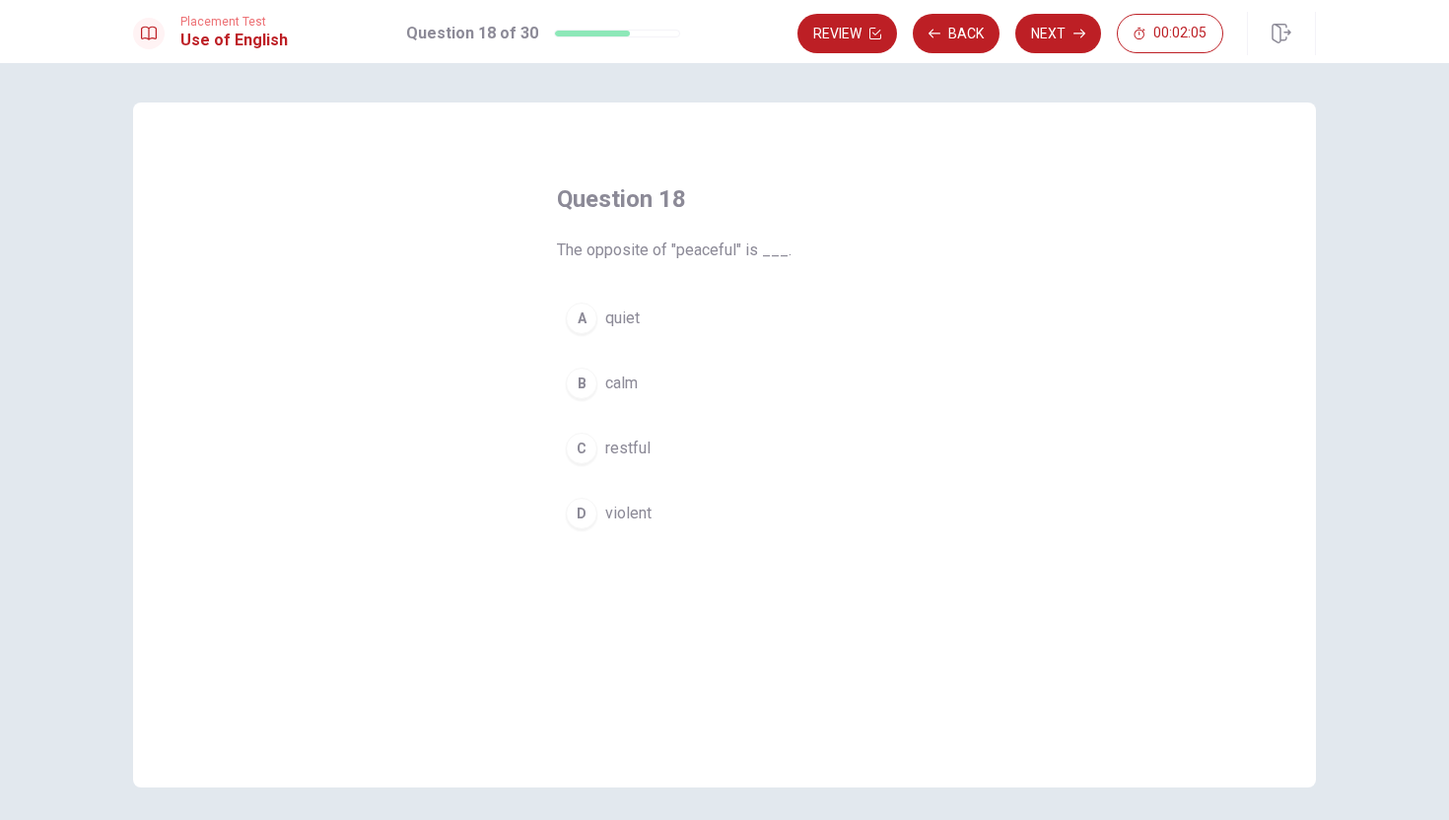
click at [585, 516] on div "D" at bounding box center [582, 514] width 32 height 32
click at [1053, 27] on button "Next" at bounding box center [1059, 33] width 86 height 39
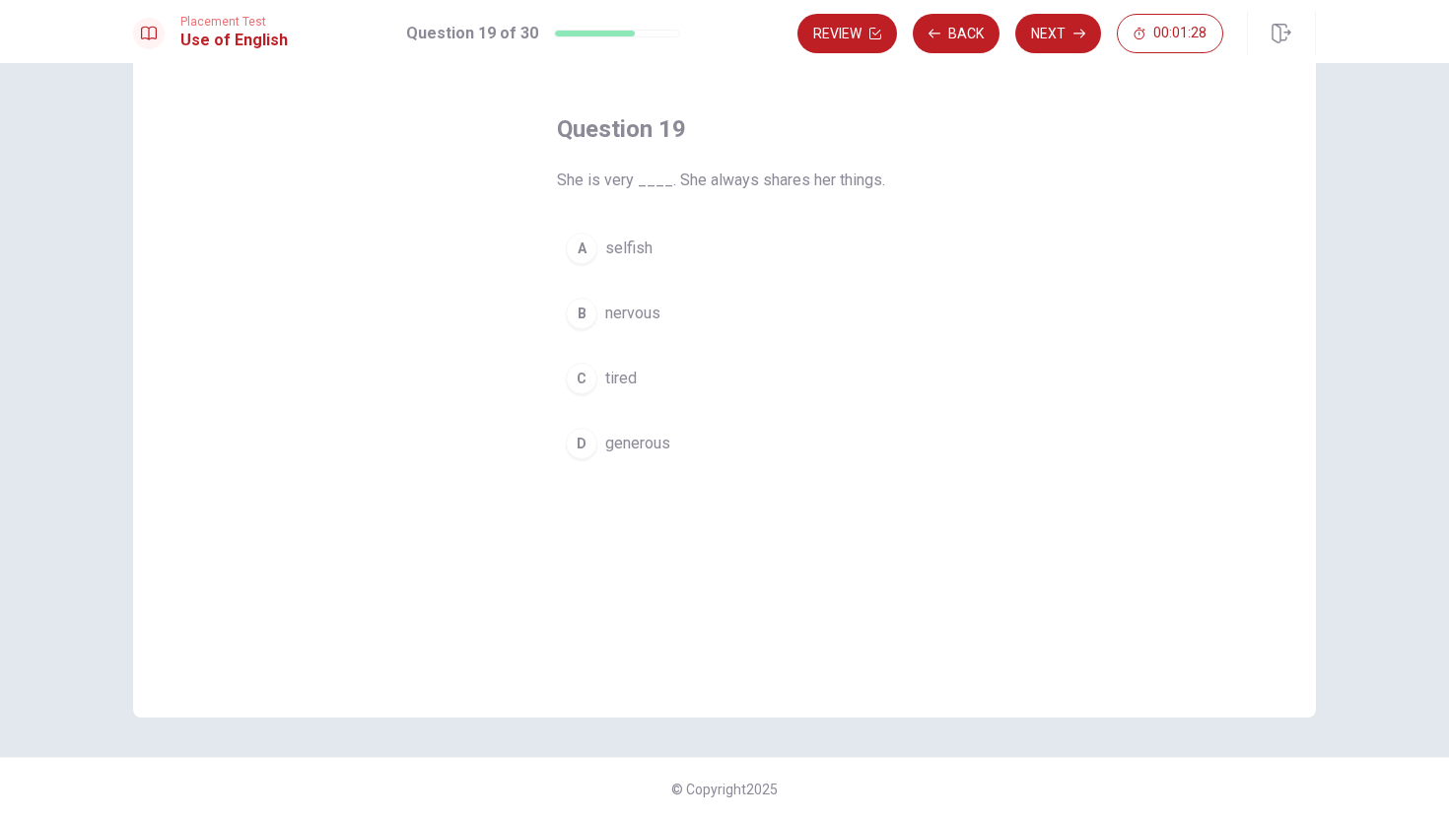
click at [583, 447] on div "D" at bounding box center [582, 444] width 32 height 32
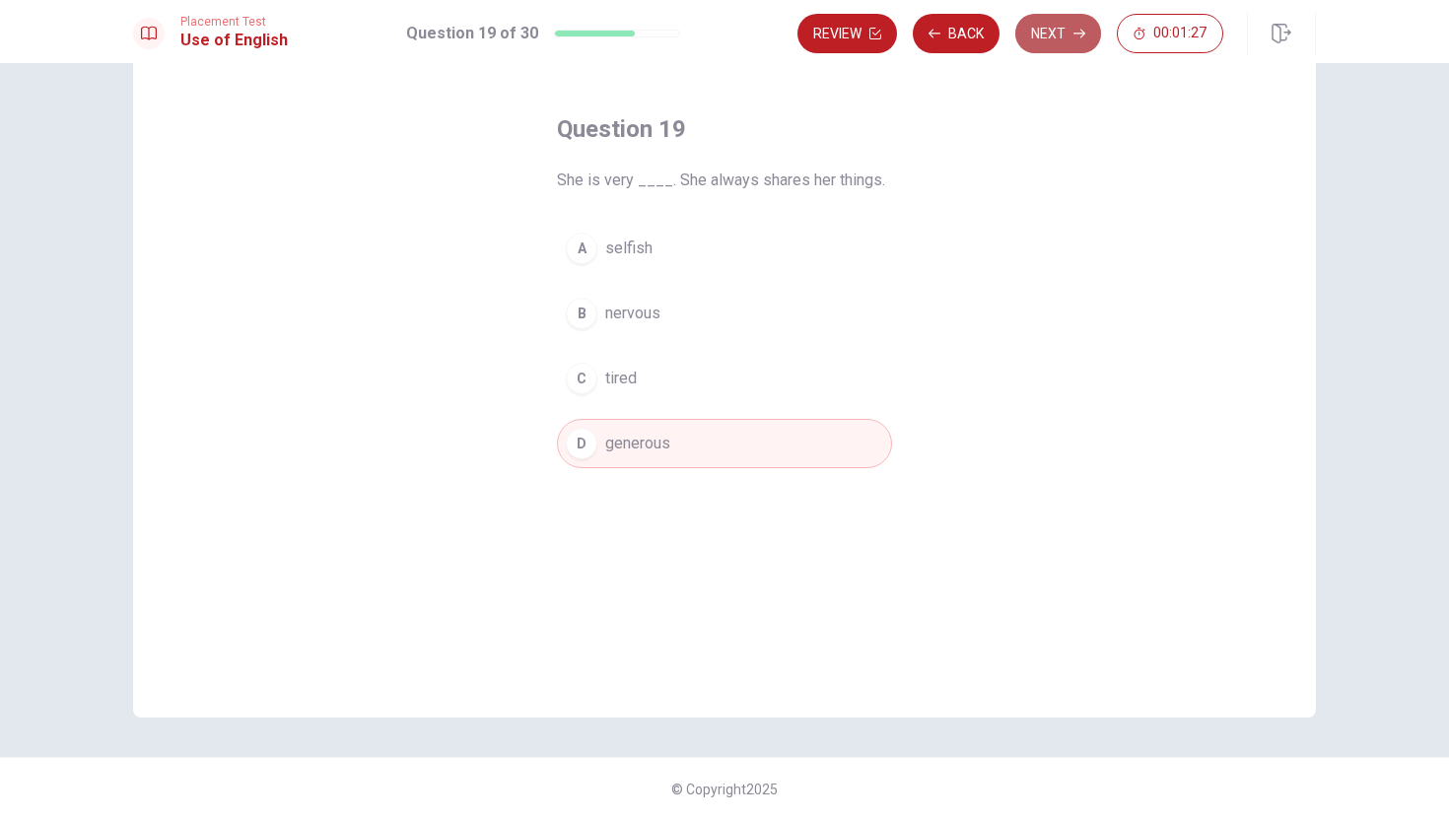
click at [1042, 31] on button "Next" at bounding box center [1059, 33] width 86 height 39
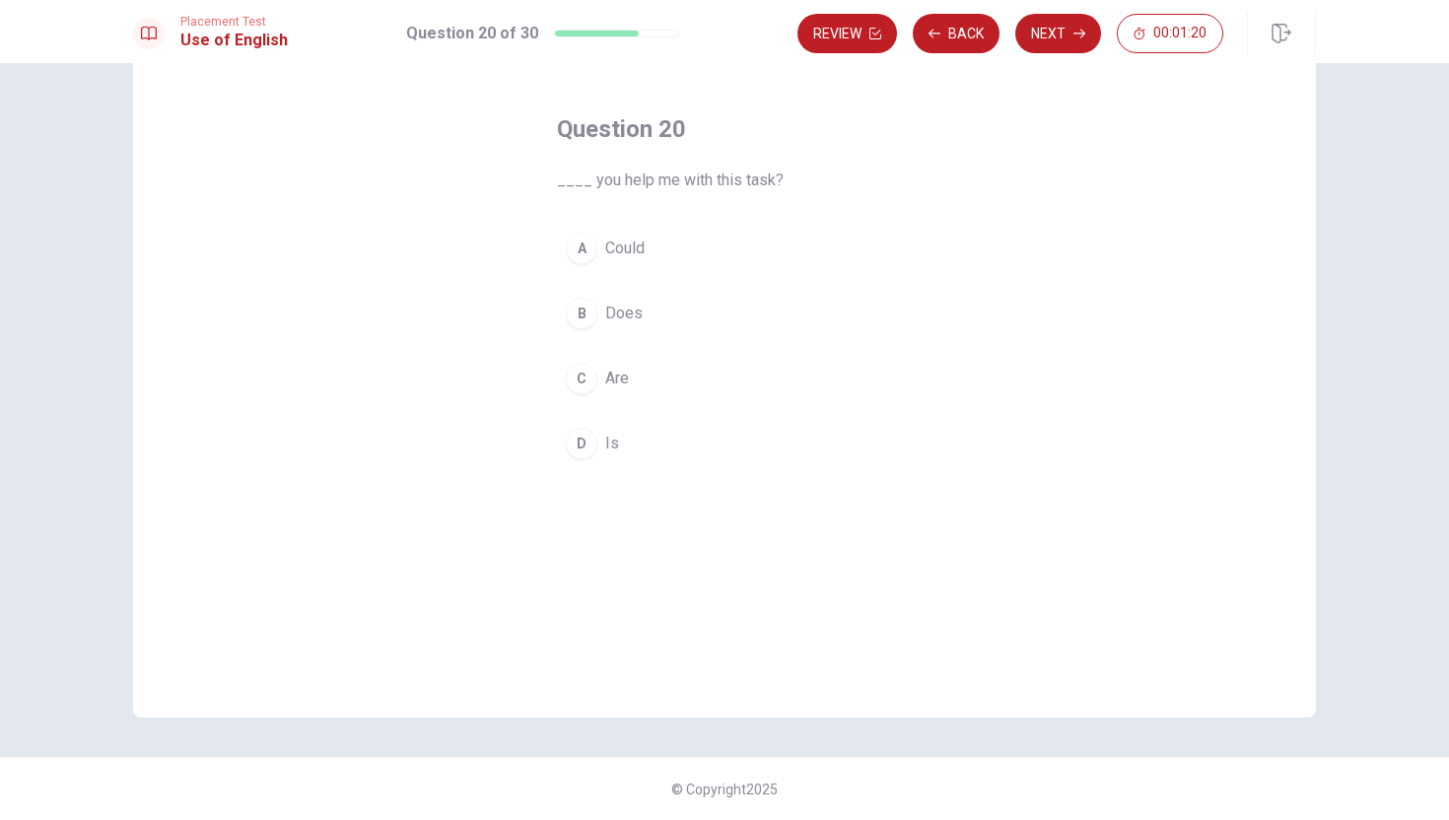
click at [579, 238] on div "A" at bounding box center [582, 249] width 32 height 32
click at [1085, 24] on button "Next" at bounding box center [1059, 33] width 86 height 39
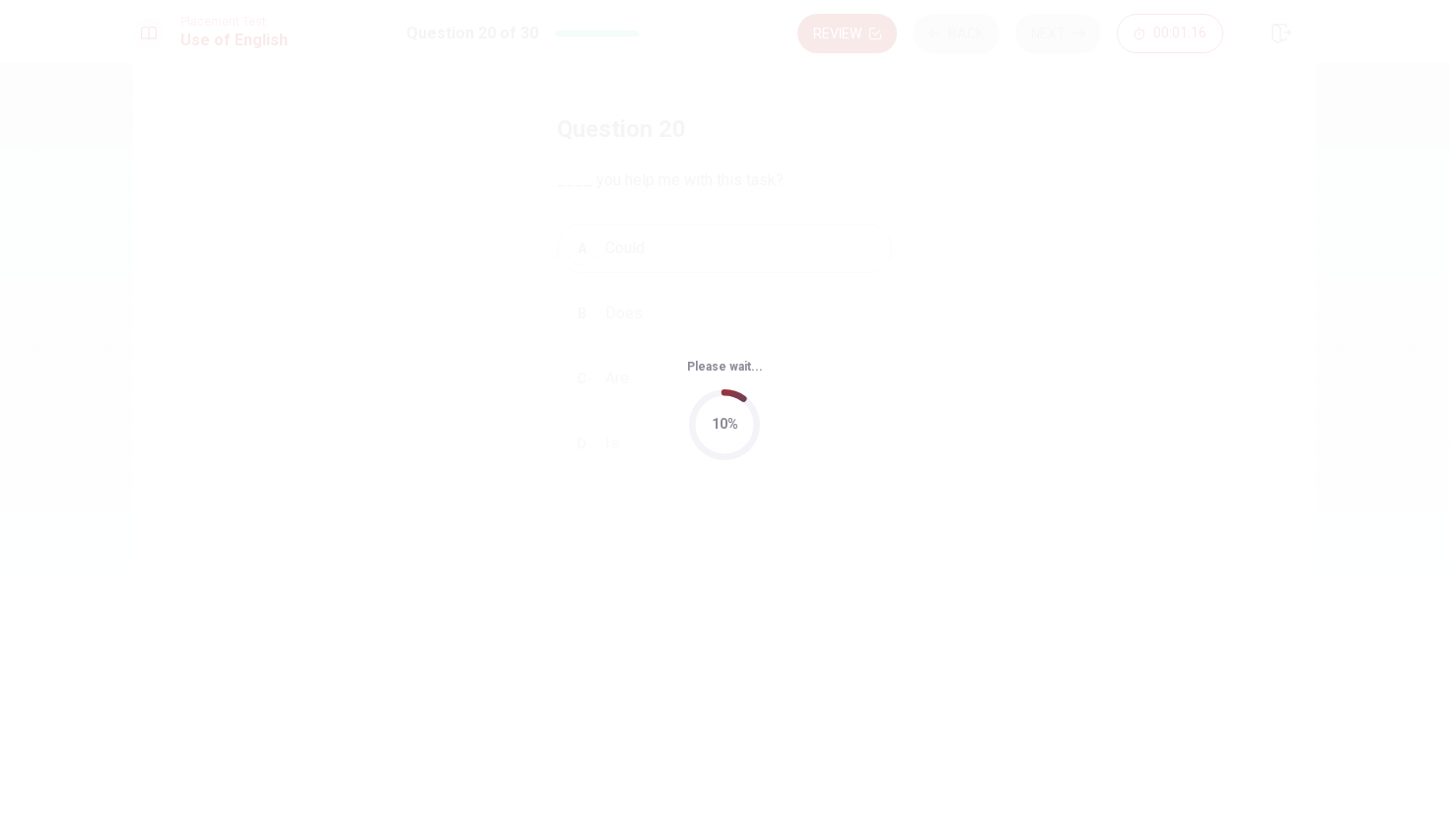
scroll to position [0, 0]
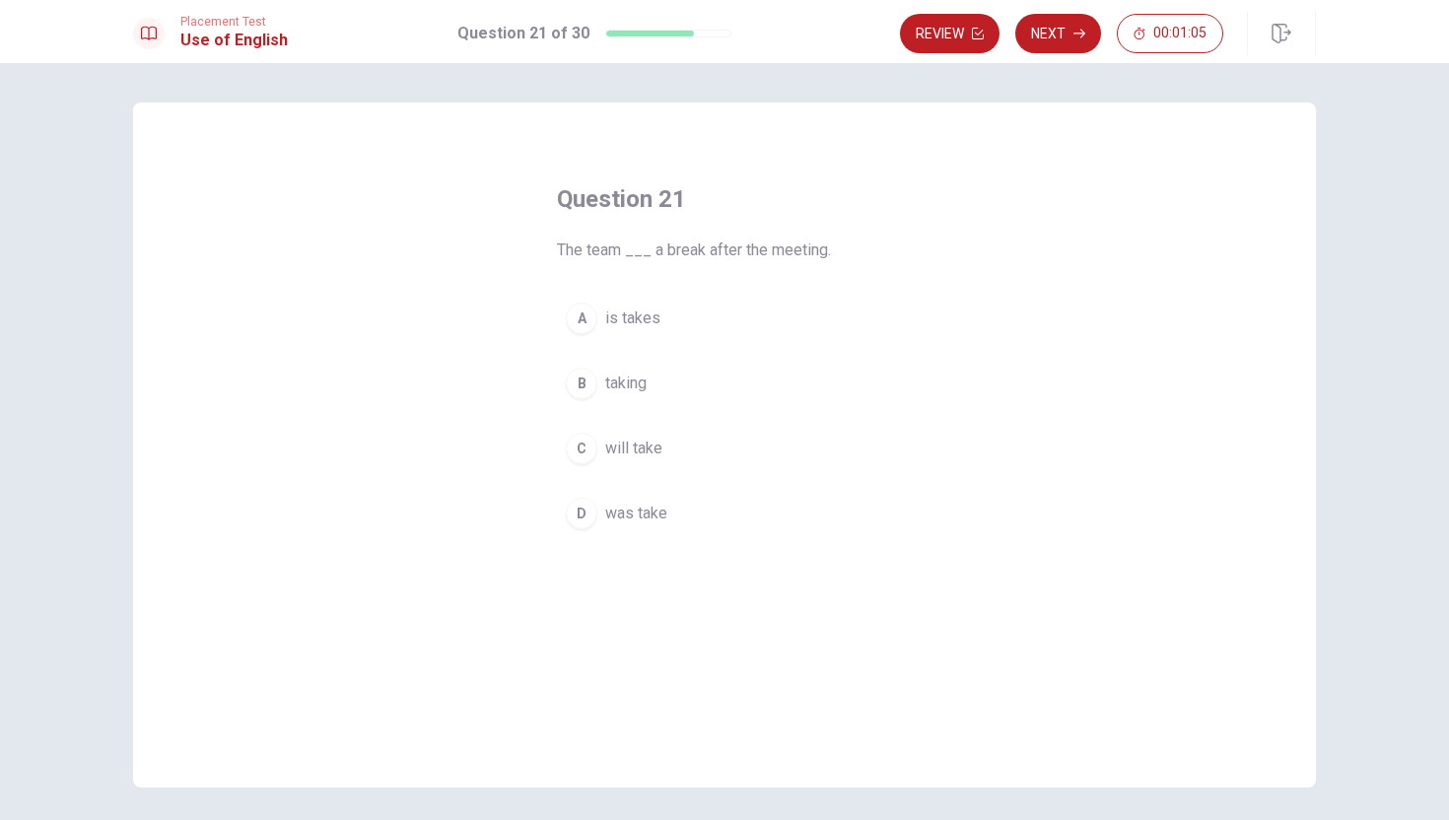
click at [584, 449] on div "C" at bounding box center [582, 449] width 32 height 32
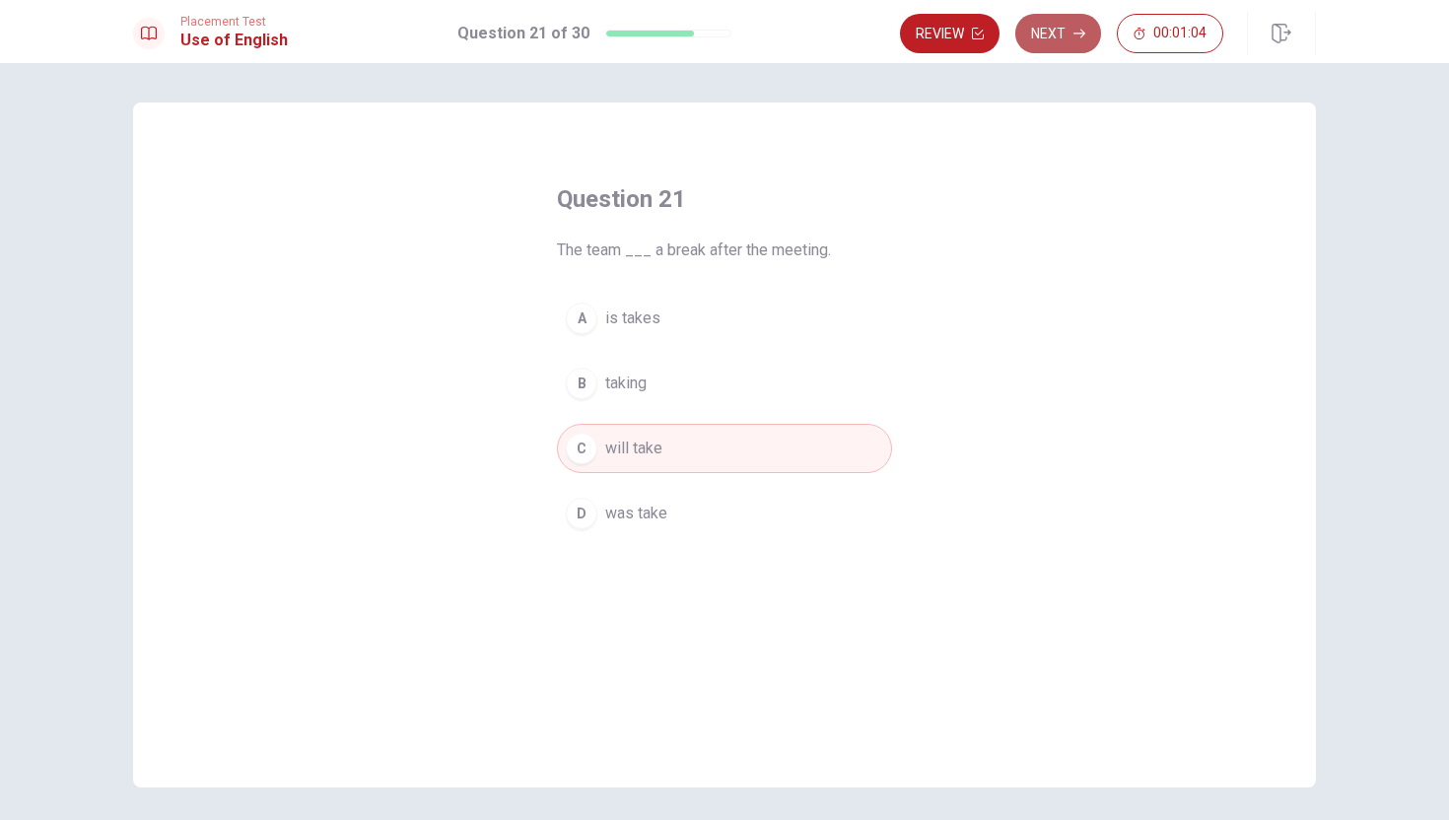
click at [1049, 28] on button "Next" at bounding box center [1059, 33] width 86 height 39
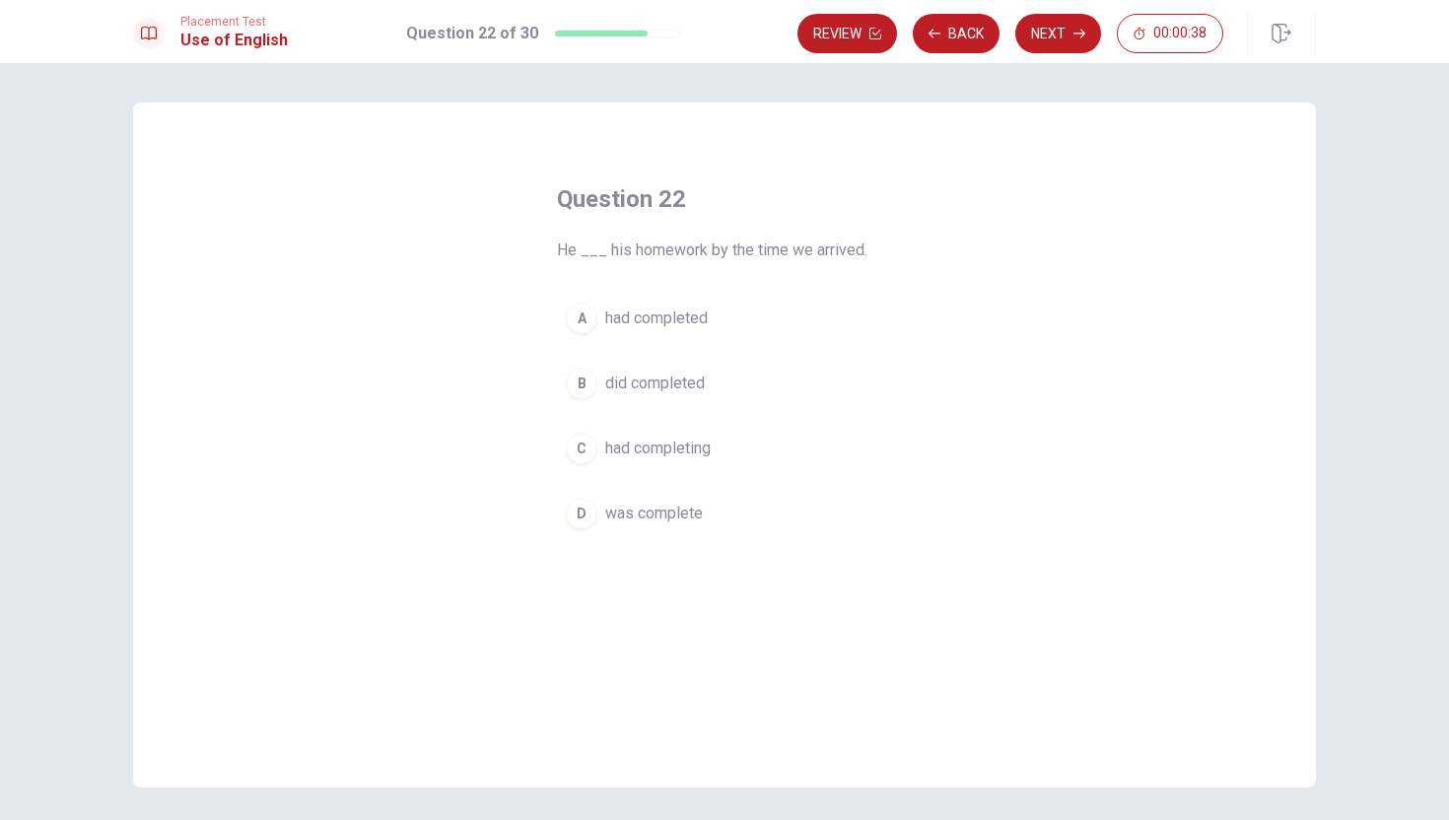
scroll to position [28, 0]
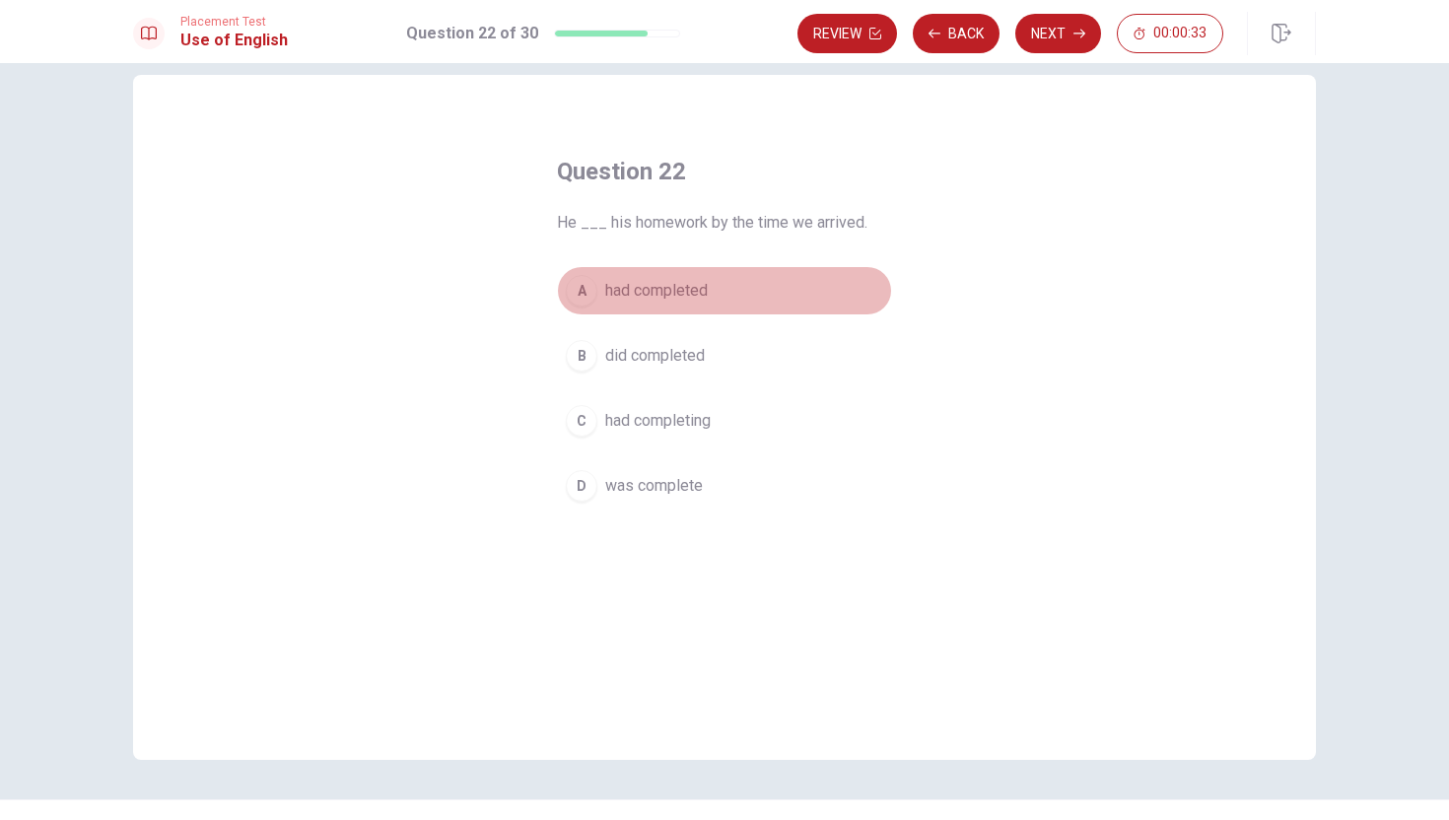
click at [589, 292] on div "A" at bounding box center [582, 291] width 32 height 32
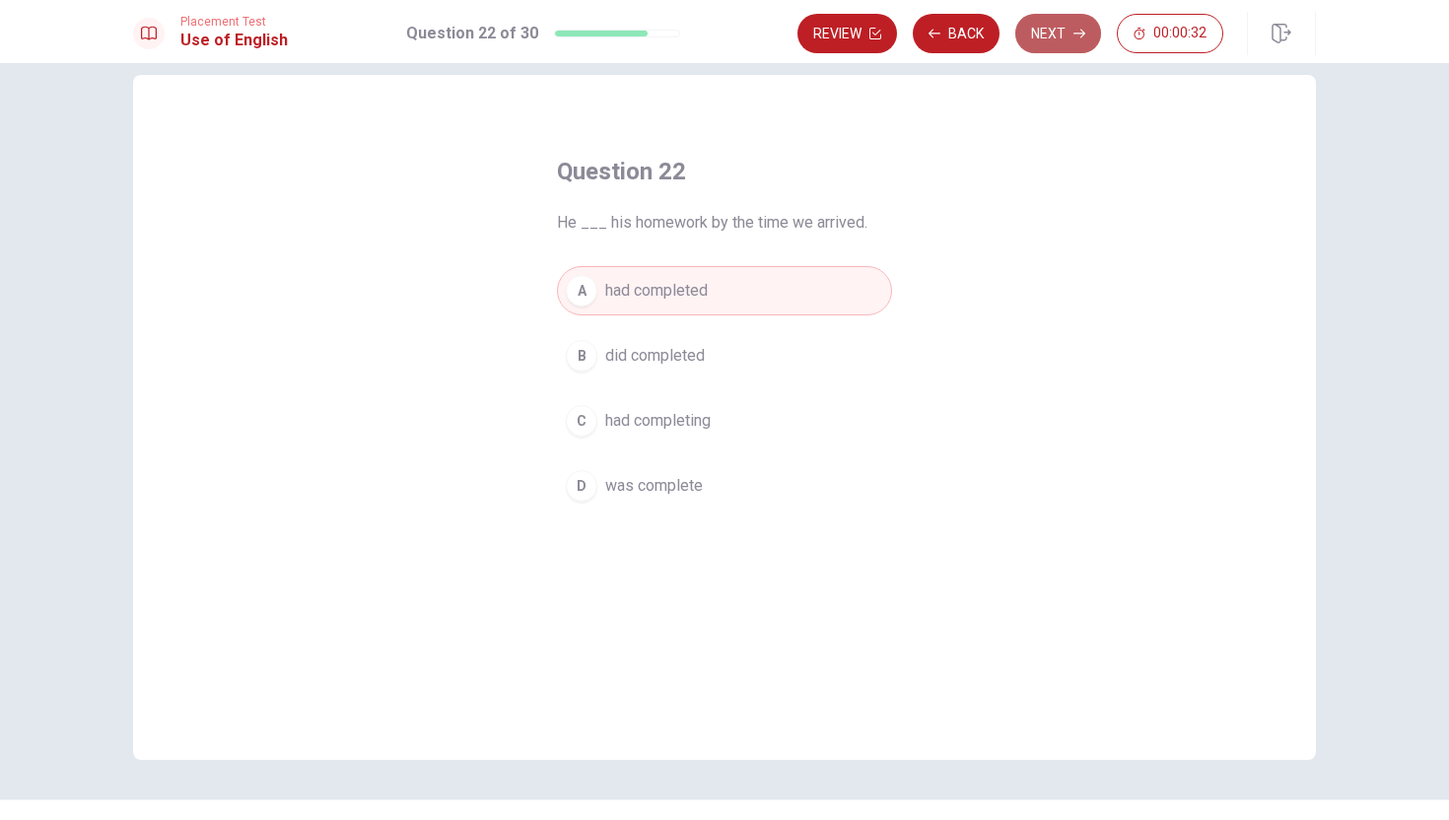
click at [1048, 30] on button "Next" at bounding box center [1059, 33] width 86 height 39
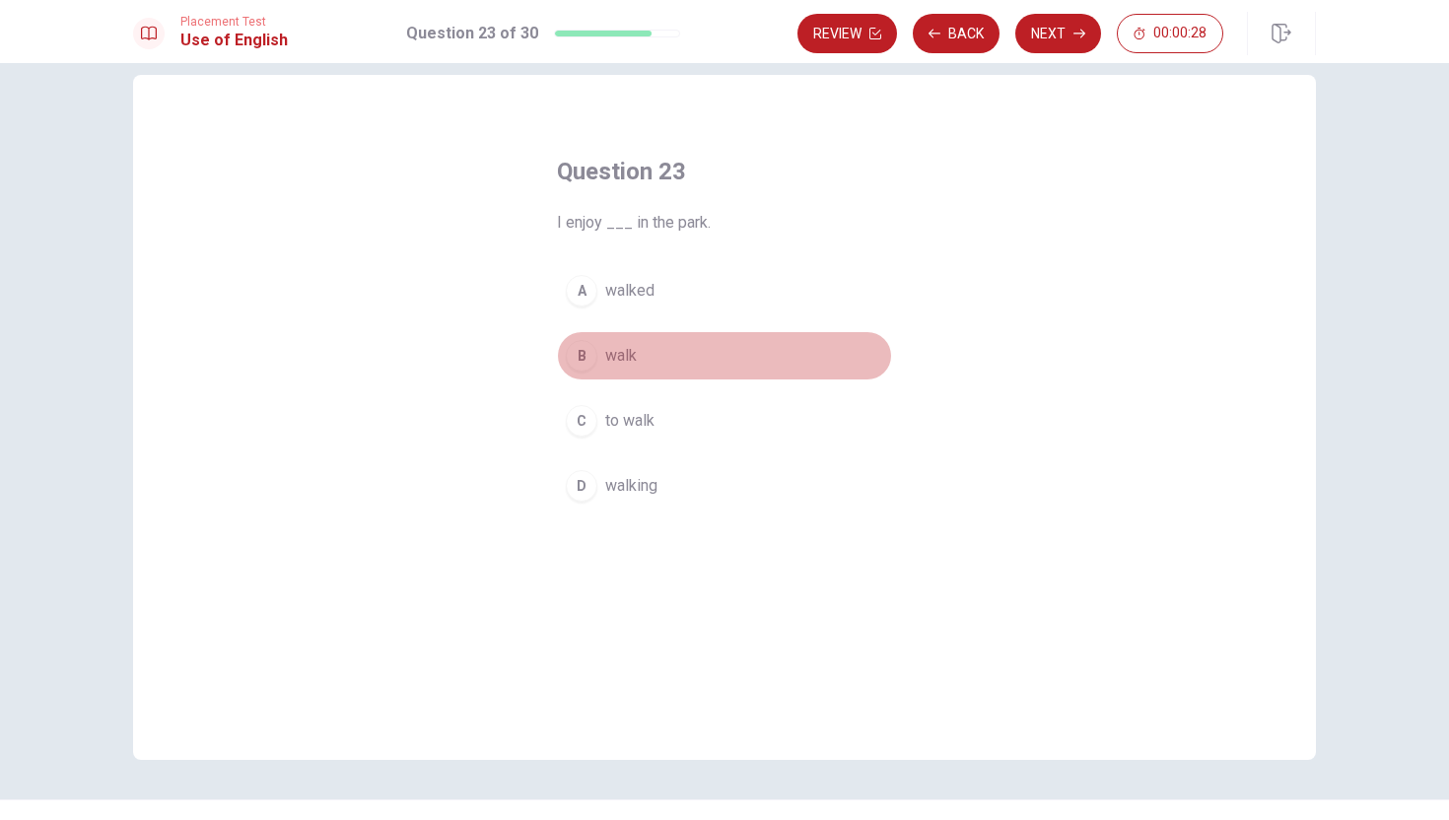
click at [585, 351] on div "B" at bounding box center [582, 356] width 32 height 32
click at [615, 464] on button "D walking" at bounding box center [724, 485] width 335 height 49
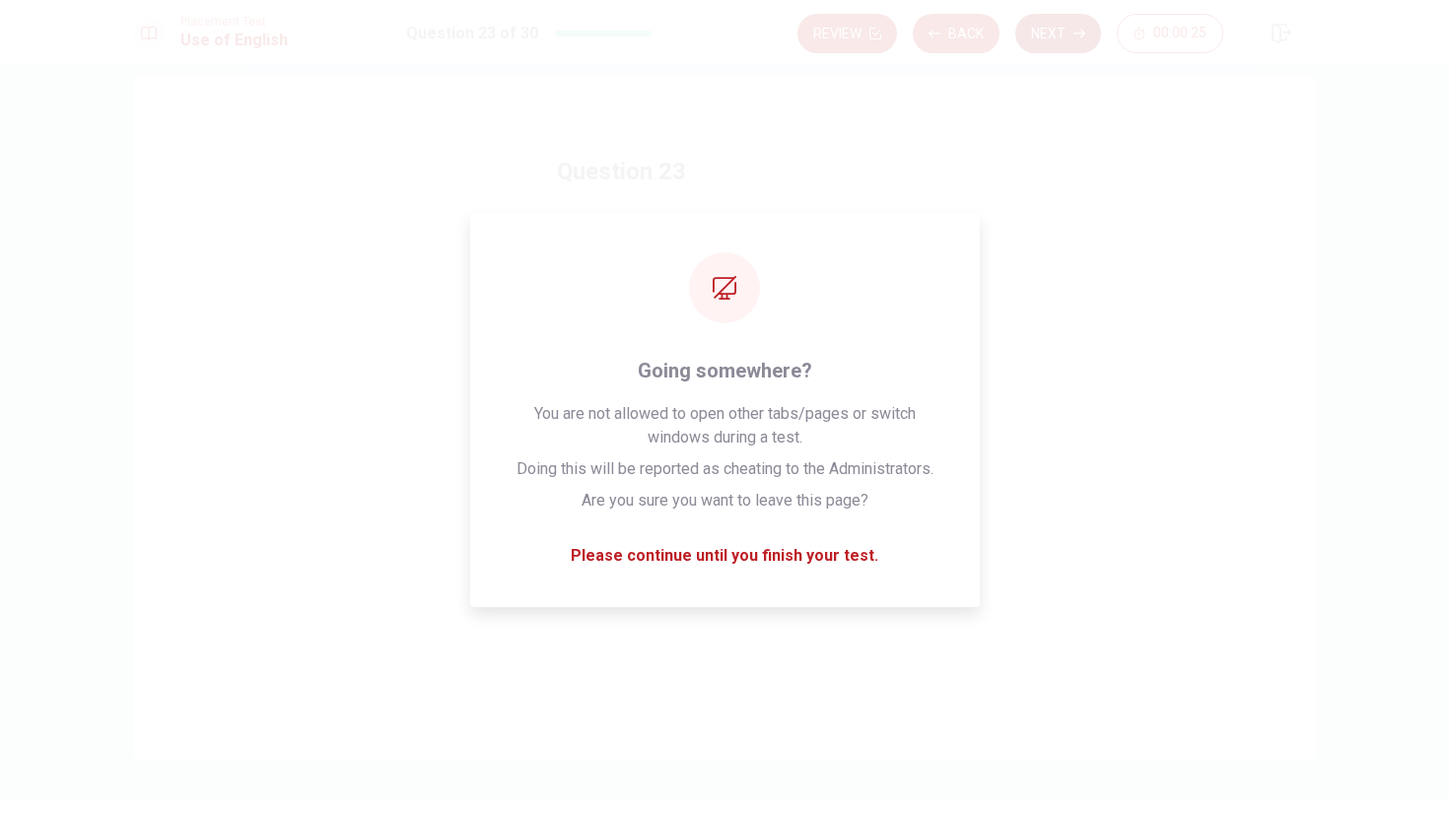
click at [1064, 26] on button "Next" at bounding box center [1059, 33] width 86 height 39
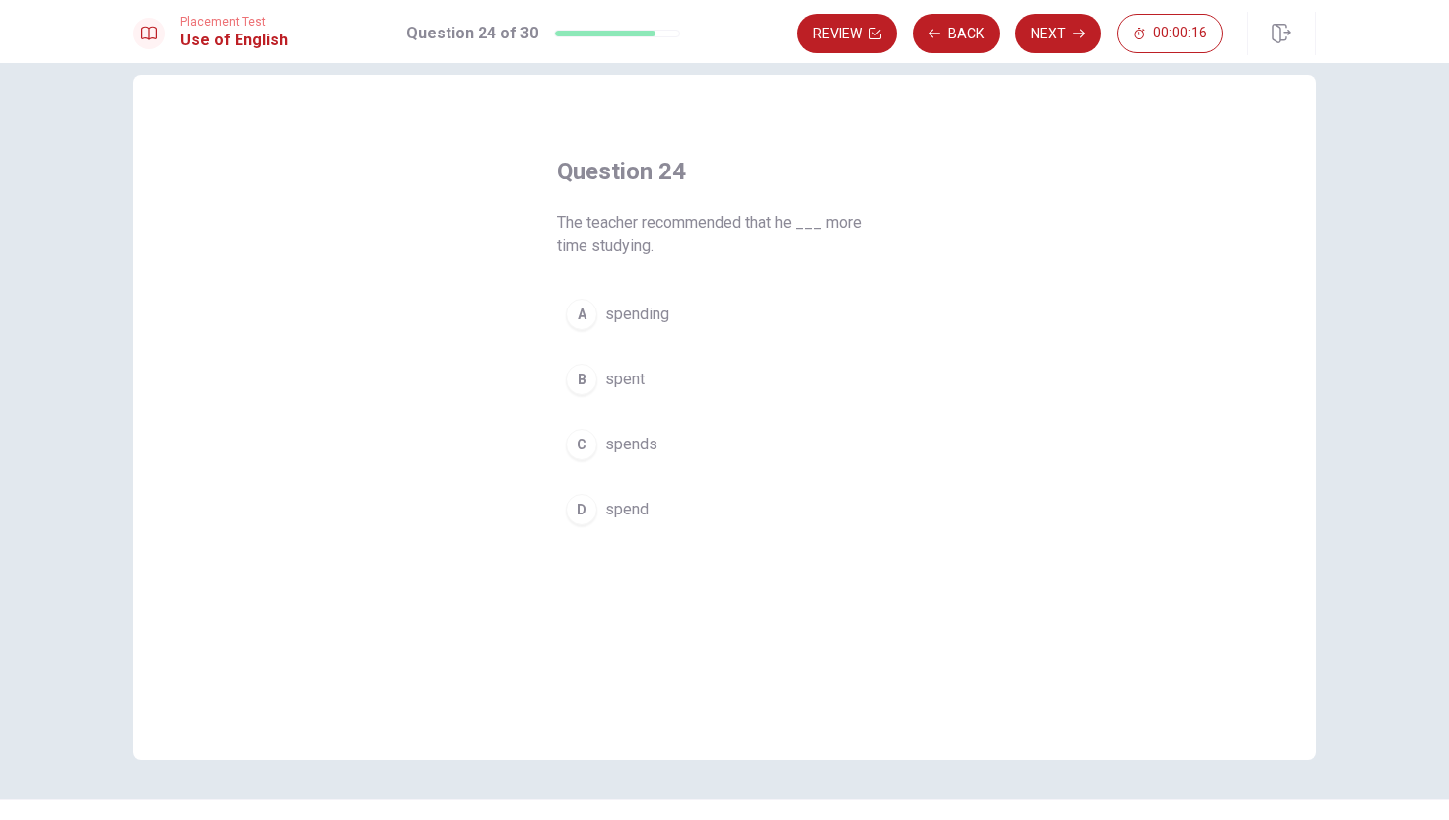
click at [584, 444] on div "C" at bounding box center [582, 445] width 32 height 32
click at [1034, 33] on button "Next" at bounding box center [1059, 33] width 86 height 39
click at [587, 417] on div "C" at bounding box center [582, 421] width 32 height 32
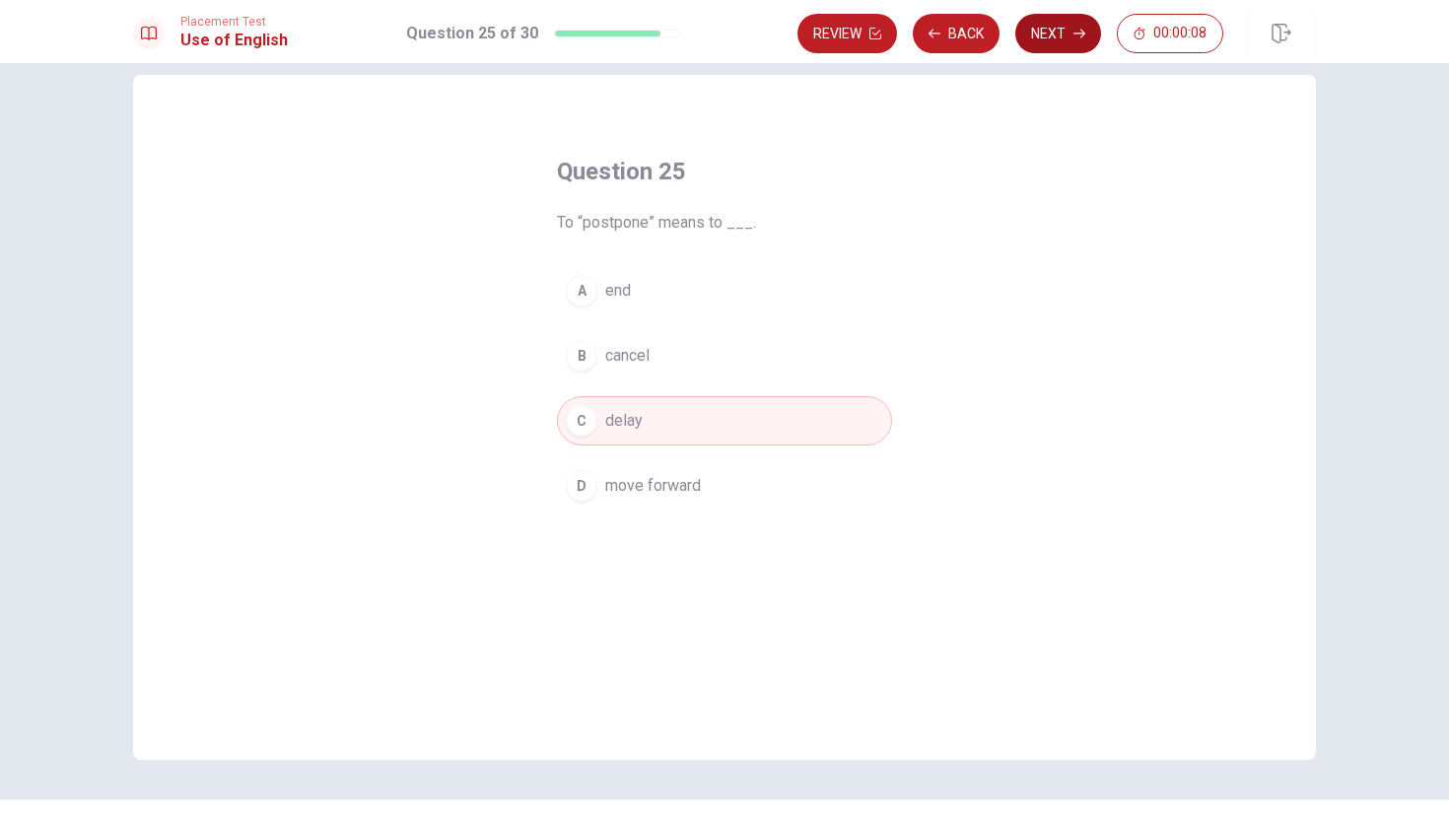
click at [1067, 24] on button "Next" at bounding box center [1059, 33] width 86 height 39
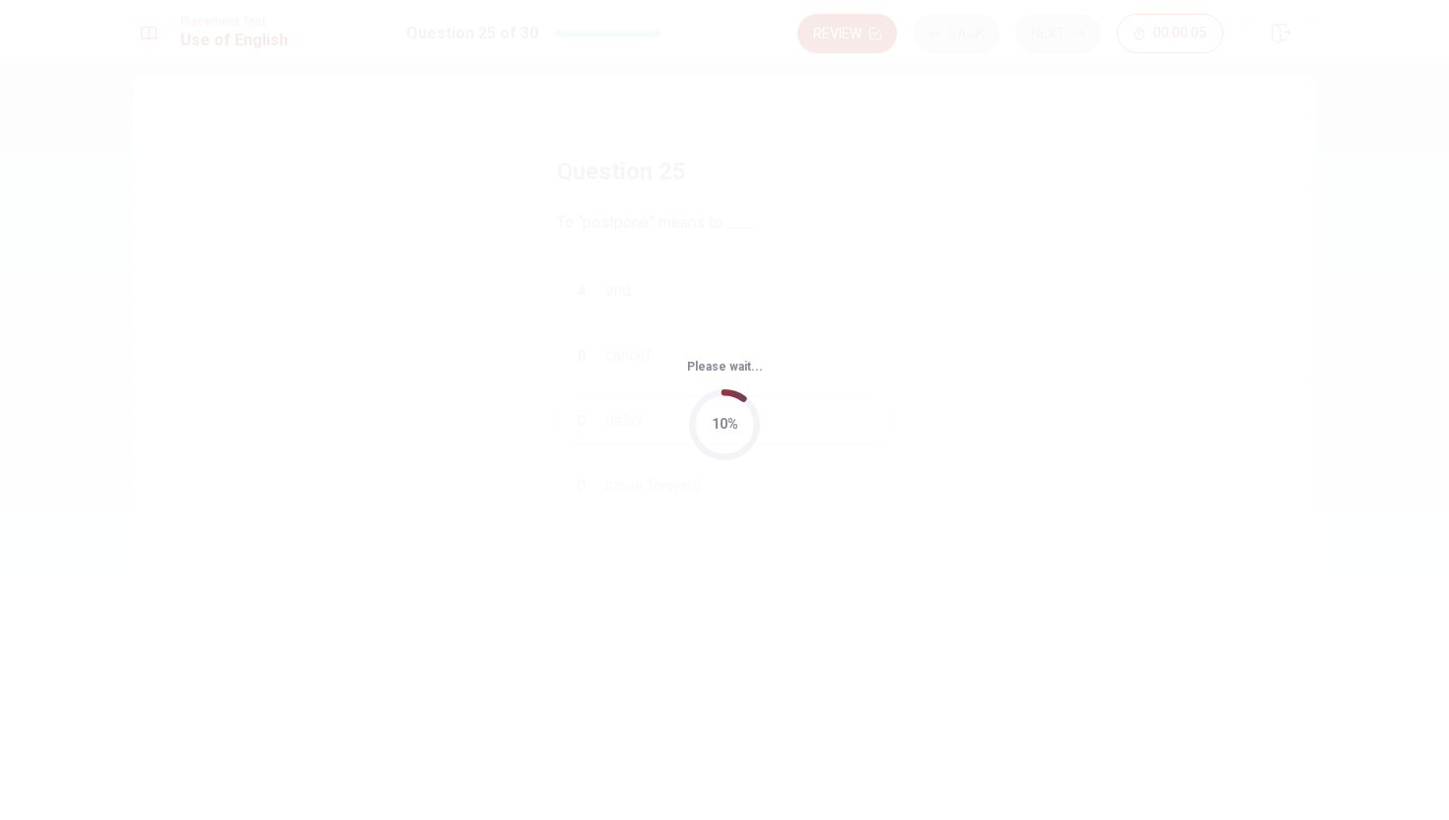
scroll to position [0, 0]
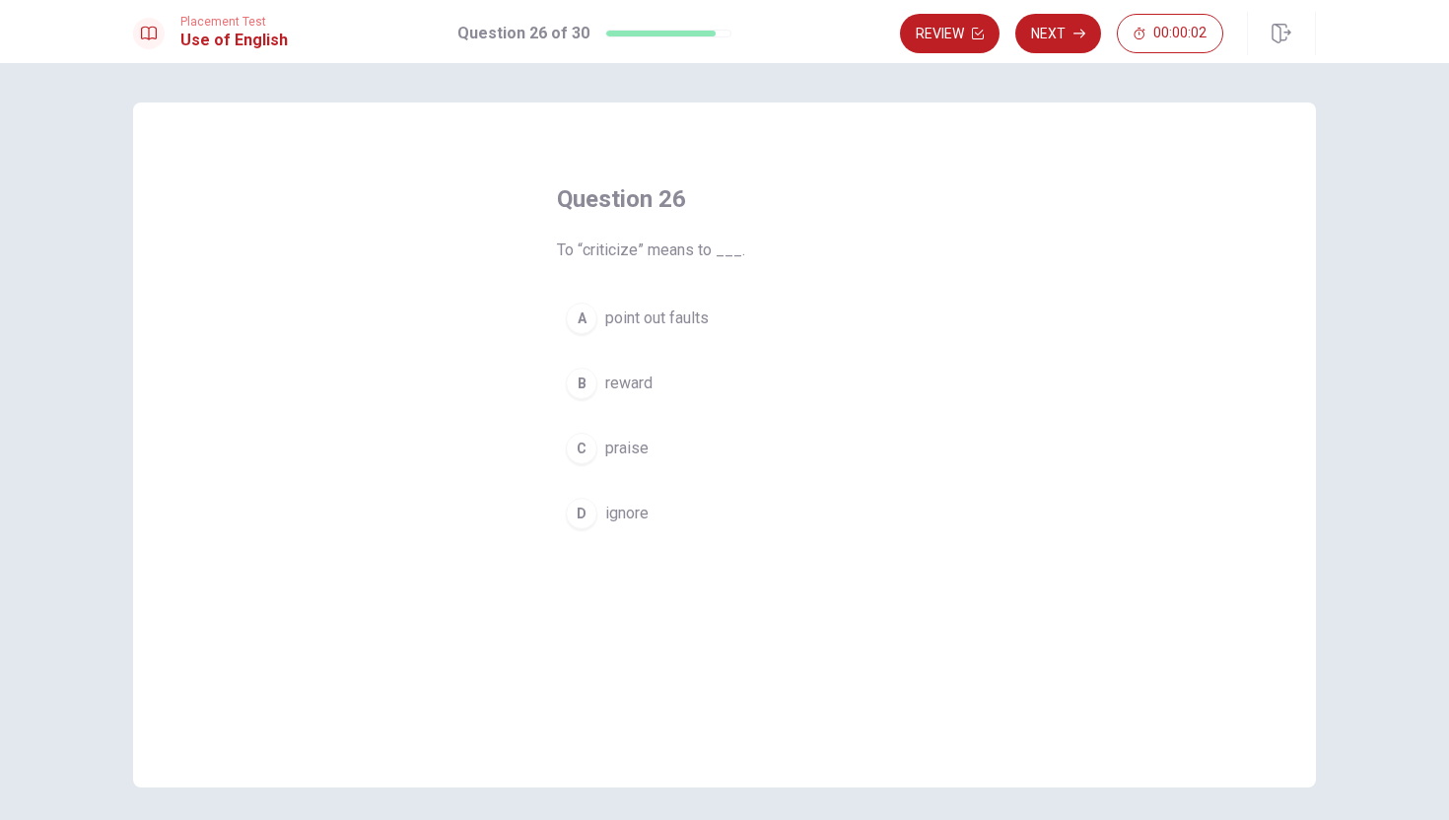
click at [577, 383] on div "B" at bounding box center [582, 384] width 32 height 32
click at [1043, 32] on button "Next" at bounding box center [1059, 33] width 86 height 39
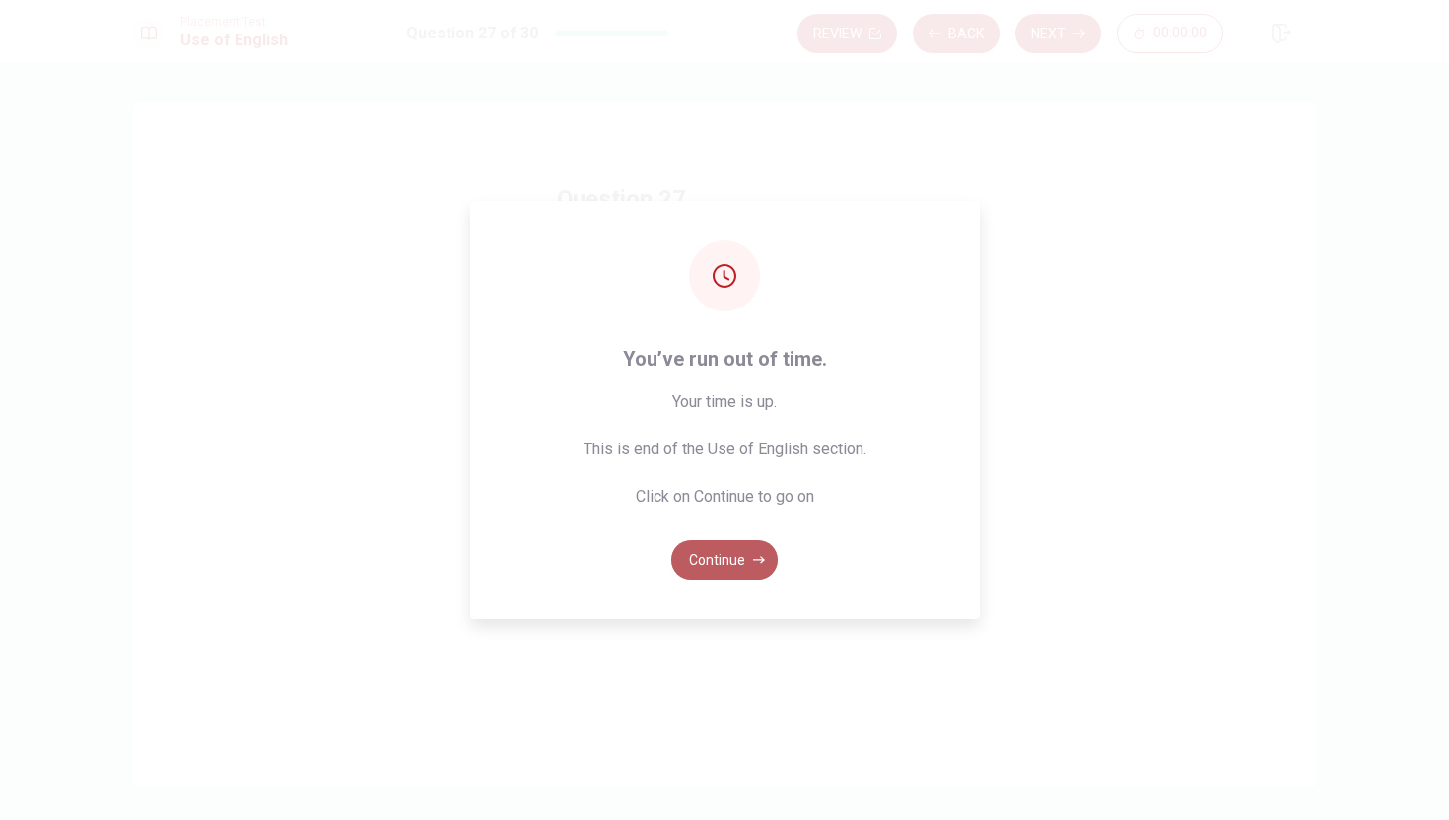
click at [736, 552] on button "Continue" at bounding box center [724, 559] width 106 height 39
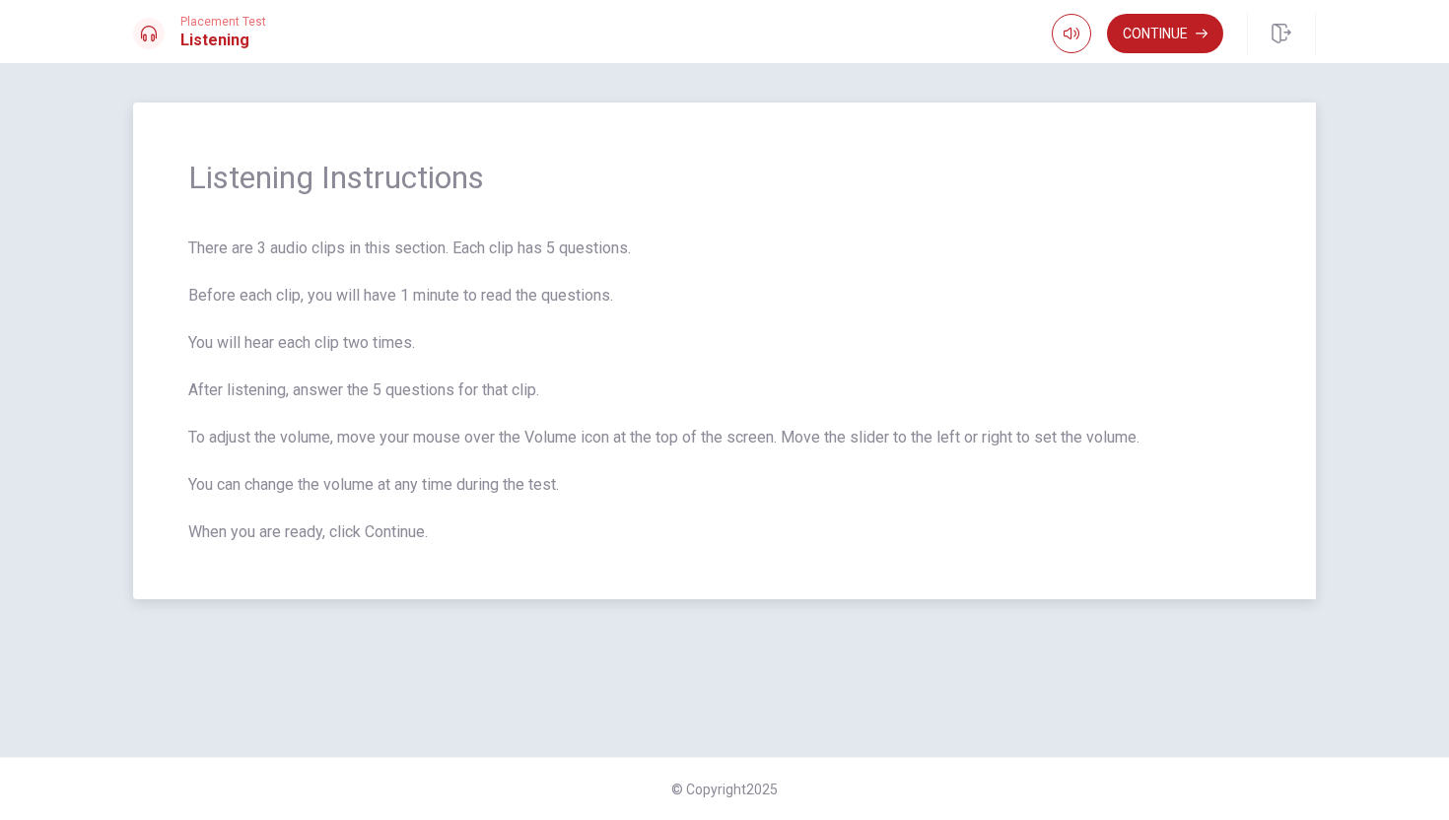
drag, startPoint x: 1033, startPoint y: 298, endPoint x: 1008, endPoint y: 302, distance: 25.9
click at [1013, 301] on span "There are 3 audio clips in this section. Each clip has 5 questions. Before each…" at bounding box center [724, 391] width 1073 height 308
click at [1178, 31] on button "Continue" at bounding box center [1165, 33] width 116 height 39
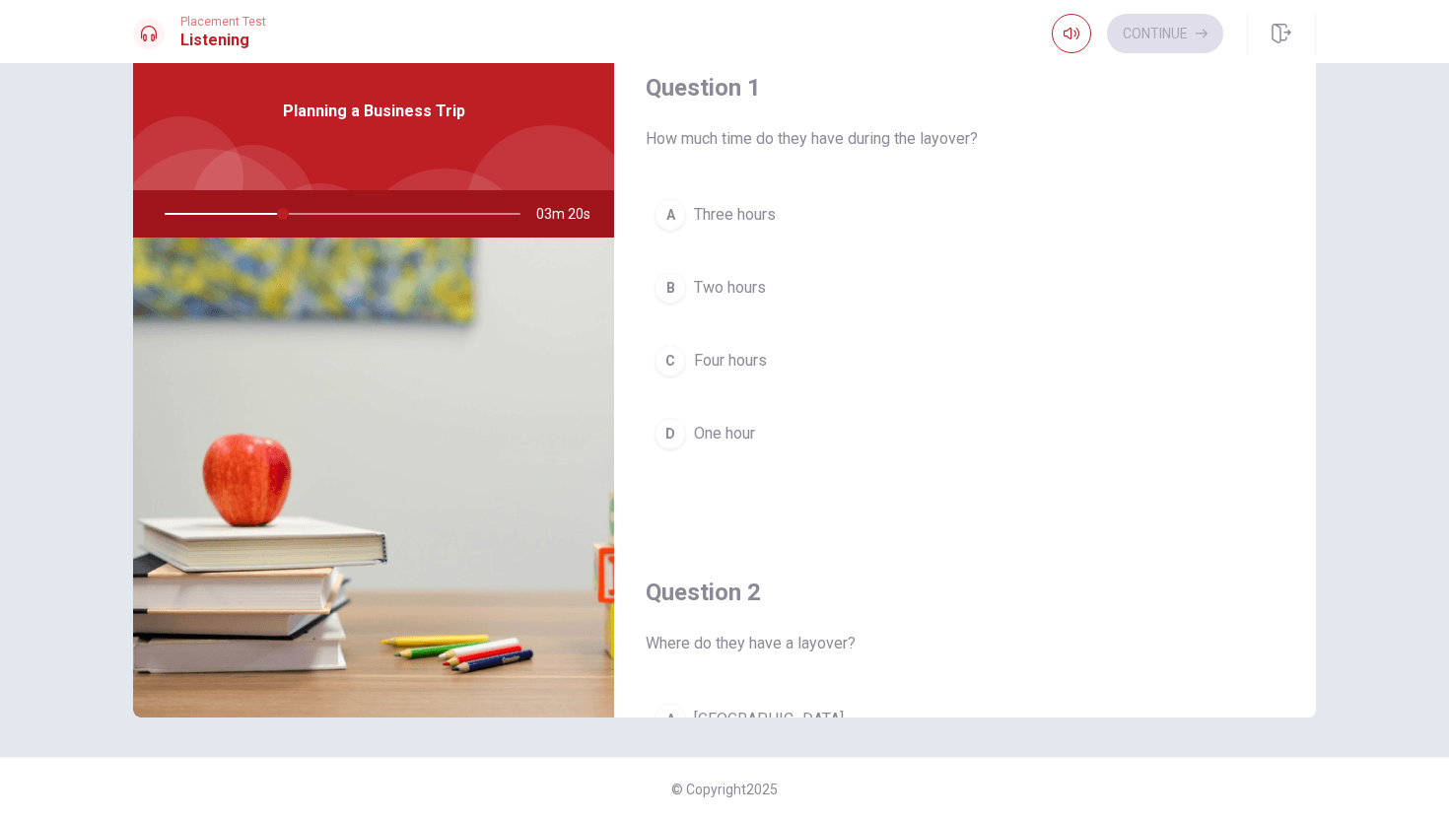
scroll to position [15, 0]
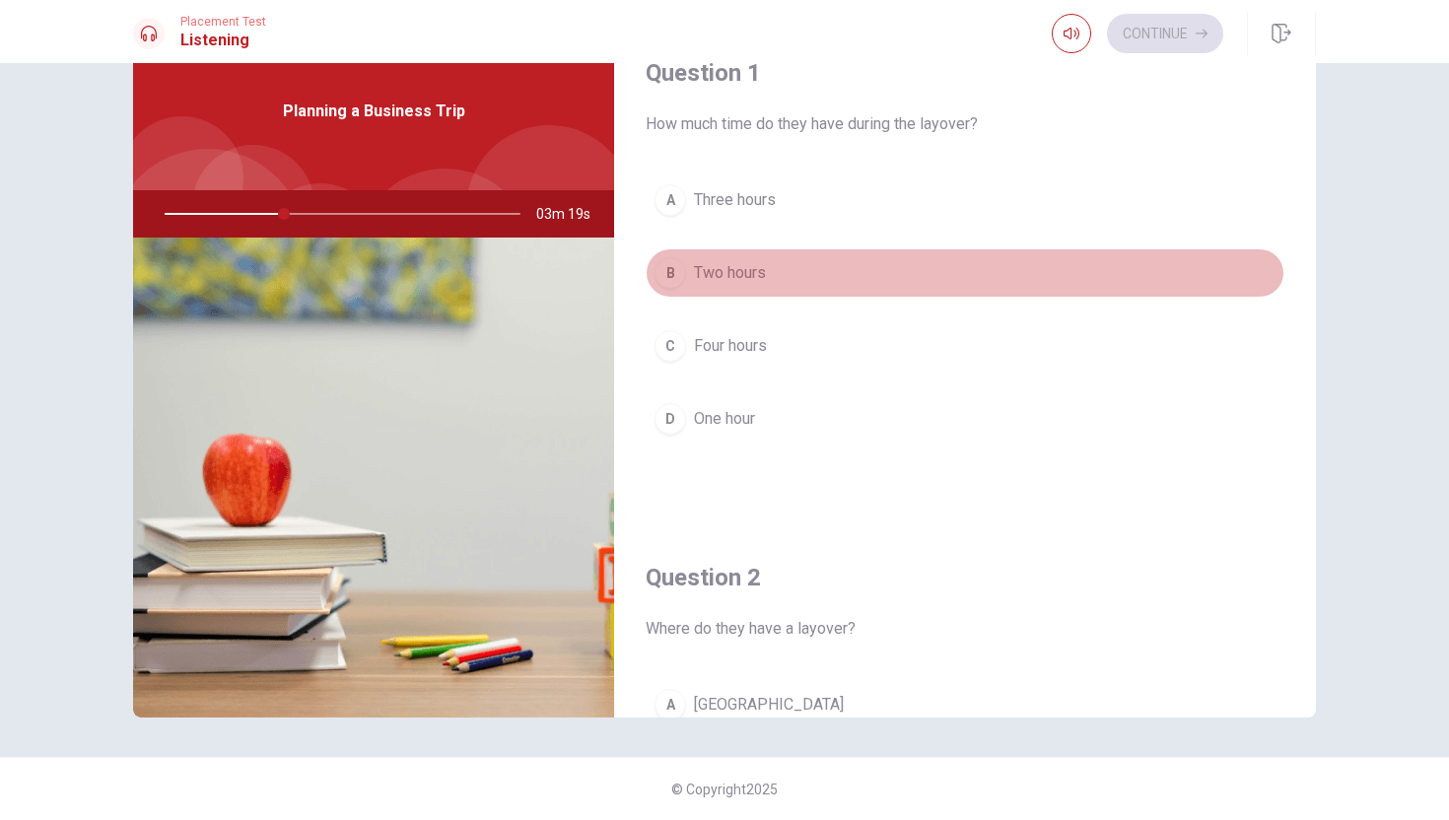
click at [662, 263] on div "B" at bounding box center [671, 273] width 32 height 32
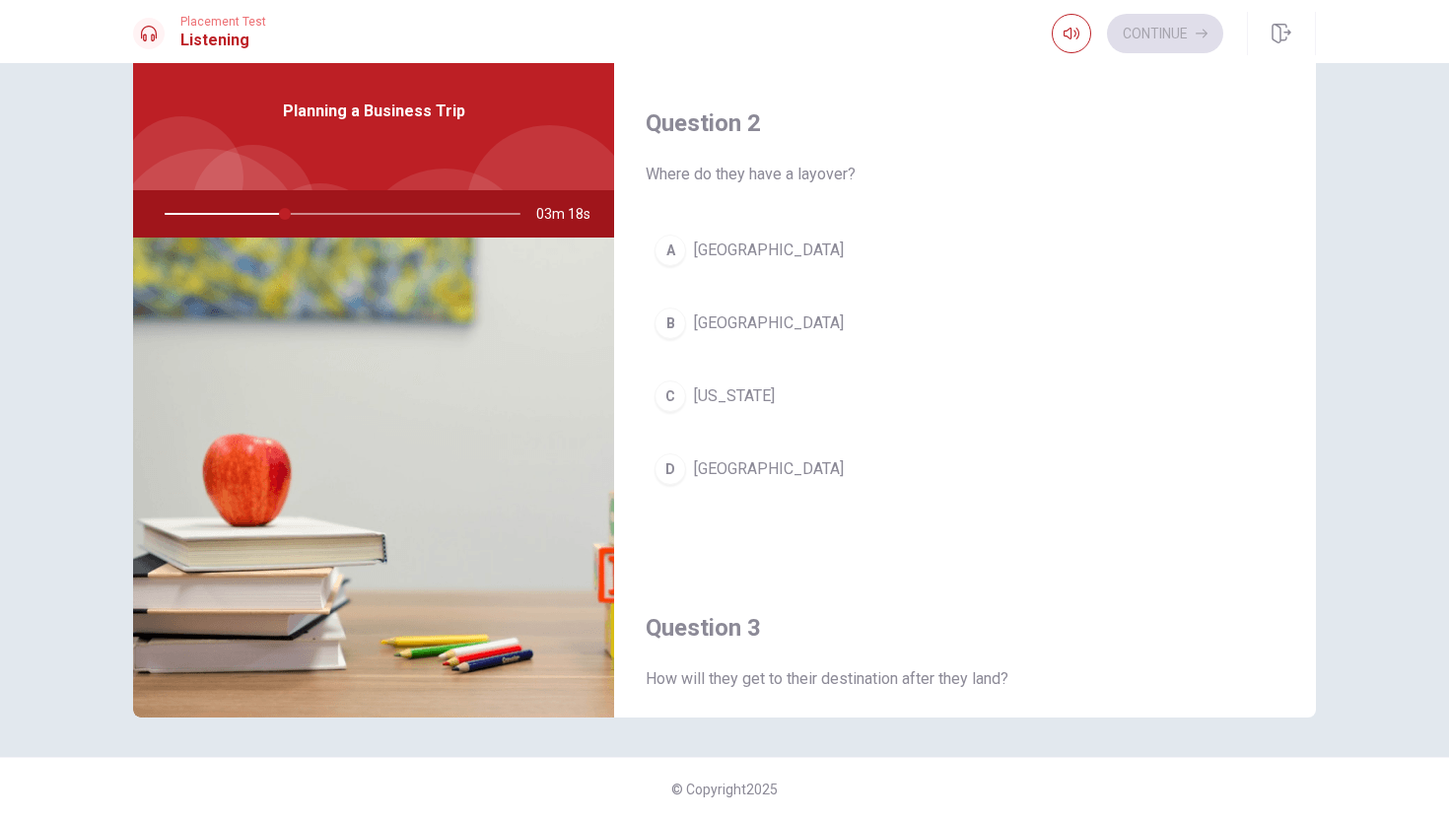
scroll to position [514, 0]
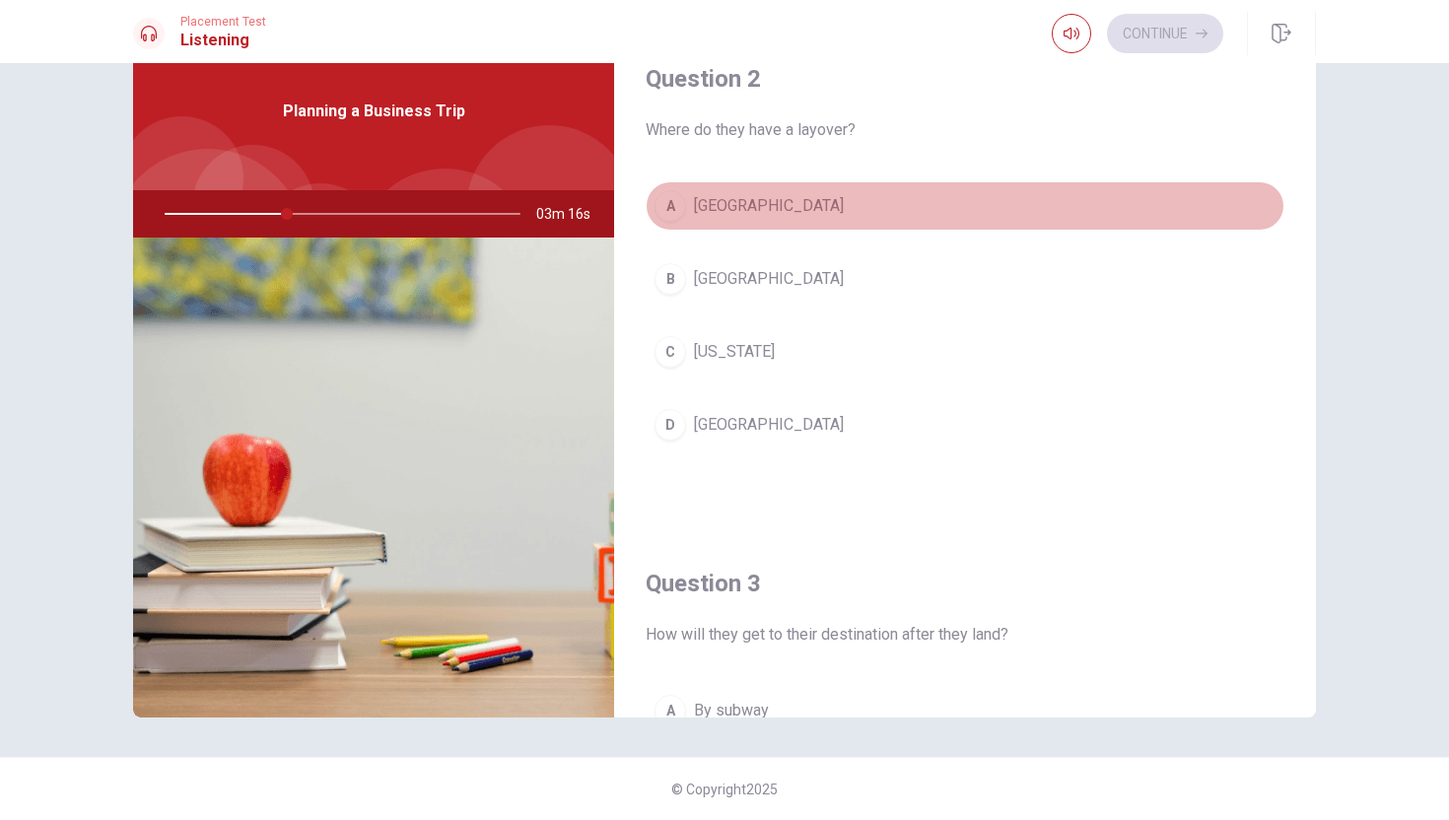
click at [670, 190] on div "A" at bounding box center [671, 206] width 32 height 32
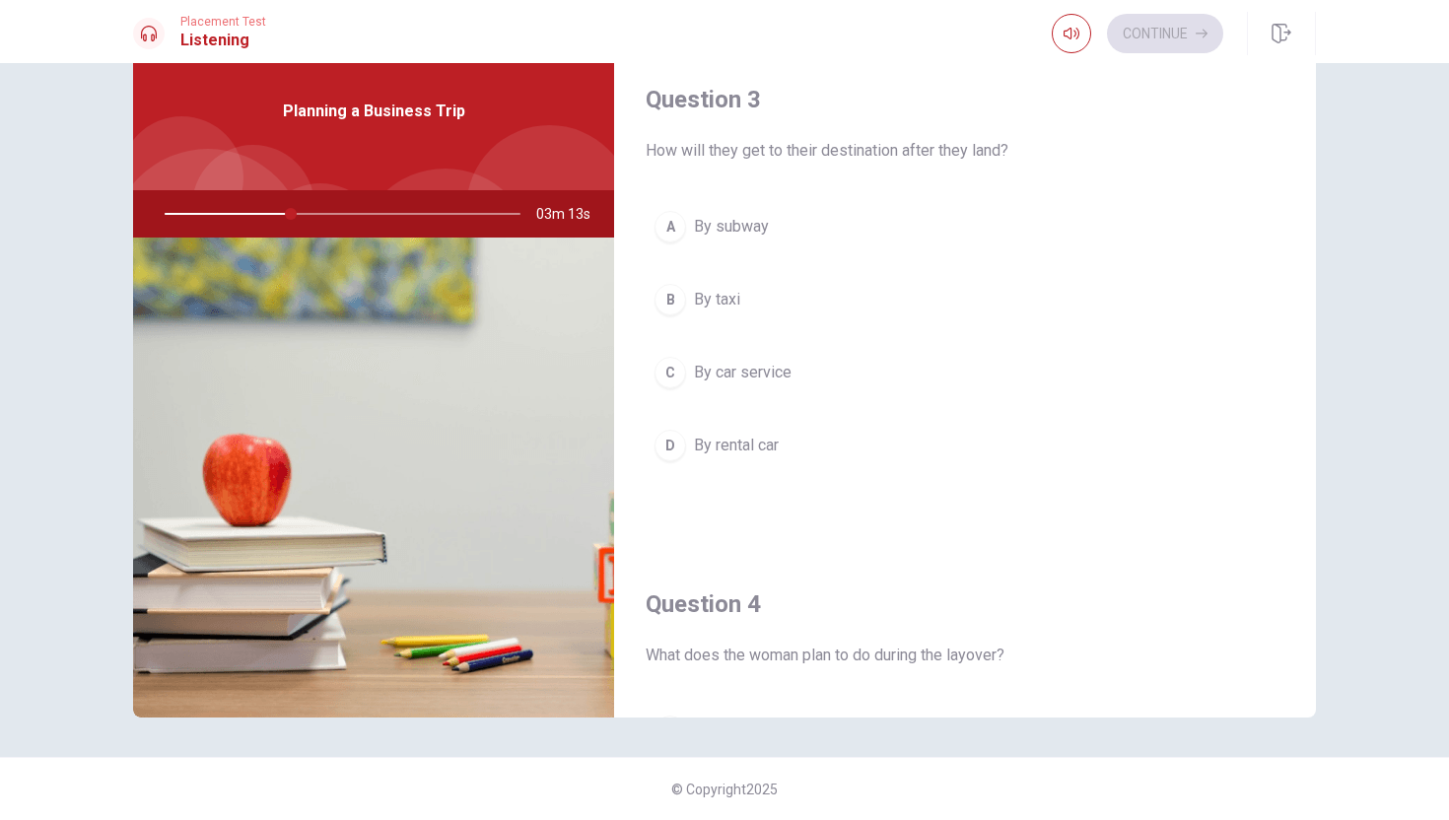
scroll to position [1008, 0]
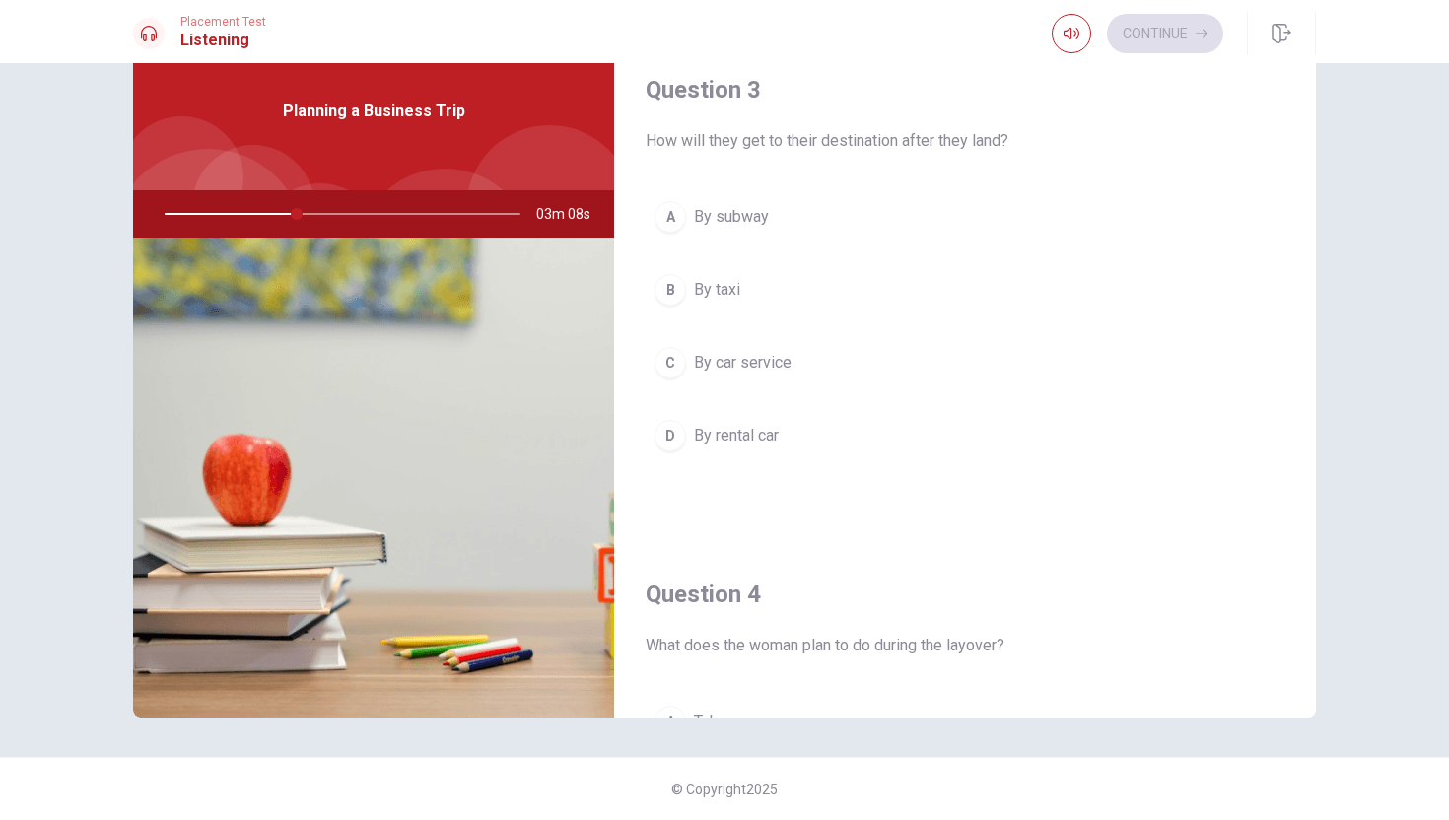
click at [672, 356] on div "C" at bounding box center [671, 363] width 32 height 32
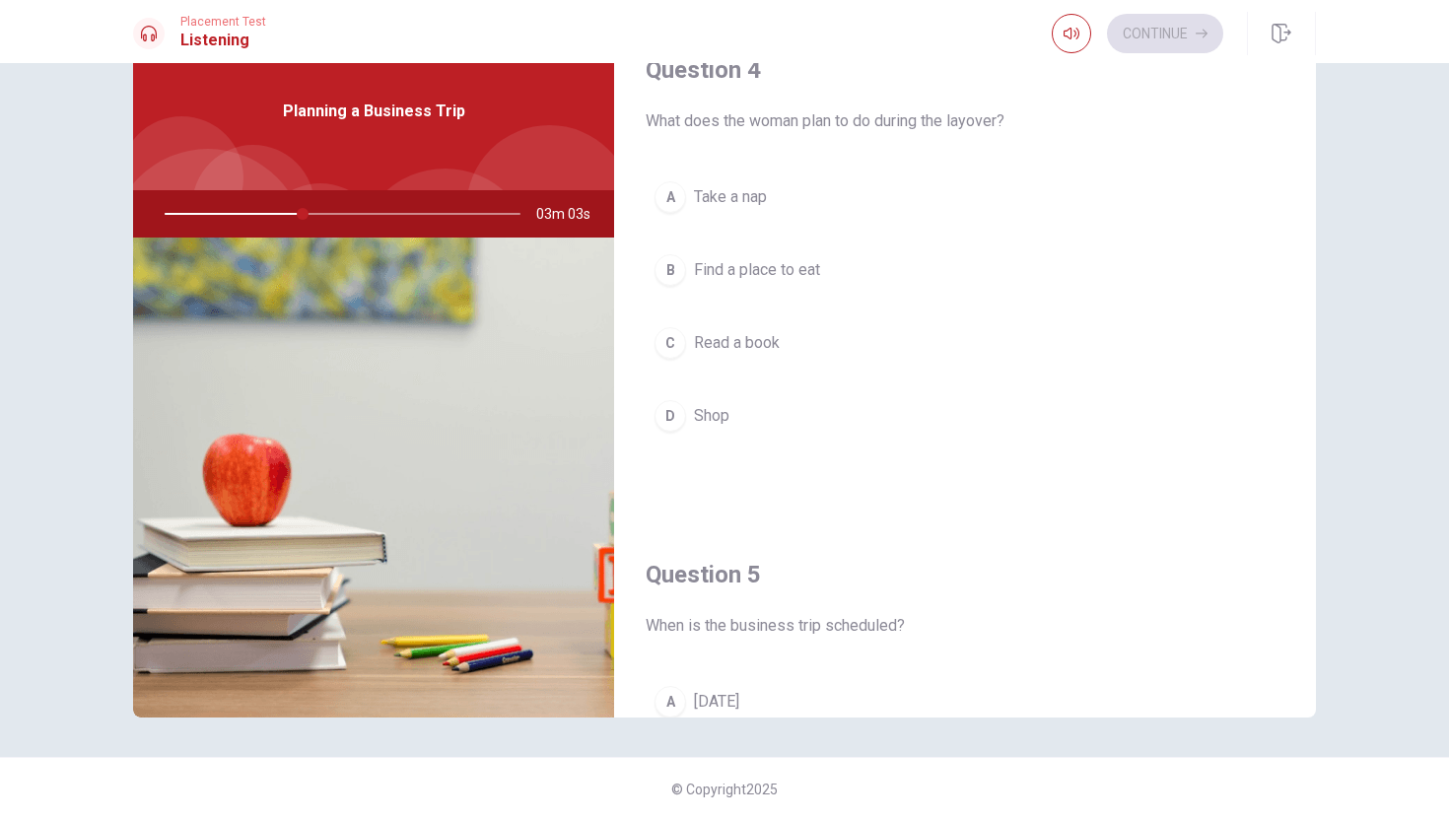
scroll to position [1535, 0]
click at [670, 265] on div "B" at bounding box center [671, 267] width 32 height 32
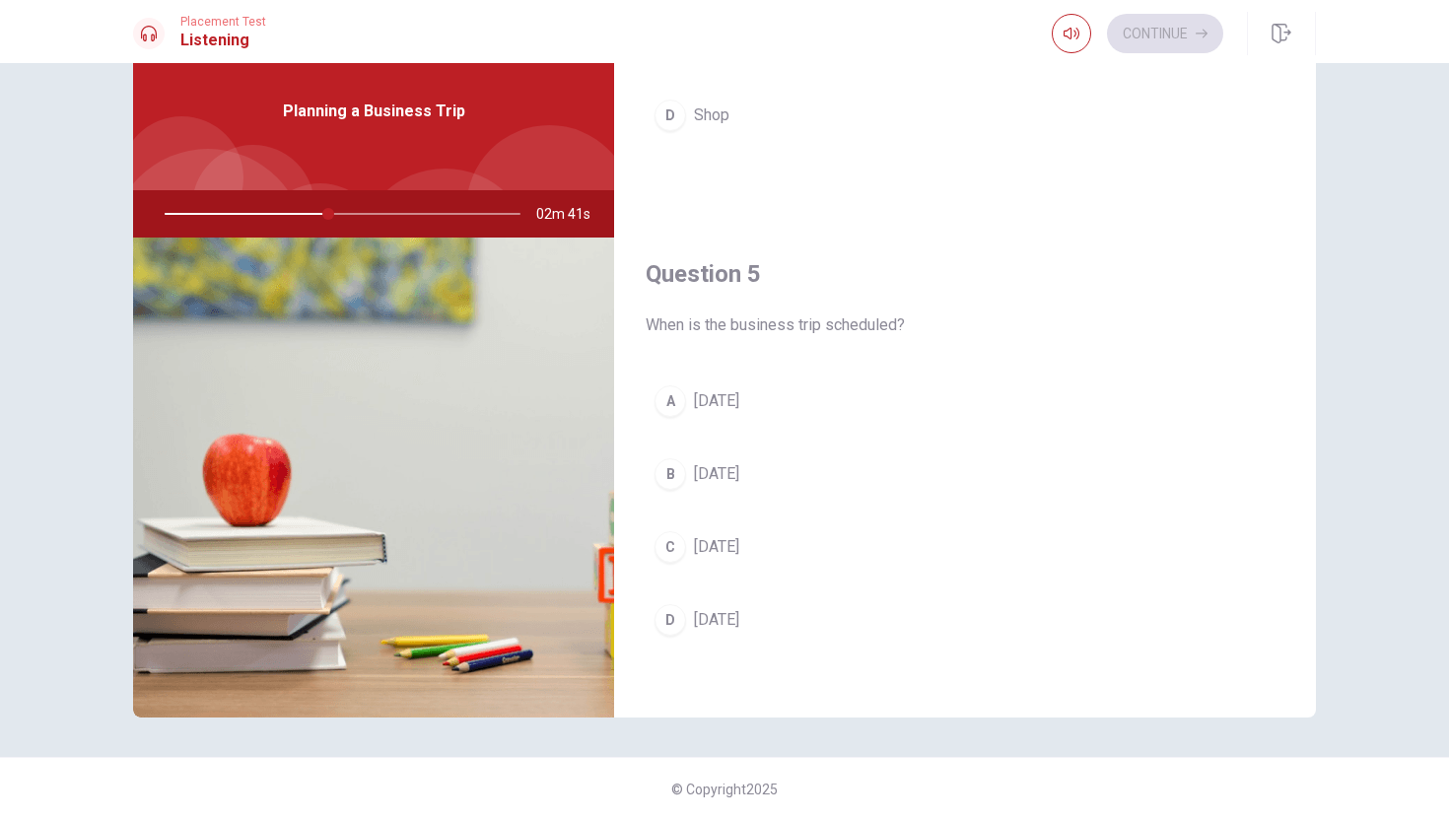
scroll to position [1834, 0]
click at [677, 540] on div "C" at bounding box center [671, 546] width 32 height 32
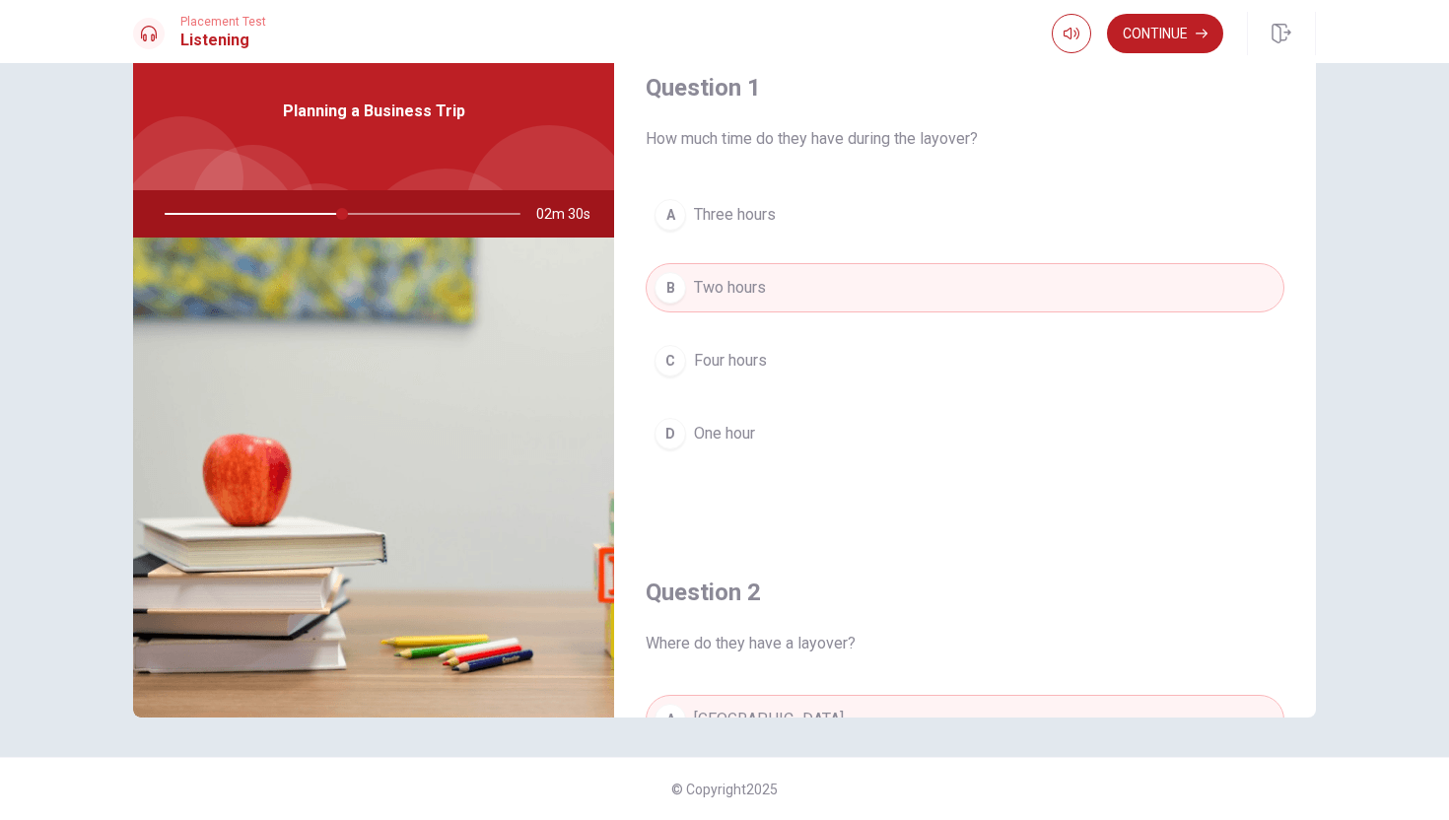
scroll to position [0, 0]
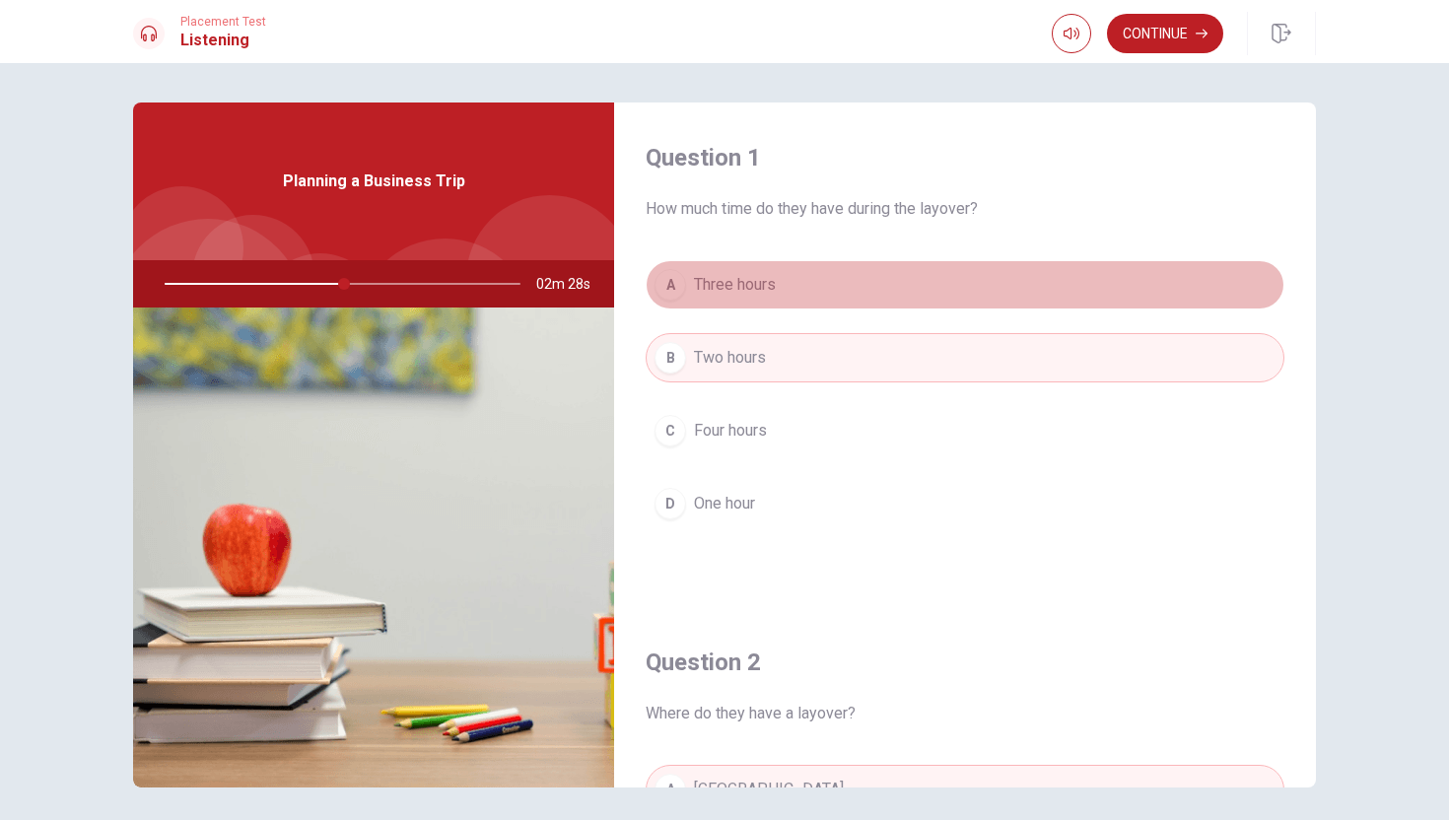
click at [777, 270] on button "A Three hours" at bounding box center [965, 284] width 639 height 49
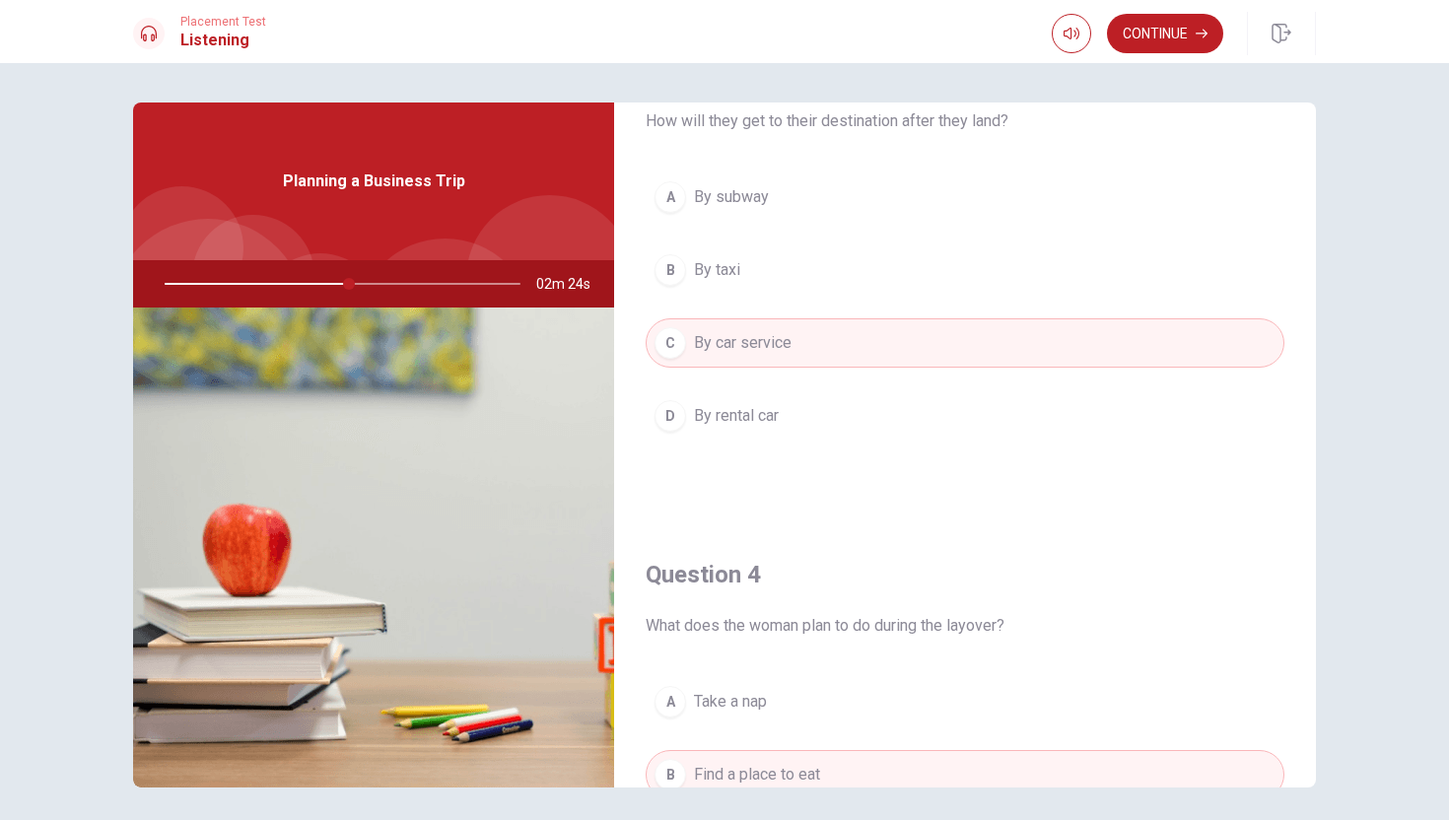
scroll to position [1839, 0]
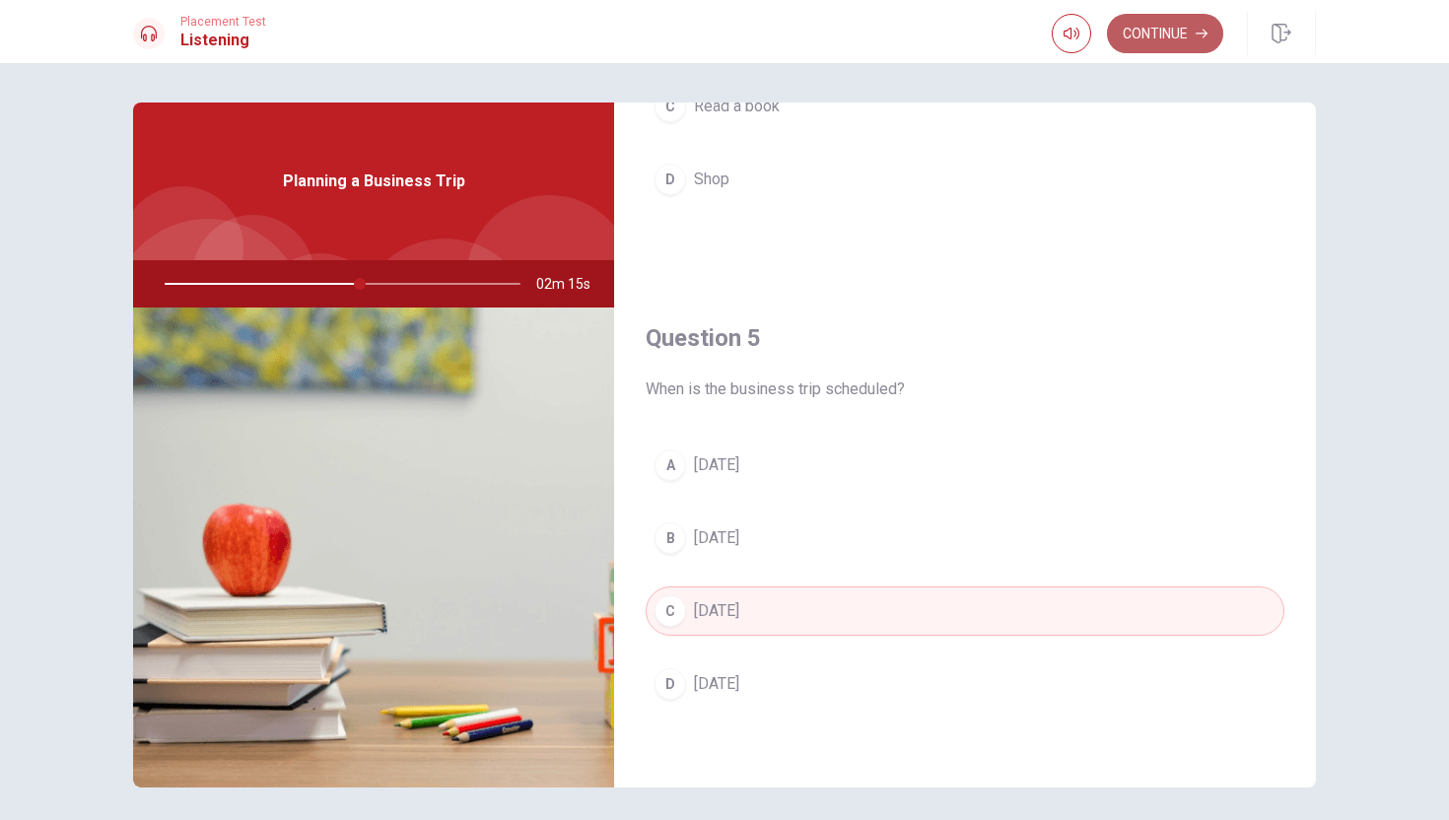
click at [1150, 38] on button "Continue" at bounding box center [1165, 33] width 116 height 39
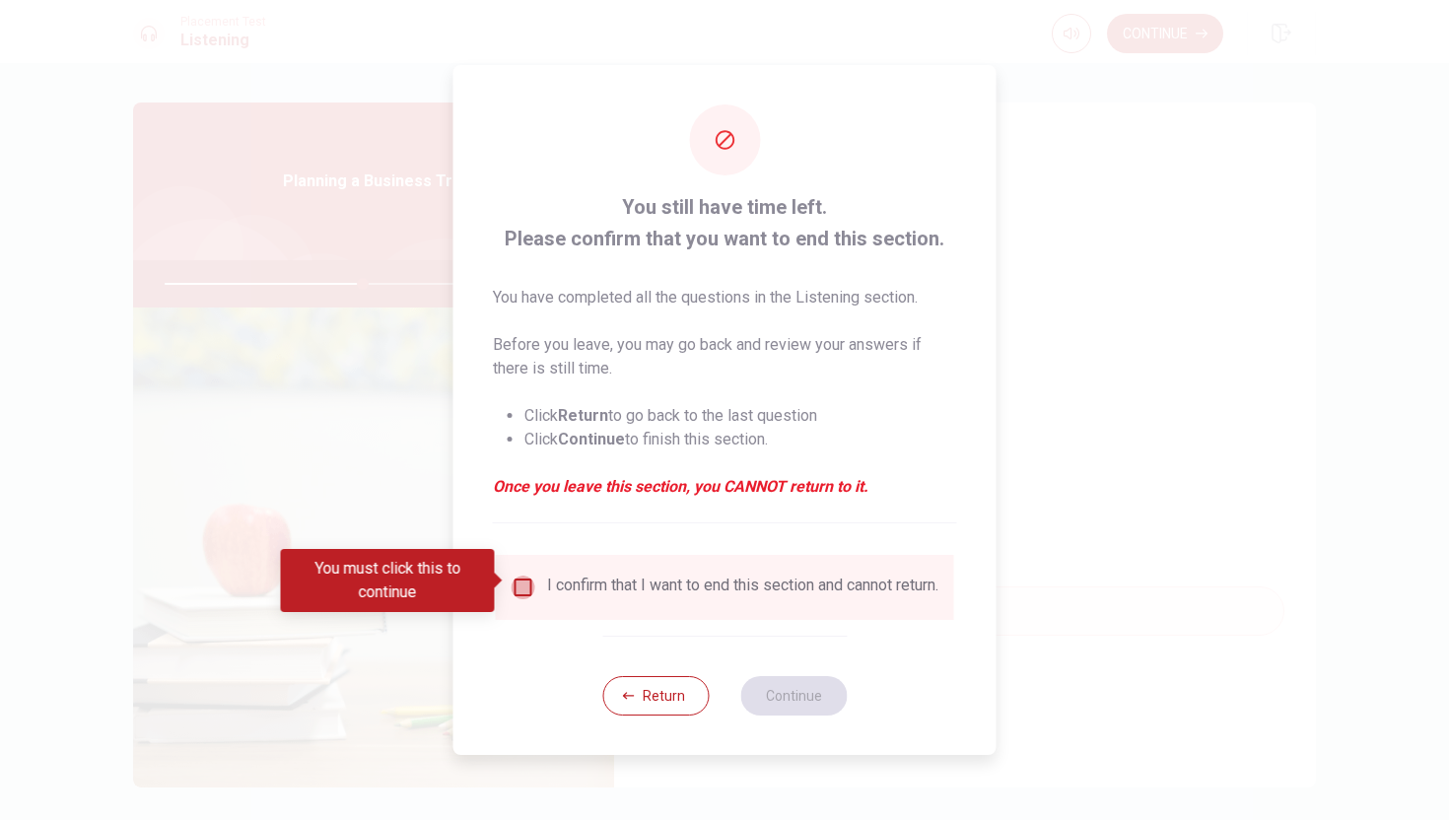
click at [523, 581] on input "You must click this to continue" at bounding box center [524, 588] width 24 height 24
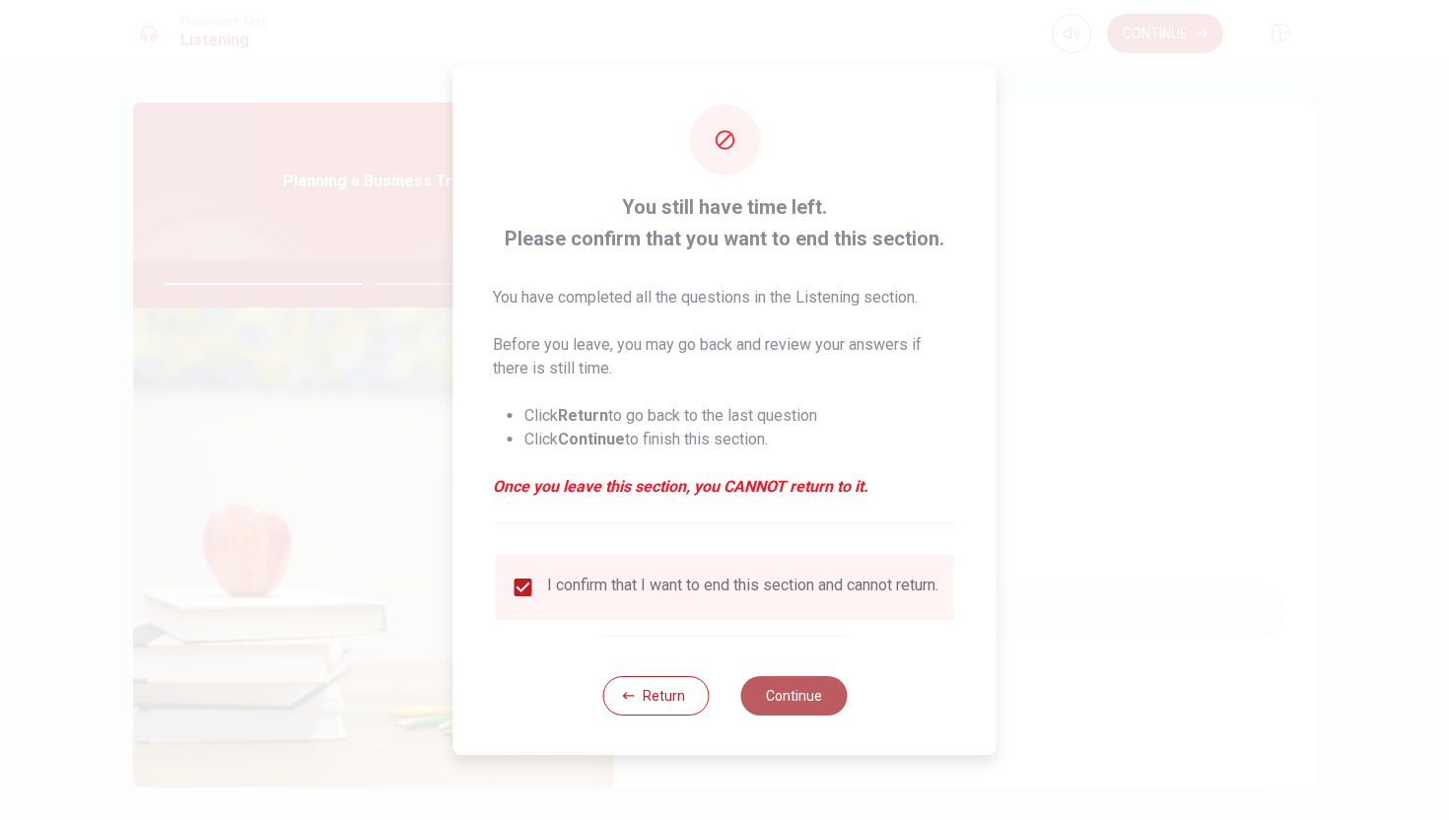
click at [789, 689] on button "Continue" at bounding box center [793, 695] width 106 height 39
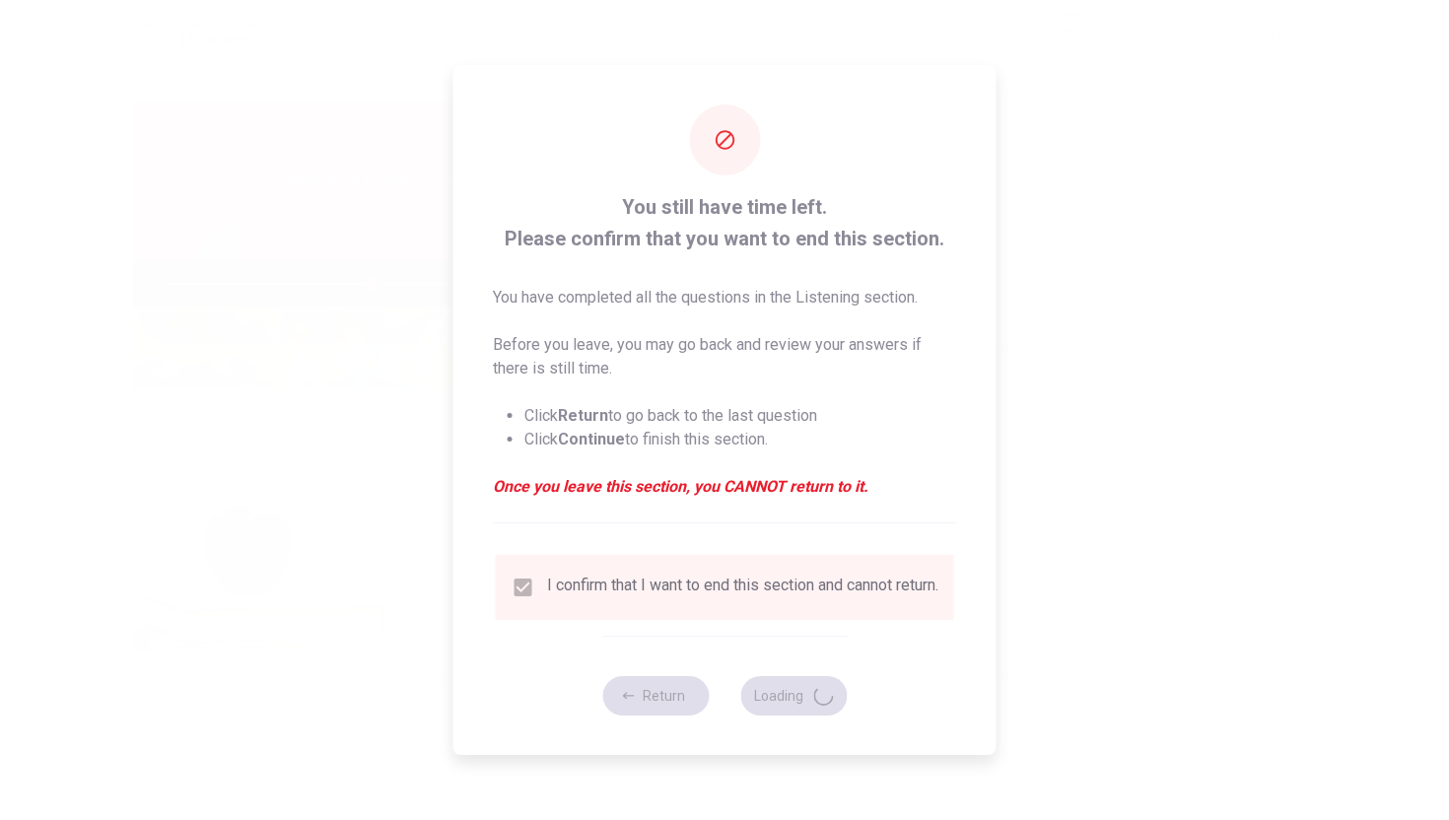
type input "58"
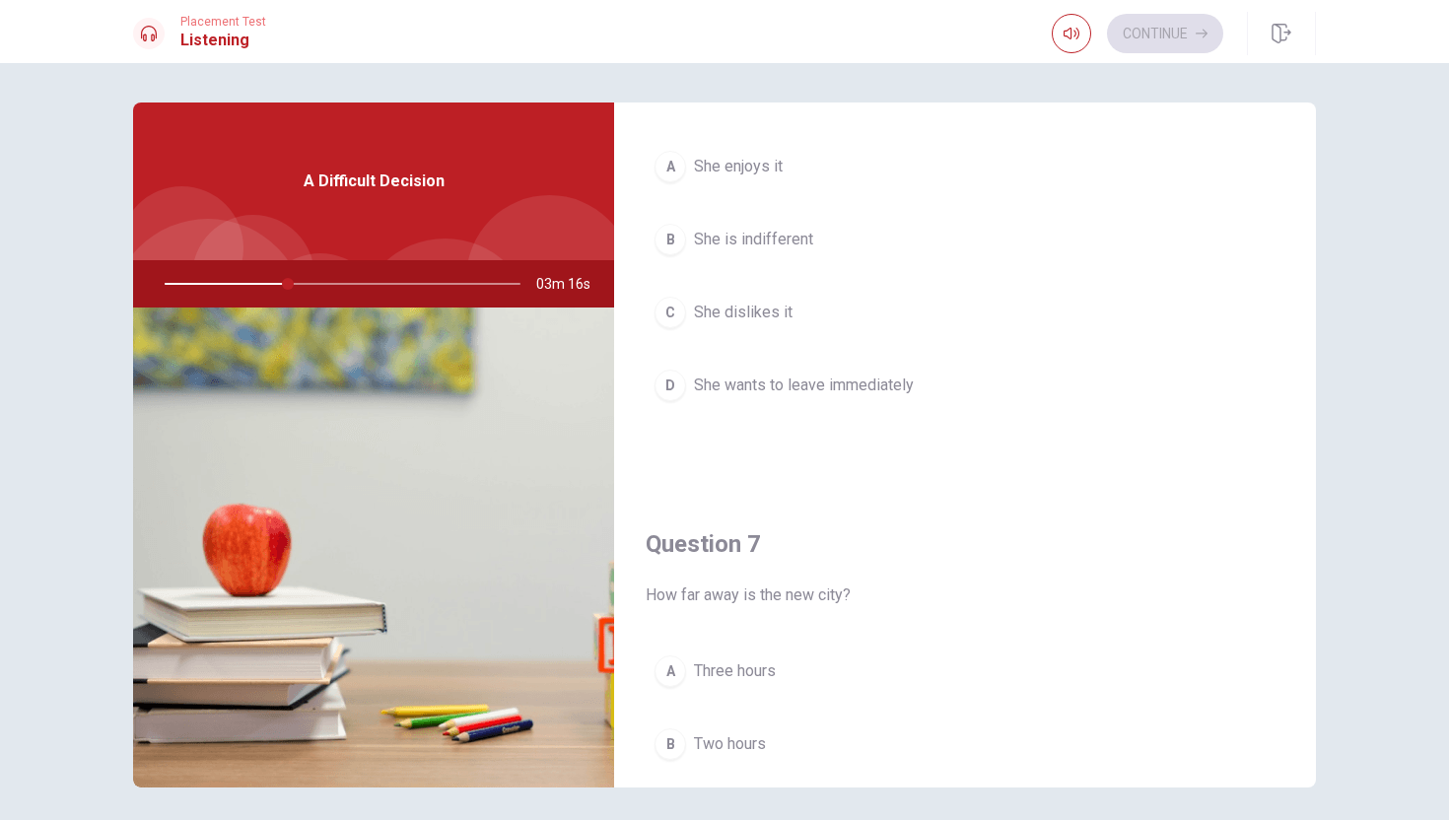
scroll to position [0, 0]
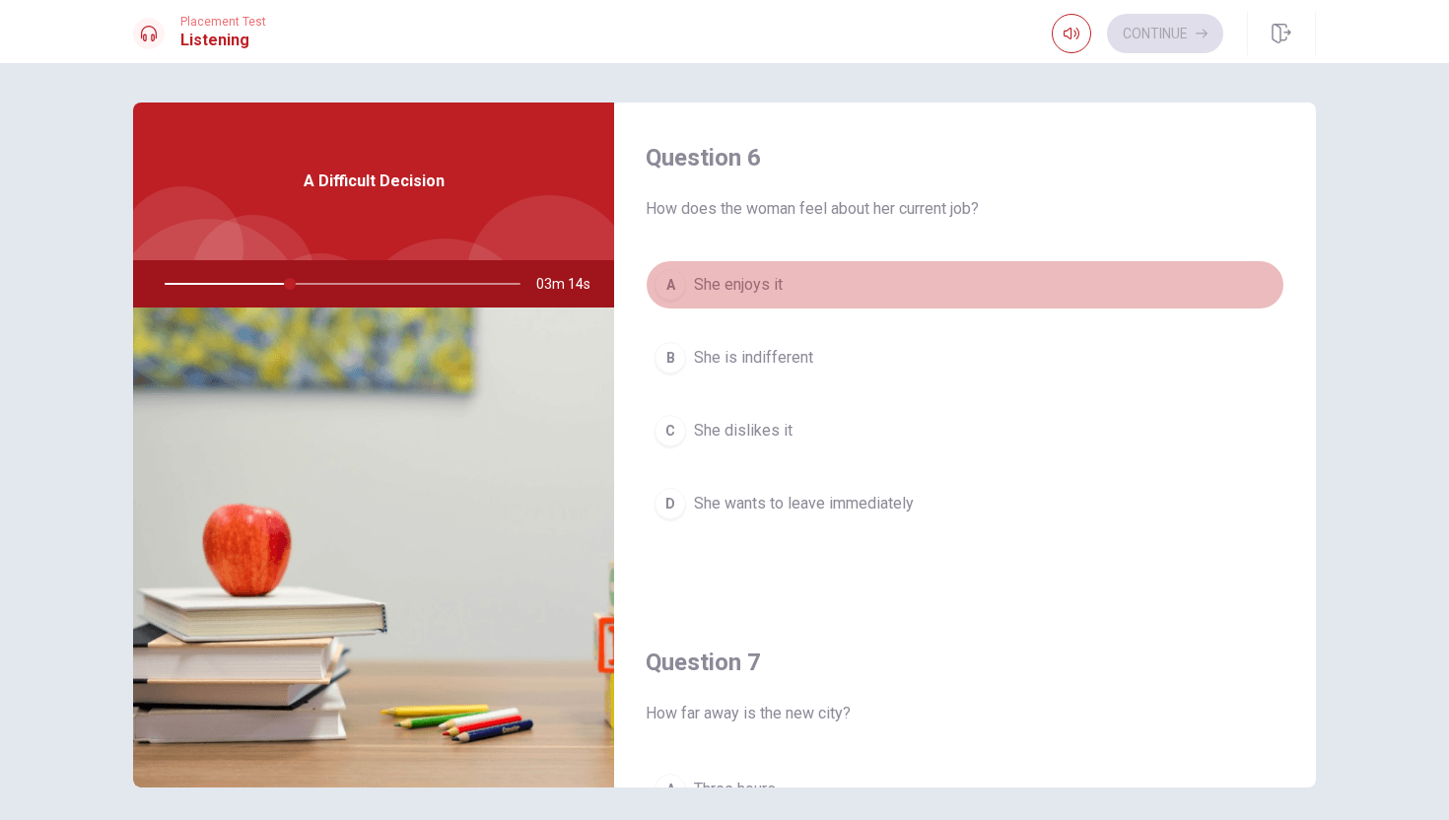
click at [674, 277] on div "A" at bounding box center [671, 285] width 32 height 32
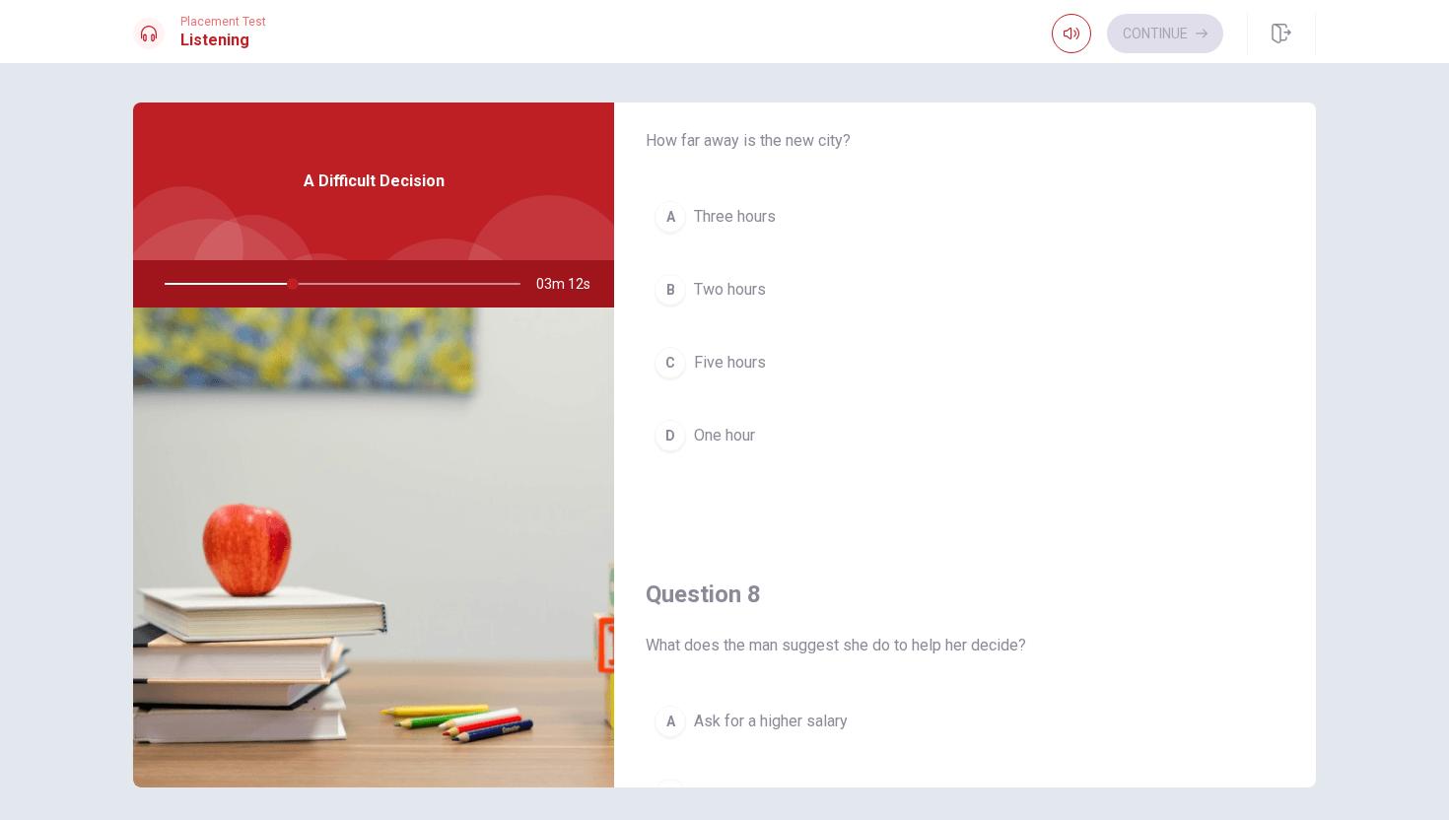
scroll to position [548, 0]
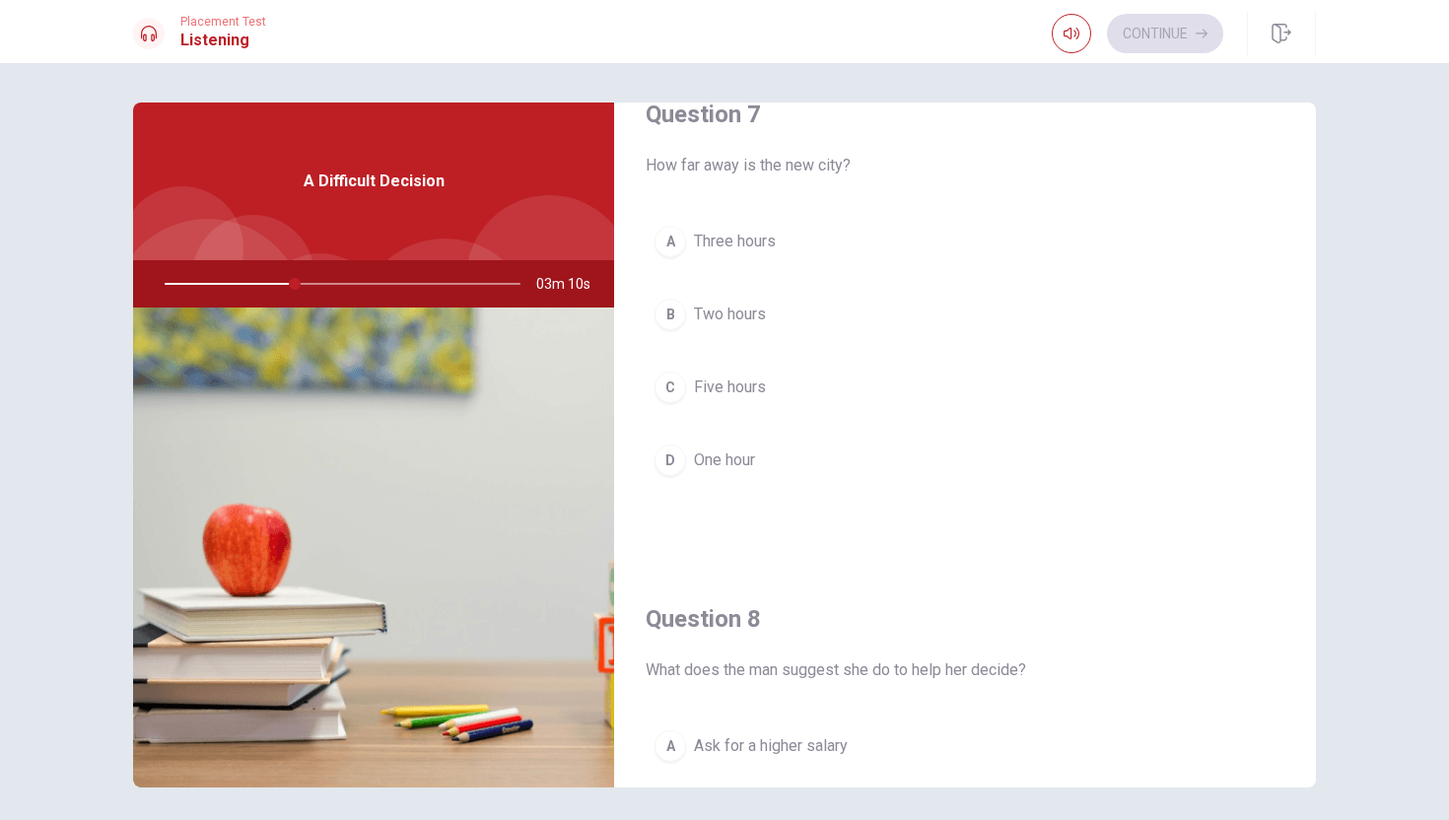
click at [673, 238] on div "A" at bounding box center [671, 242] width 32 height 32
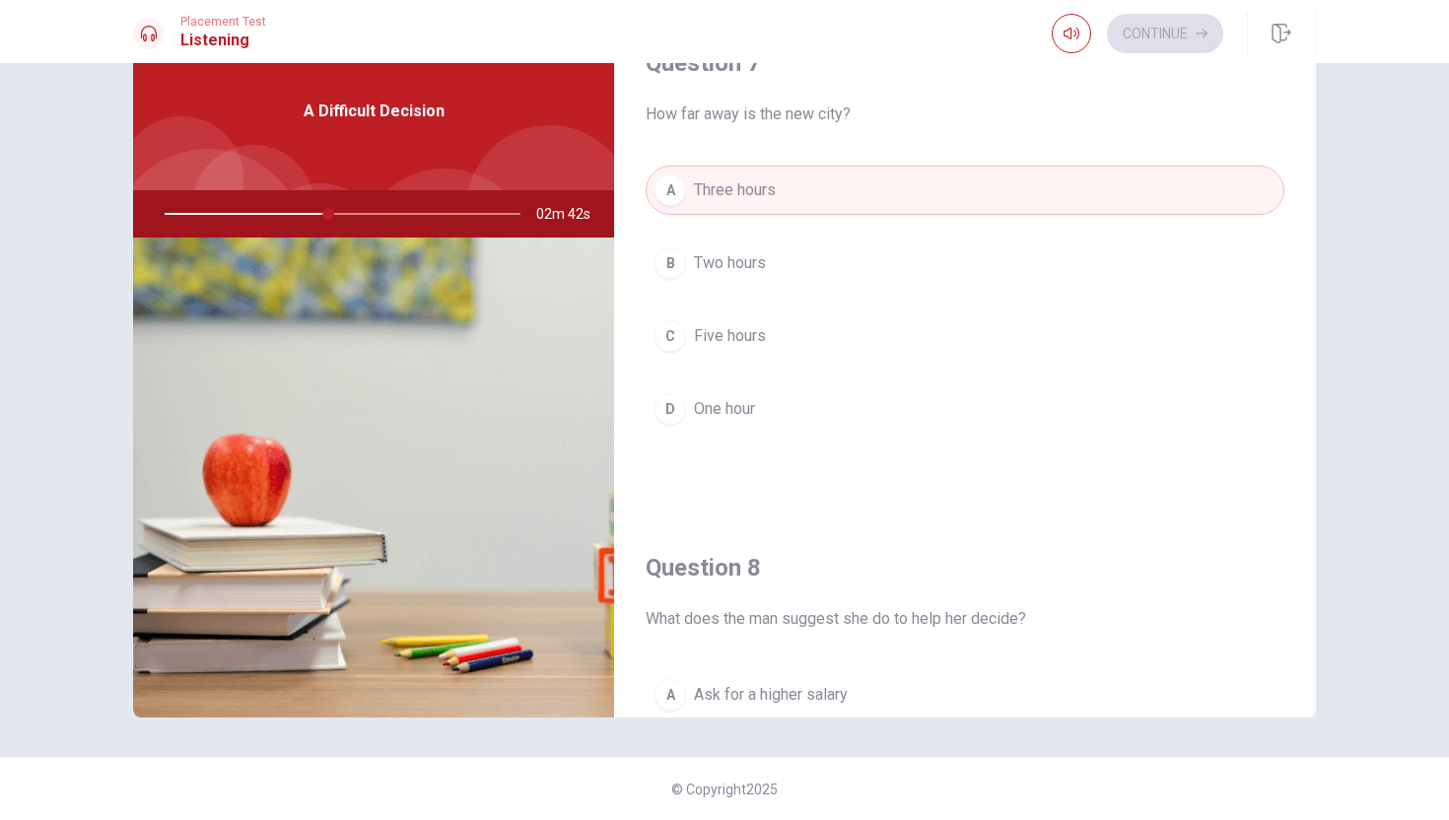
scroll to position [0, 0]
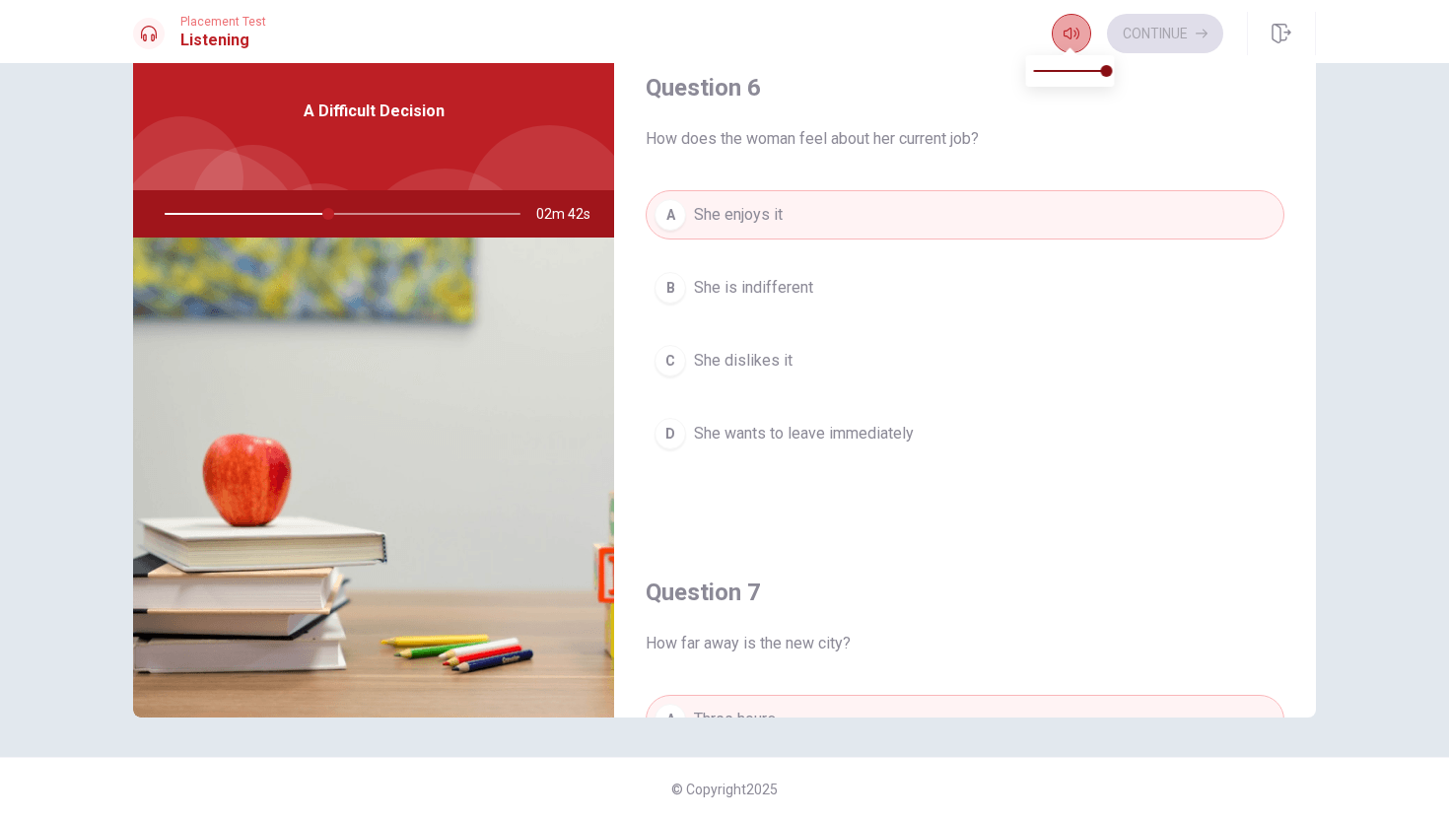
click at [1066, 35] on icon "button" at bounding box center [1072, 34] width 16 height 12
click at [1066, 36] on icon "button" at bounding box center [1072, 34] width 16 height 12
click at [332, 171] on div "A Difficult Decision" at bounding box center [373, 112] width 481 height 158
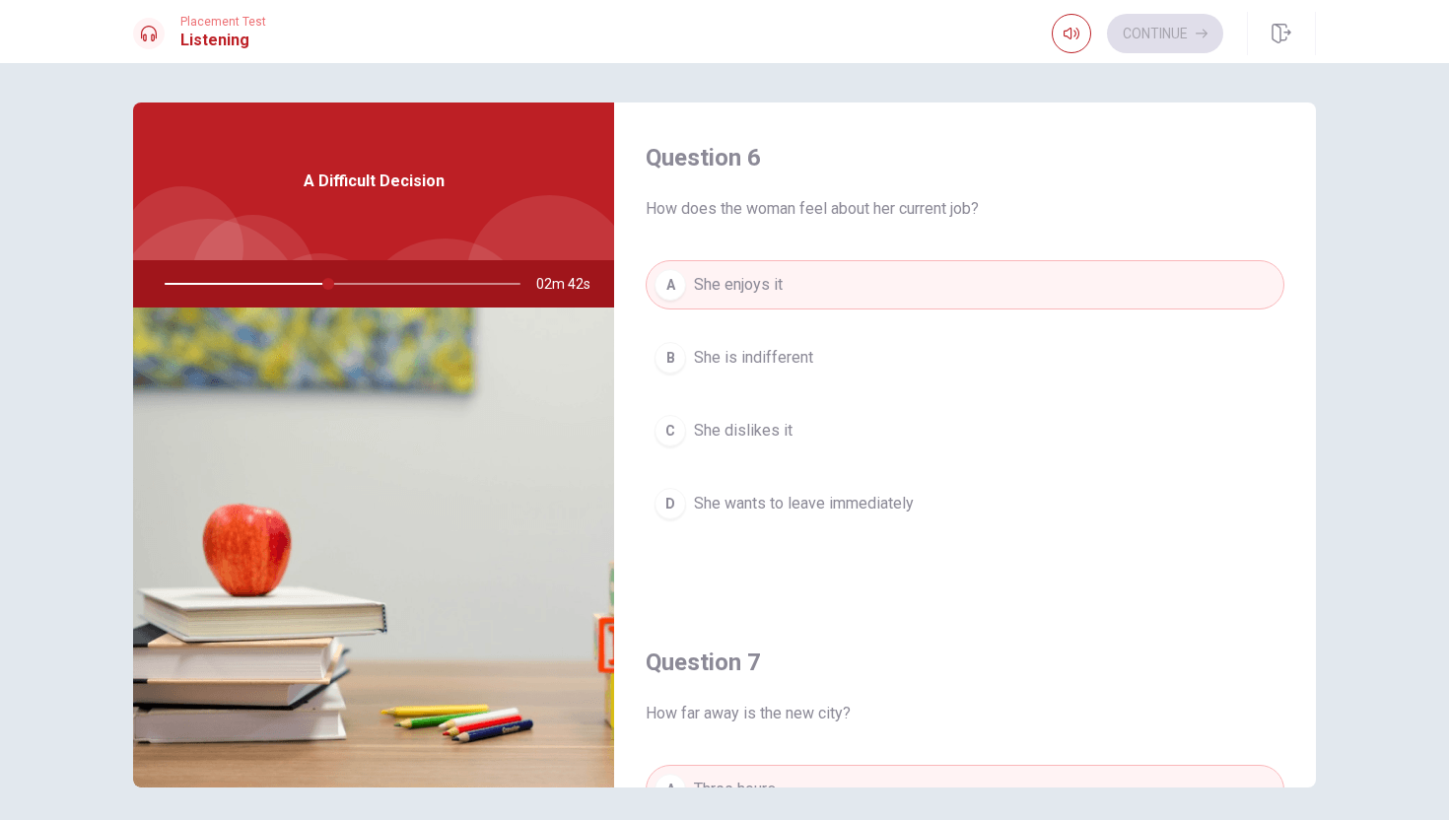
click at [329, 292] on div at bounding box center [338, 283] width 395 height 47
click at [321, 287] on div at bounding box center [338, 283] width 395 height 47
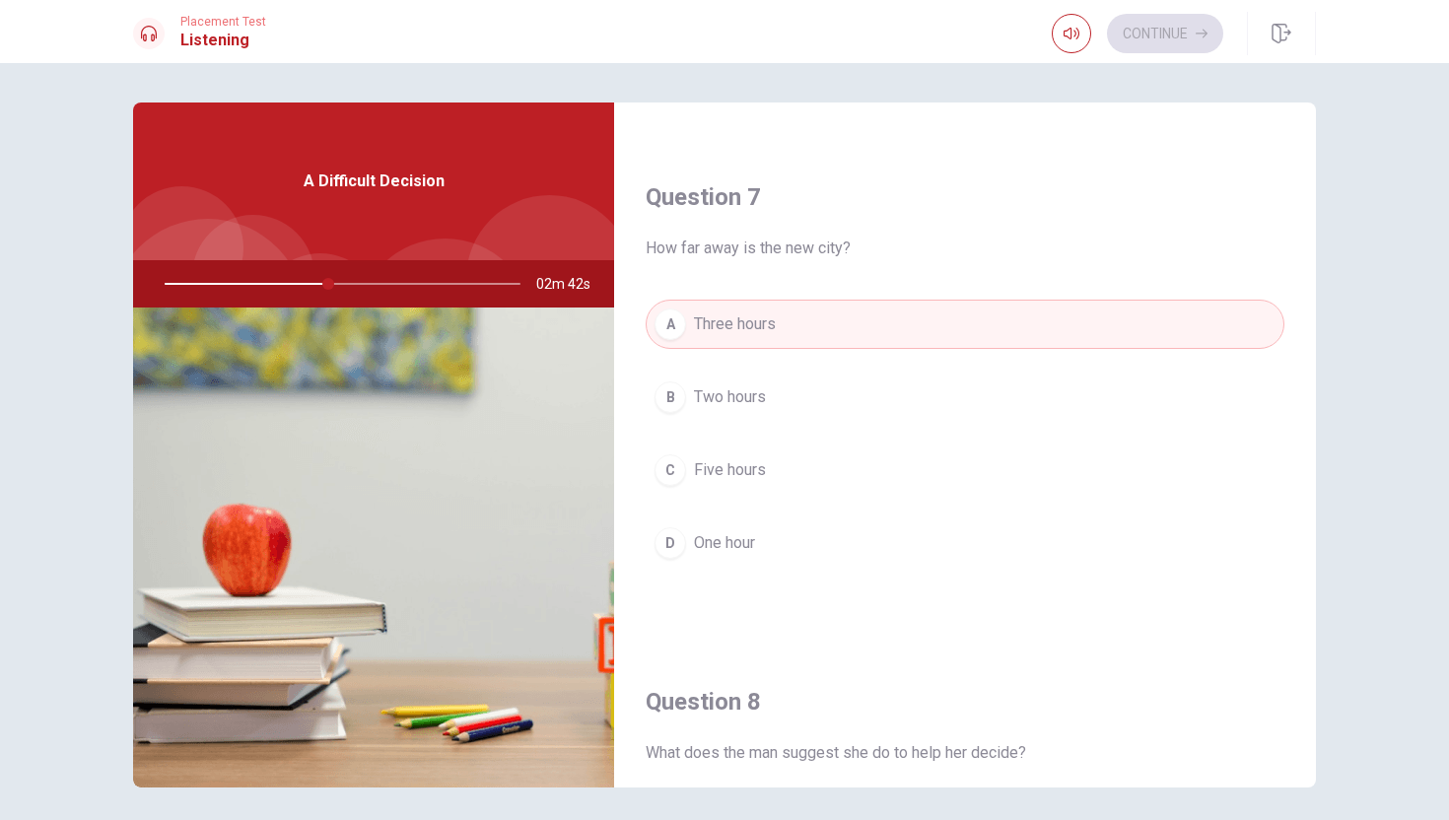
scroll to position [481, 0]
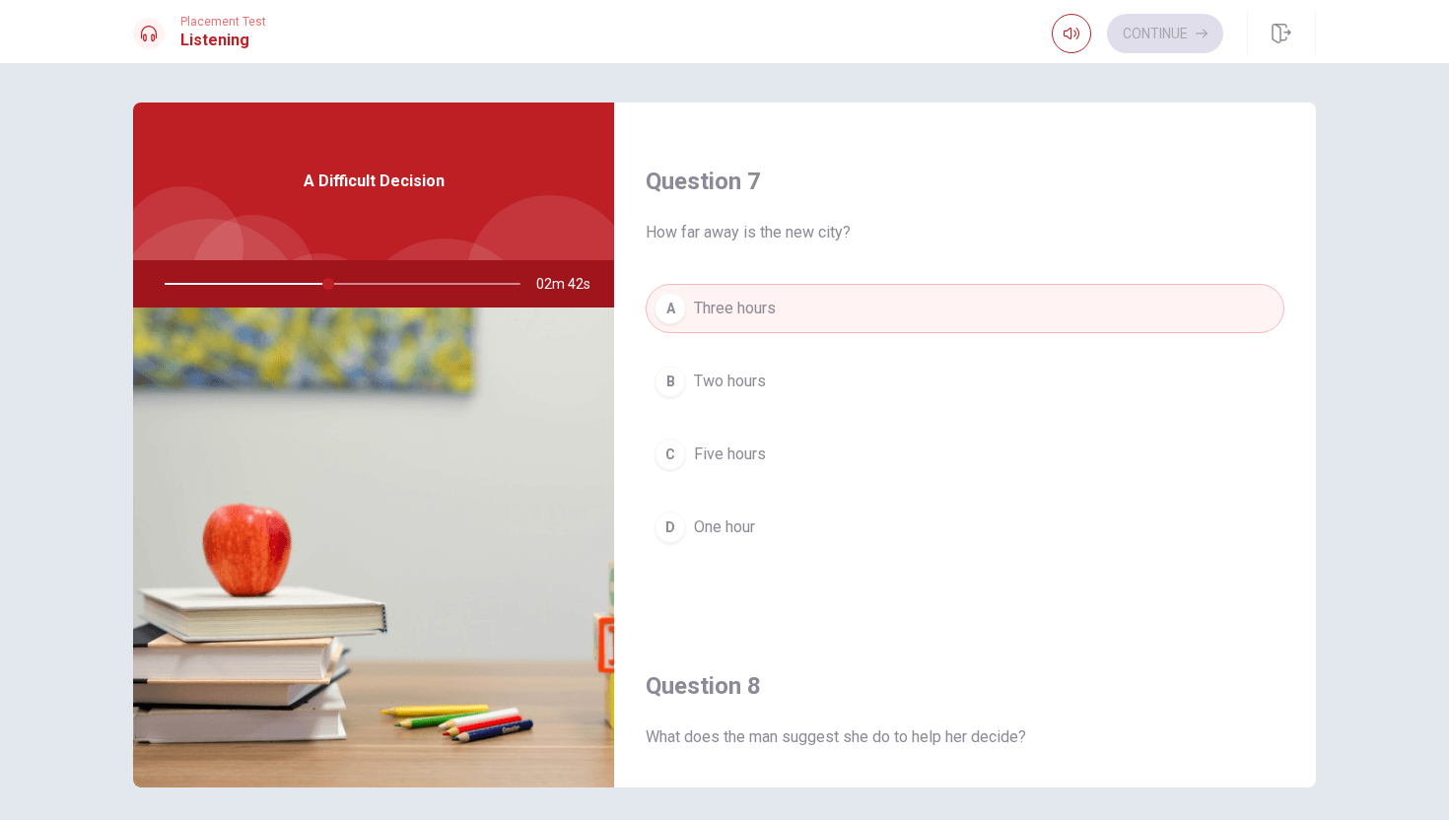
click at [275, 201] on div "A Difficult Decision" at bounding box center [373, 182] width 481 height 158
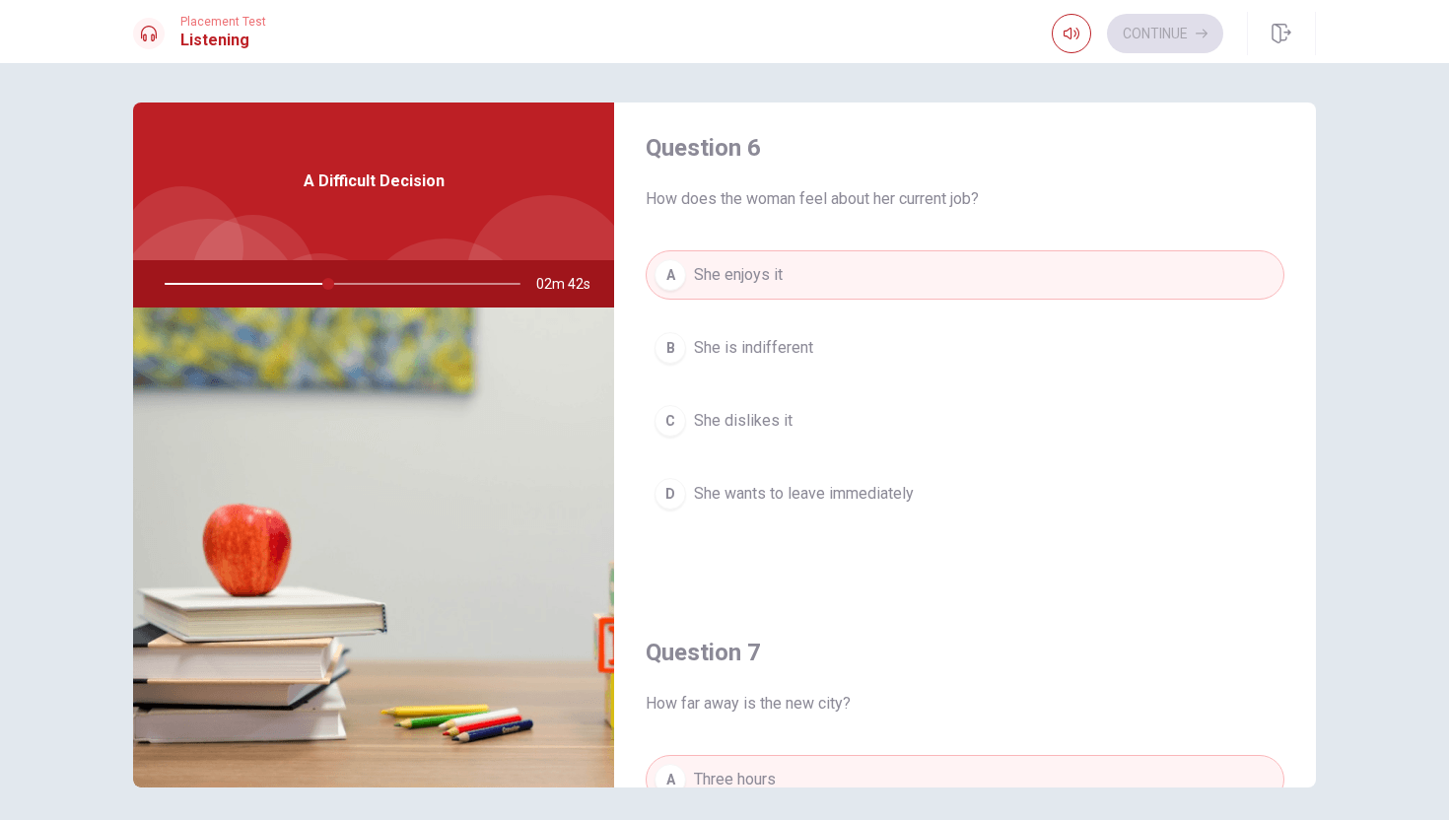
scroll to position [10, 0]
type input "46"
